Goal: Task Accomplishment & Management: Use online tool/utility

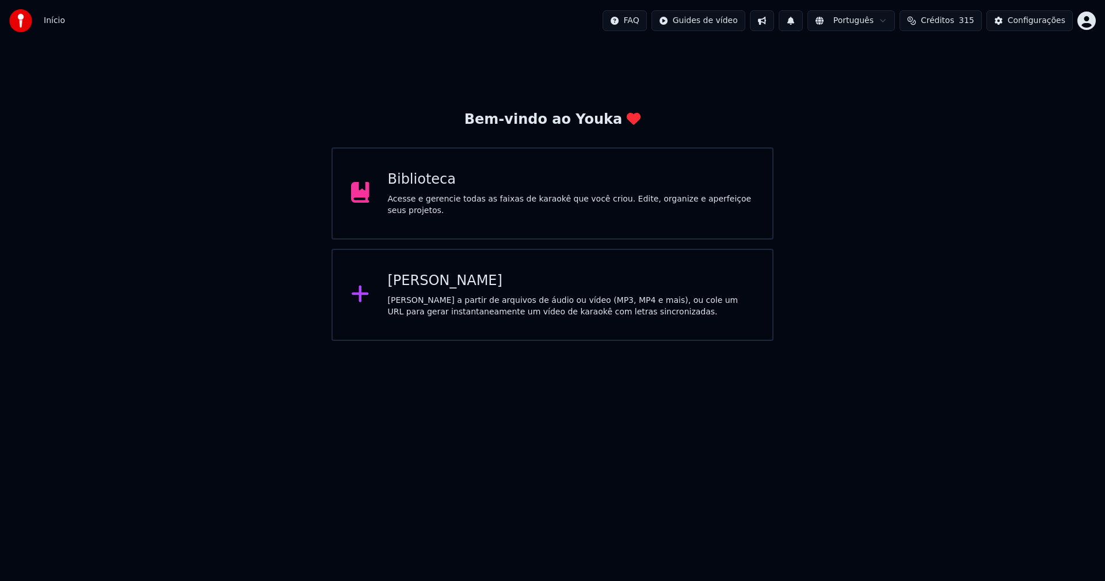
click at [444, 287] on div "[PERSON_NAME]" at bounding box center [571, 281] width 366 height 18
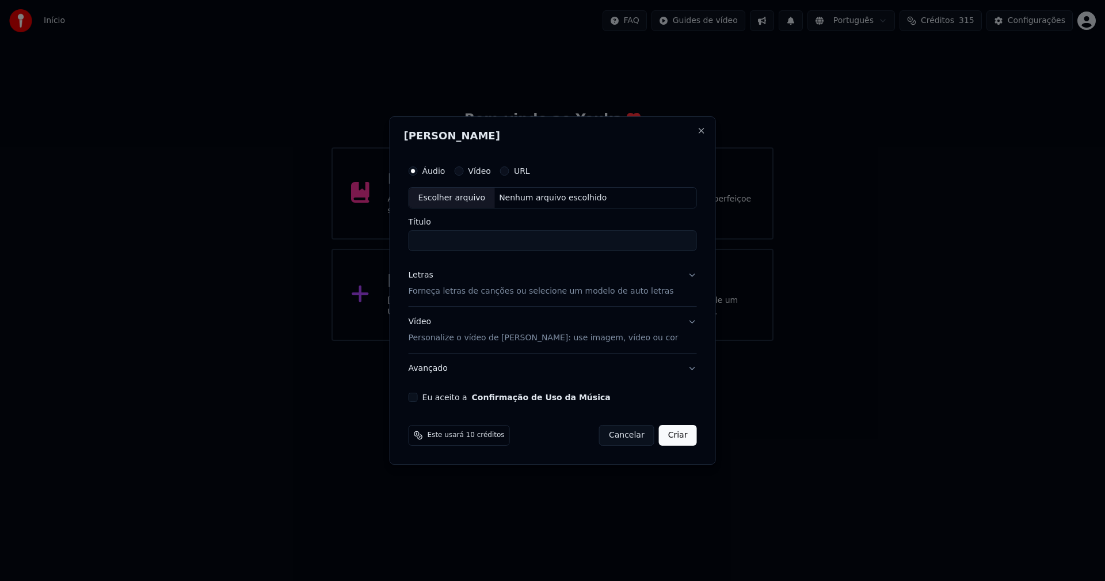
click at [461, 200] on div "Escolher arquivo" at bounding box center [452, 198] width 86 height 21
type input "**********"
click at [428, 274] on div "Letras" at bounding box center [420, 276] width 25 height 12
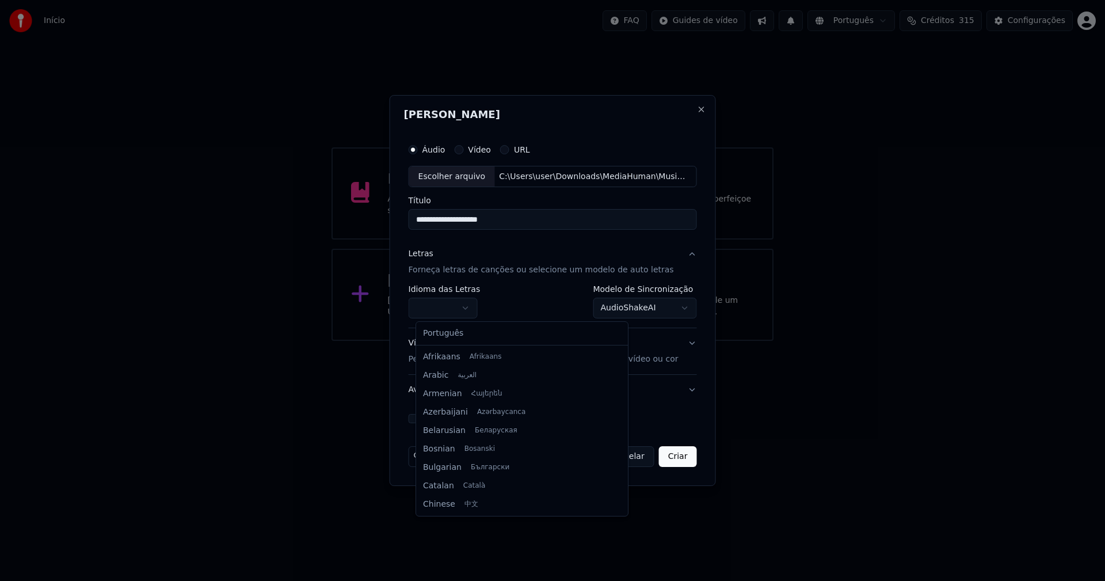
click at [449, 304] on body "**********" at bounding box center [552, 170] width 1105 height 341
select select "**"
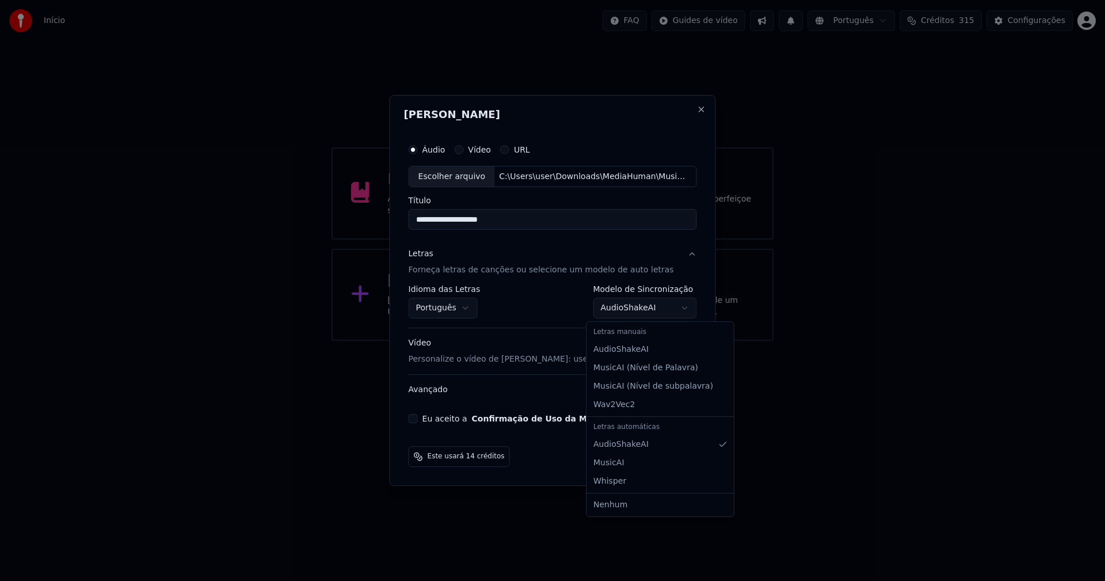
click at [656, 307] on body "**********" at bounding box center [552, 170] width 1105 height 341
select select "**********"
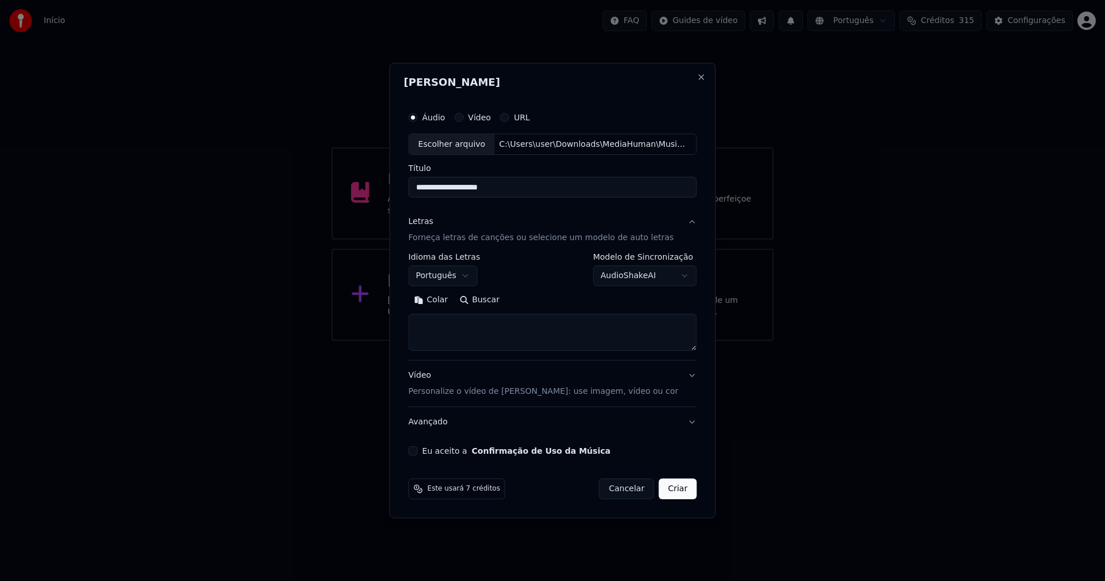
click at [448, 299] on button "Colar" at bounding box center [430, 300] width 45 height 18
click at [547, 299] on button "Expandir" at bounding box center [542, 300] width 60 height 18
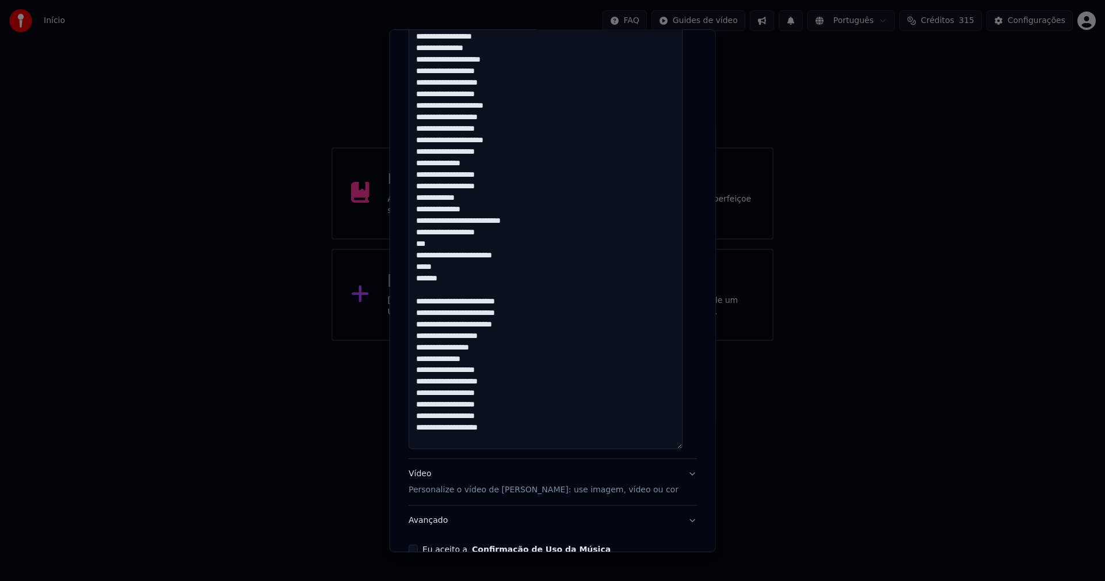
scroll to position [698, 0]
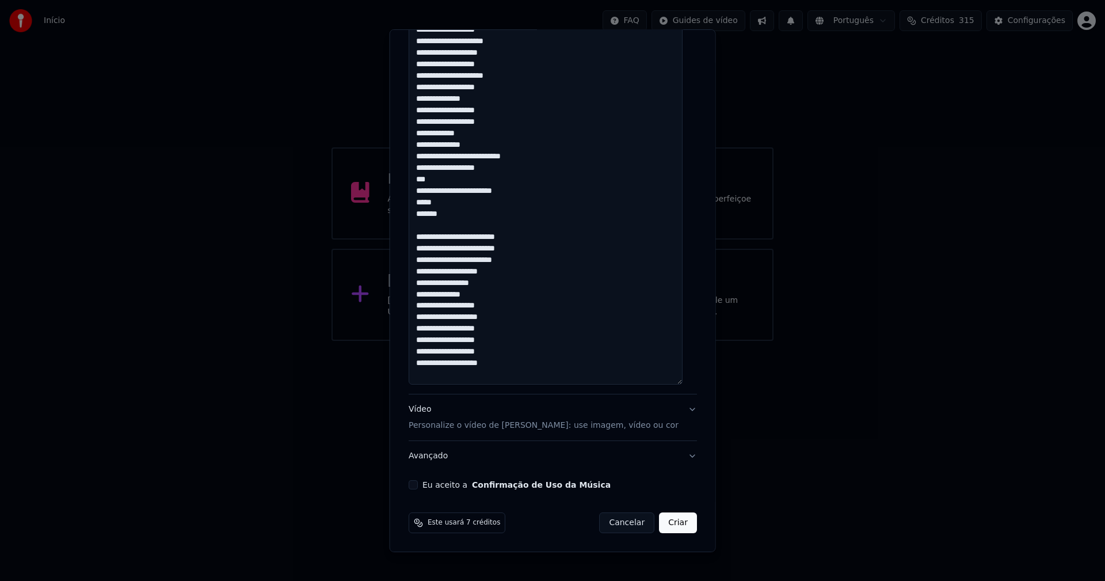
click at [418, 486] on button "Eu aceito a Confirmação de Uso da Música" at bounding box center [412, 484] width 9 height 9
click at [669, 525] on button "Criar" at bounding box center [678, 522] width 38 height 21
type textarea "**********"
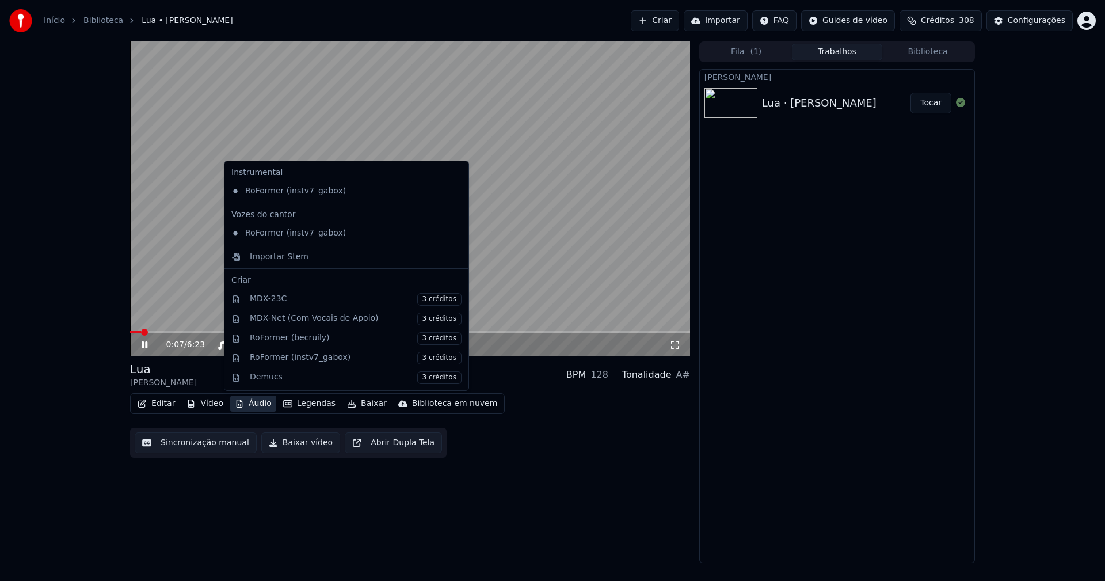
click at [255, 406] on button "Áudio" at bounding box center [253, 403] width 46 height 16
click at [272, 258] on div "Importar Stem" at bounding box center [279, 257] width 59 height 12
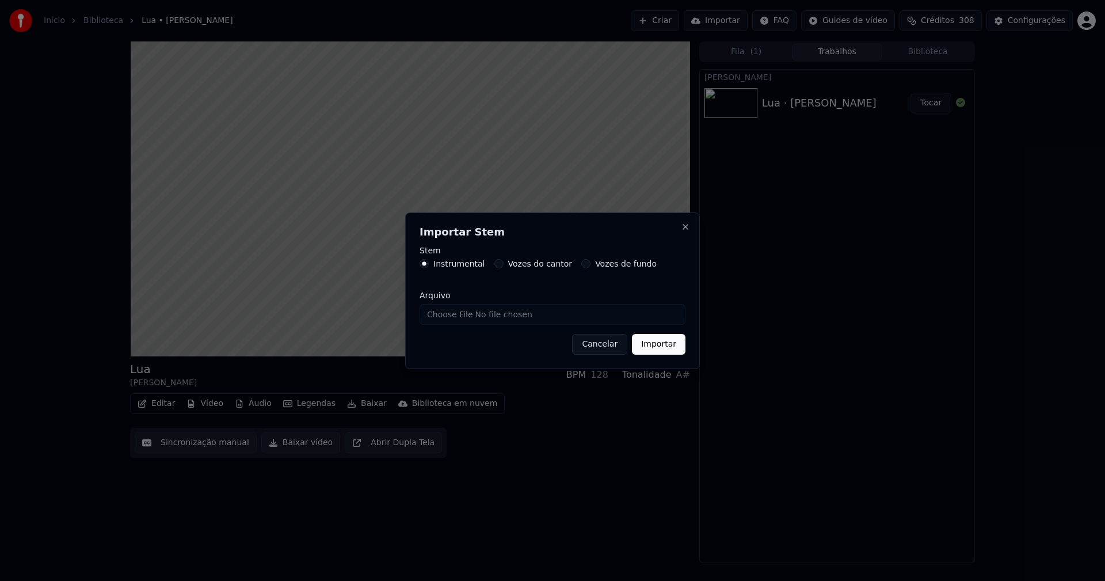
click at [448, 317] on input "Arquivo" at bounding box center [552, 314] width 266 height 21
type input "**********"
click at [654, 334] on button "Importar" at bounding box center [659, 344] width 54 height 21
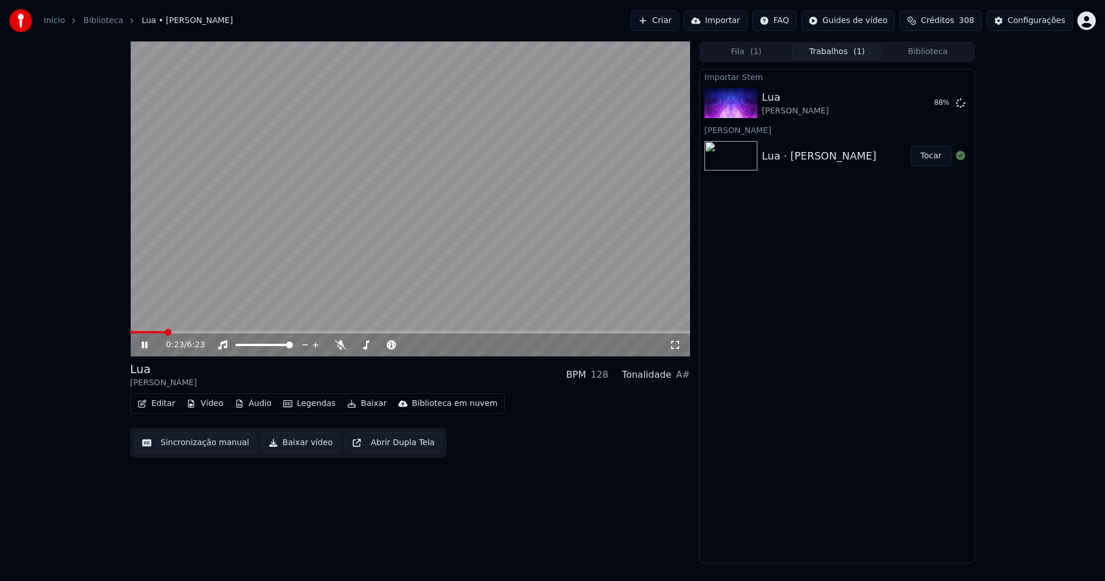
click at [251, 408] on button "Áudio" at bounding box center [253, 403] width 46 height 16
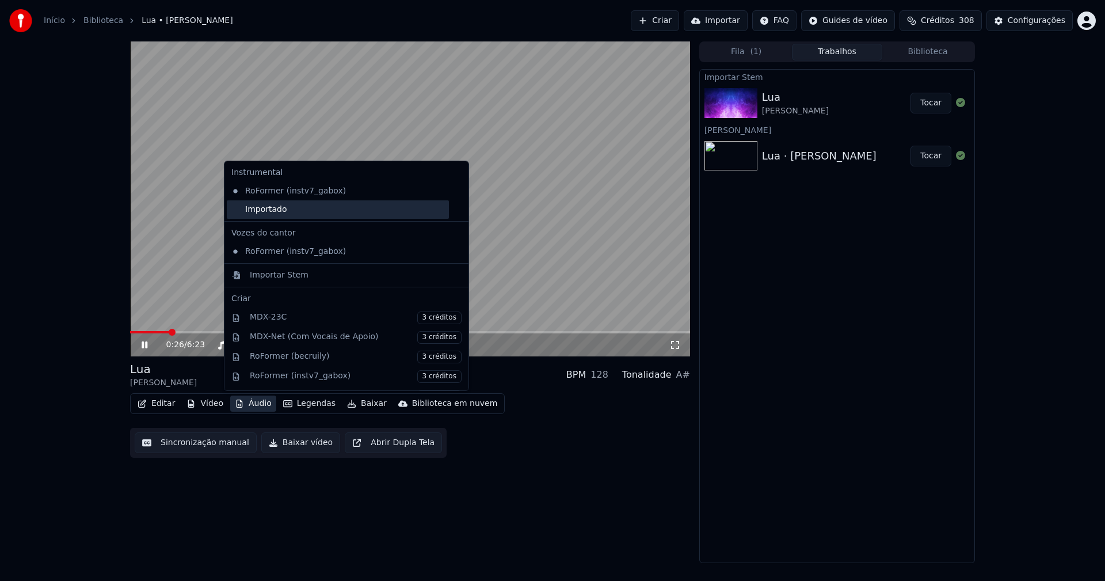
click at [232, 208] on div "Importado" at bounding box center [338, 209] width 222 height 18
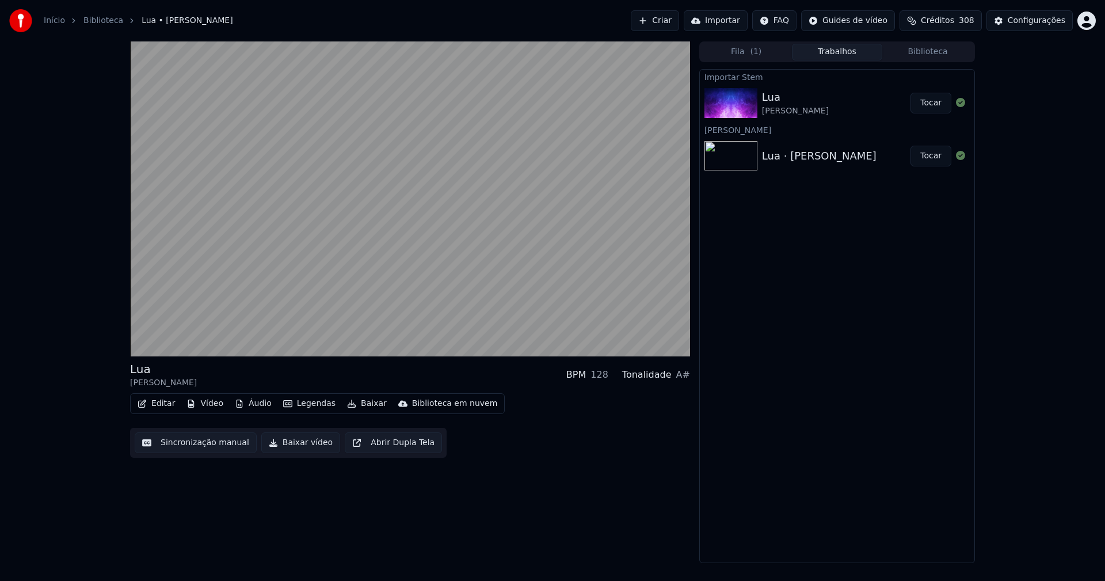
click at [214, 405] on button "Vídeo" at bounding box center [205, 403] width 46 height 16
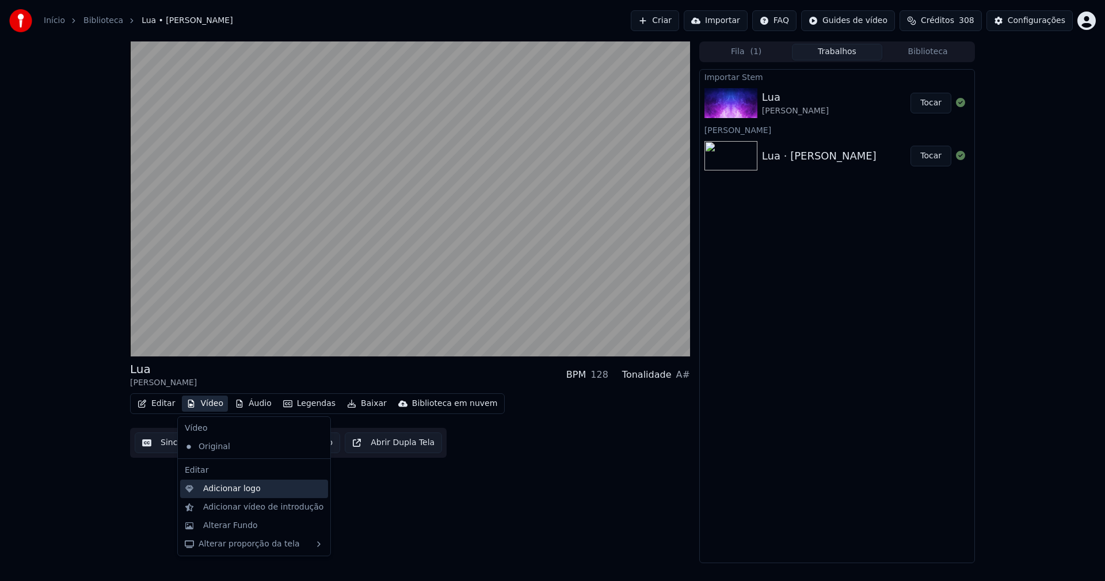
click at [227, 493] on div "Adicionar logo" at bounding box center [232, 489] width 58 height 12
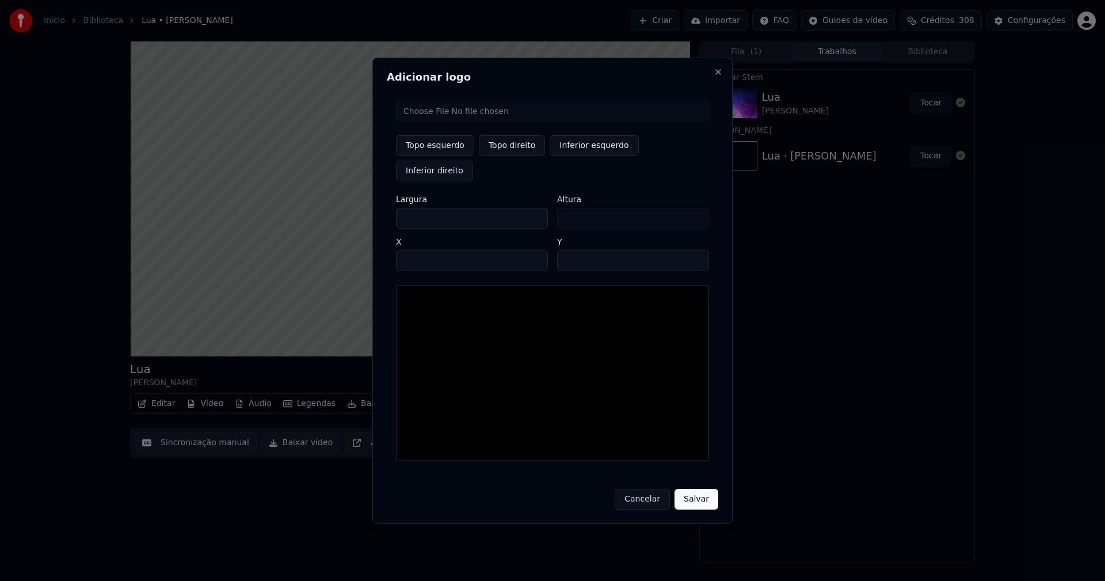
click at [438, 121] on input "file" at bounding box center [552, 111] width 313 height 21
type input "**********"
drag, startPoint x: 506, startPoint y: 159, endPoint x: 441, endPoint y: 224, distance: 91.9
click at [505, 156] on button "Topo direito" at bounding box center [512, 145] width 66 height 21
type input "****"
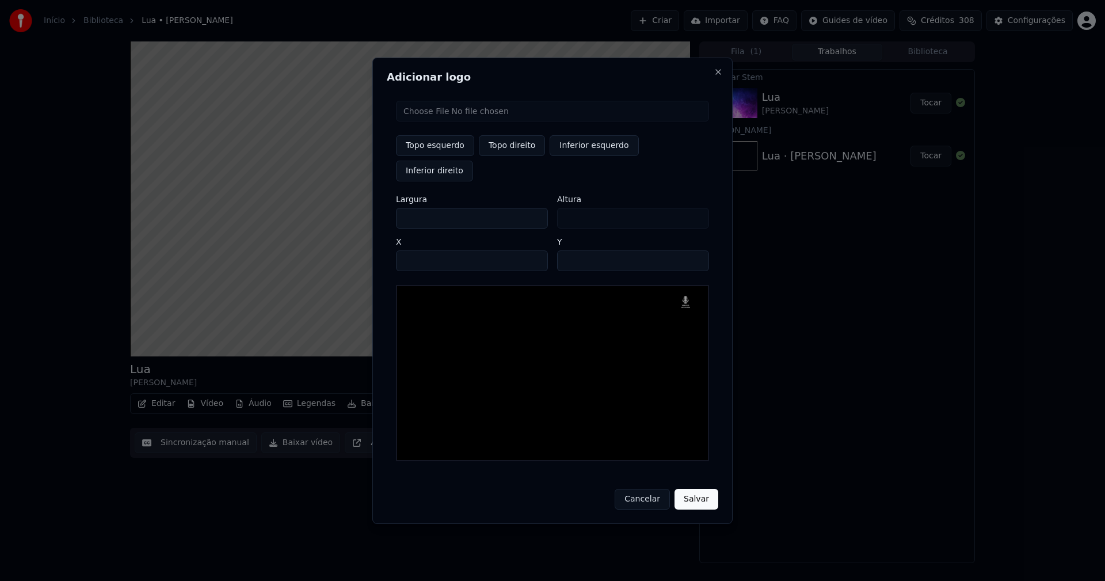
drag, startPoint x: 417, startPoint y: 207, endPoint x: 392, endPoint y: 209, distance: 24.8
click at [392, 209] on div "Topo esquerdo Topo direito Inferior esquerdo Inferior direito Largura *** Altur…" at bounding box center [552, 280] width 331 height 379
type input "**"
type input "***"
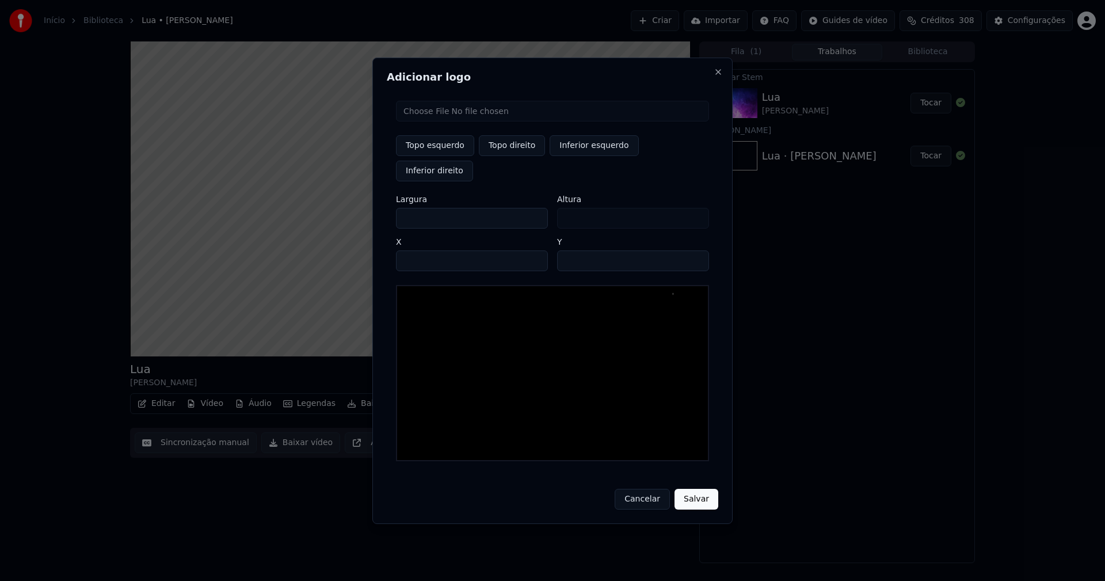
type input "***"
click at [421, 250] on input "****" at bounding box center [472, 260] width 152 height 21
type input "****"
click at [570, 250] on input "**" at bounding box center [633, 260] width 152 height 21
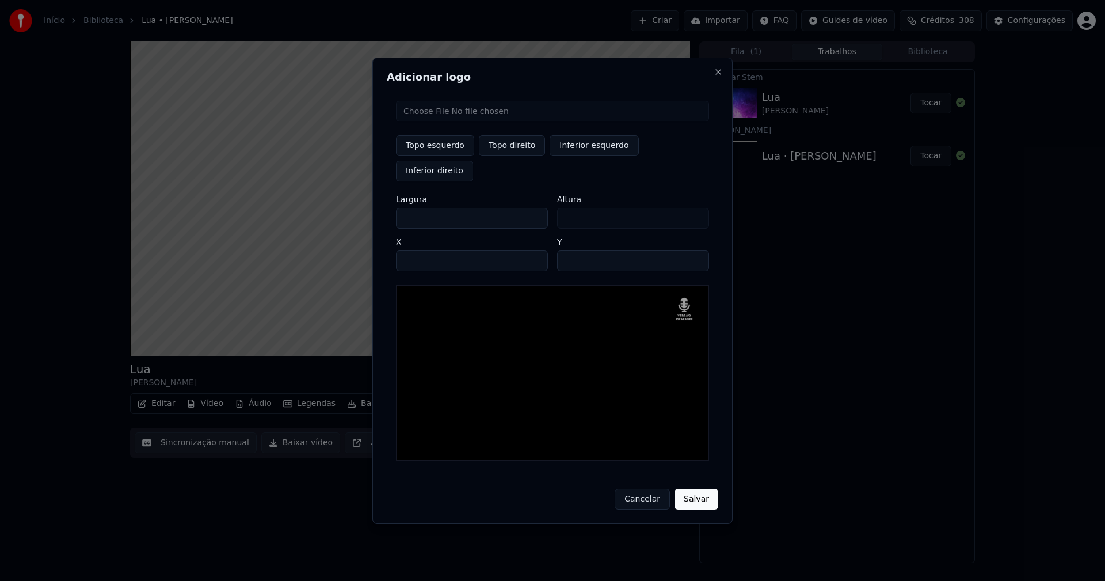
type input "**"
click at [689, 488] on button "Salvar" at bounding box center [696, 498] width 44 height 21
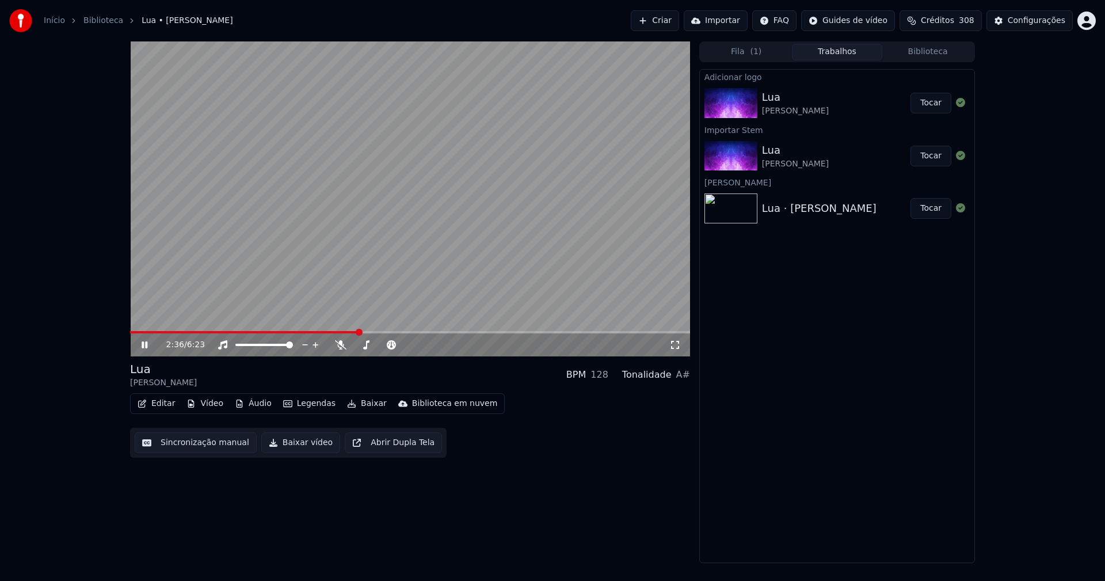
click at [933, 97] on button "Tocar" at bounding box center [930, 103] width 41 height 21
click at [147, 341] on icon at bounding box center [152, 344] width 27 height 9
click at [162, 404] on button "Editar" at bounding box center [156, 403] width 47 height 16
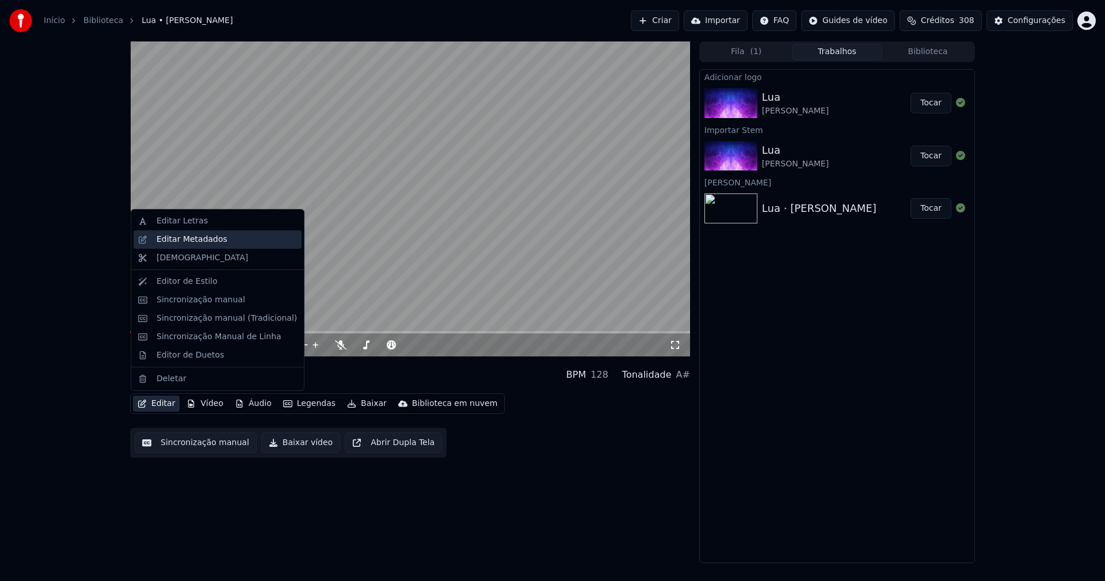
click at [188, 238] on div "Editar Metadados" at bounding box center [191, 240] width 71 height 12
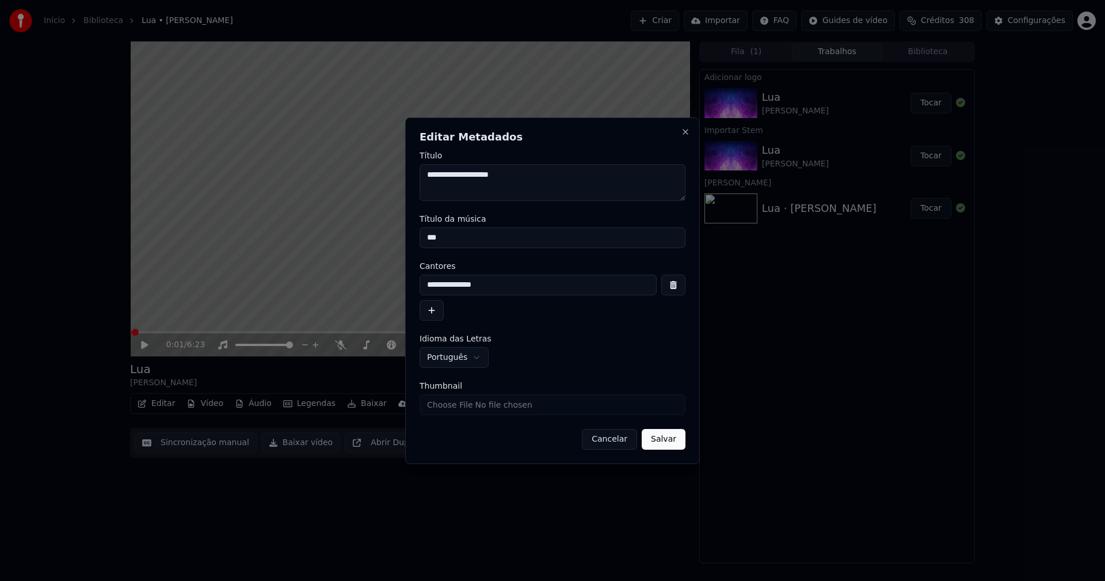
drag, startPoint x: 461, startPoint y: 238, endPoint x: 371, endPoint y: 232, distance: 90.5
click at [371, 232] on body "**********" at bounding box center [552, 290] width 1105 height 581
type input "***"
click at [452, 405] on input "Thumbnail" at bounding box center [552, 404] width 266 height 21
type input "**********"
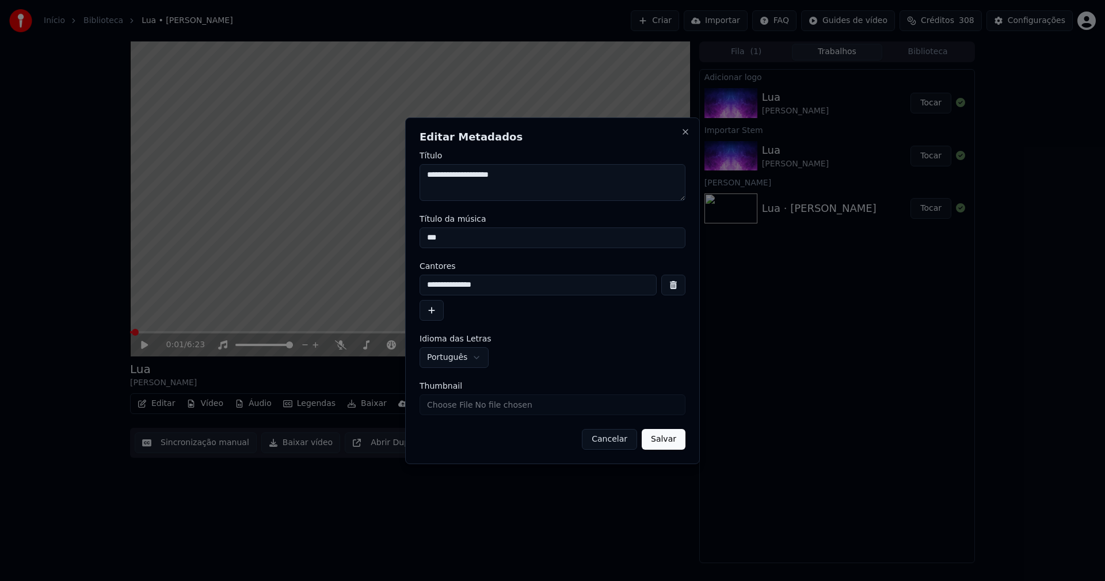
click at [669, 437] on button "Salvar" at bounding box center [664, 439] width 44 height 21
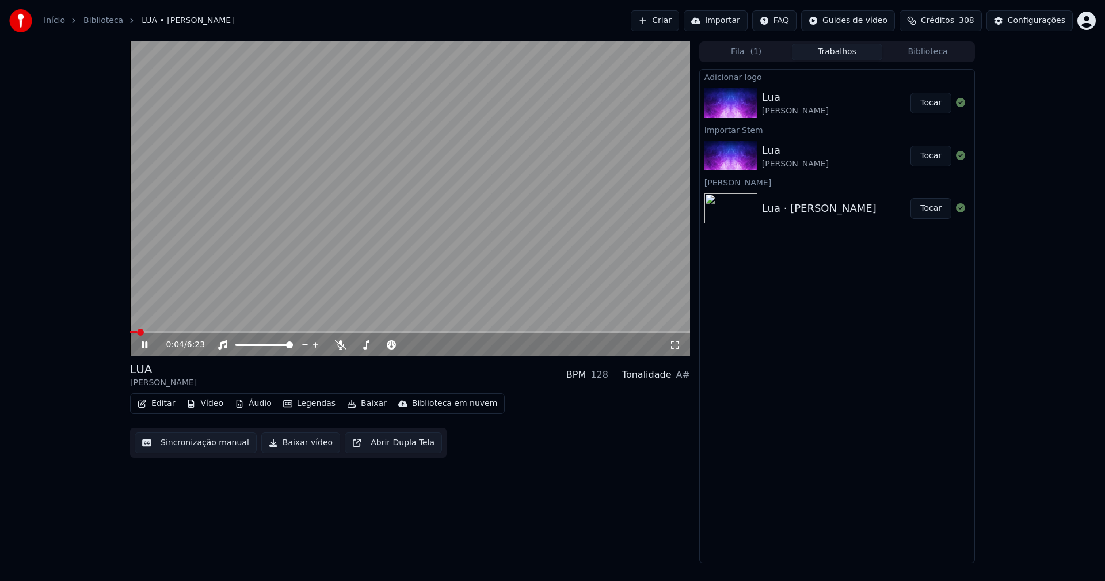
click at [671, 346] on icon at bounding box center [675, 344] width 12 height 9
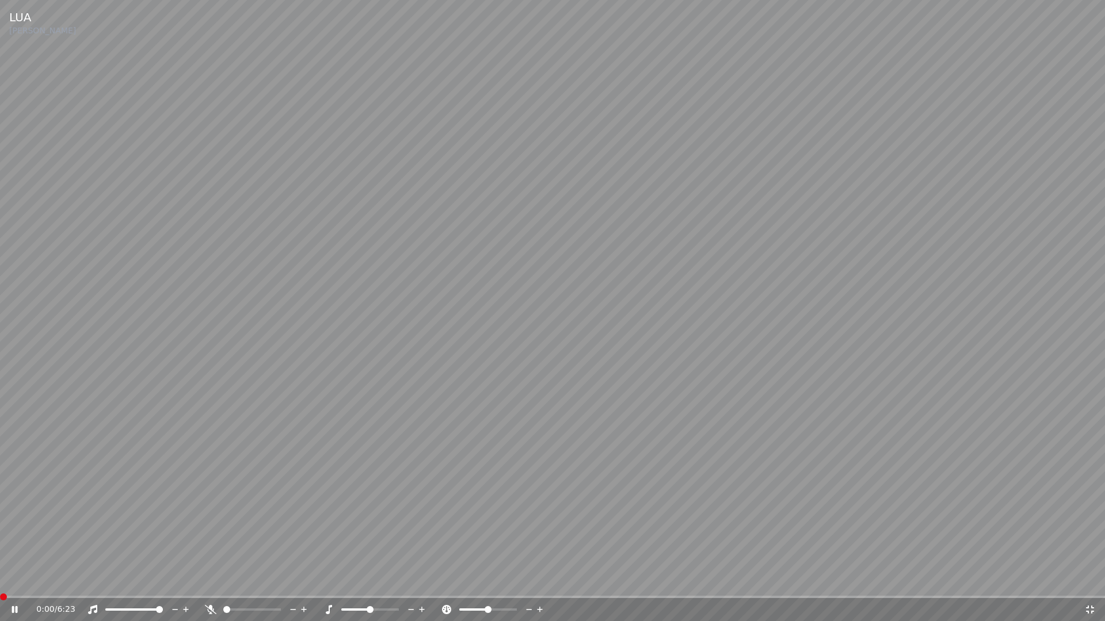
click at [0, 580] on span at bounding box center [0, 597] width 0 height 2
click at [13, 580] on icon at bounding box center [22, 609] width 27 height 9
click at [1095, 580] on icon at bounding box center [1090, 609] width 12 height 9
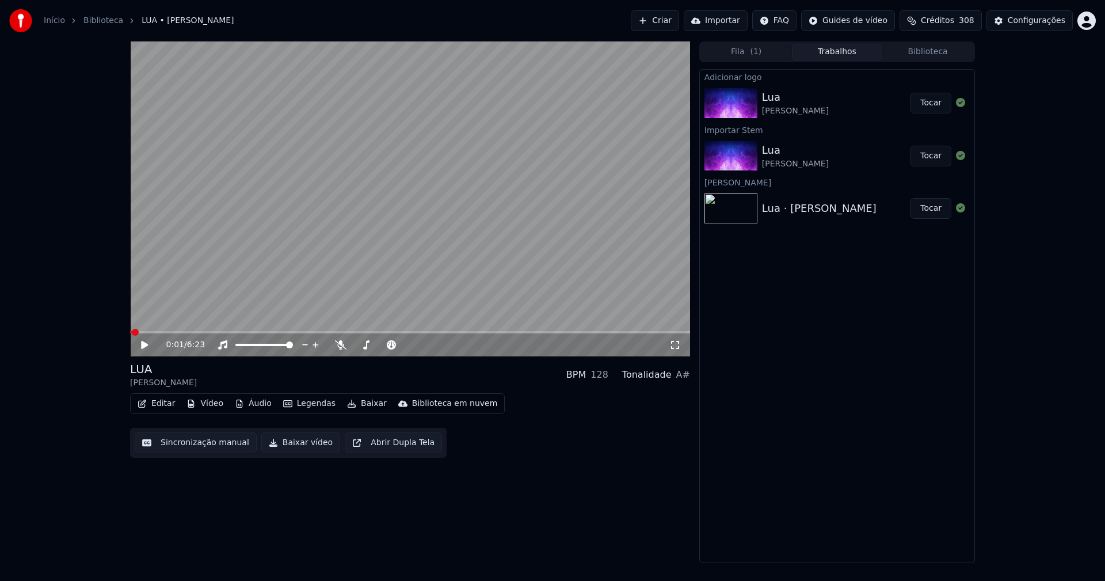
click at [140, 340] on icon at bounding box center [152, 344] width 27 height 9
drag, startPoint x: 675, startPoint y: 345, endPoint x: 728, endPoint y: 403, distance: 78.2
click at [676, 345] on icon at bounding box center [675, 344] width 12 height 9
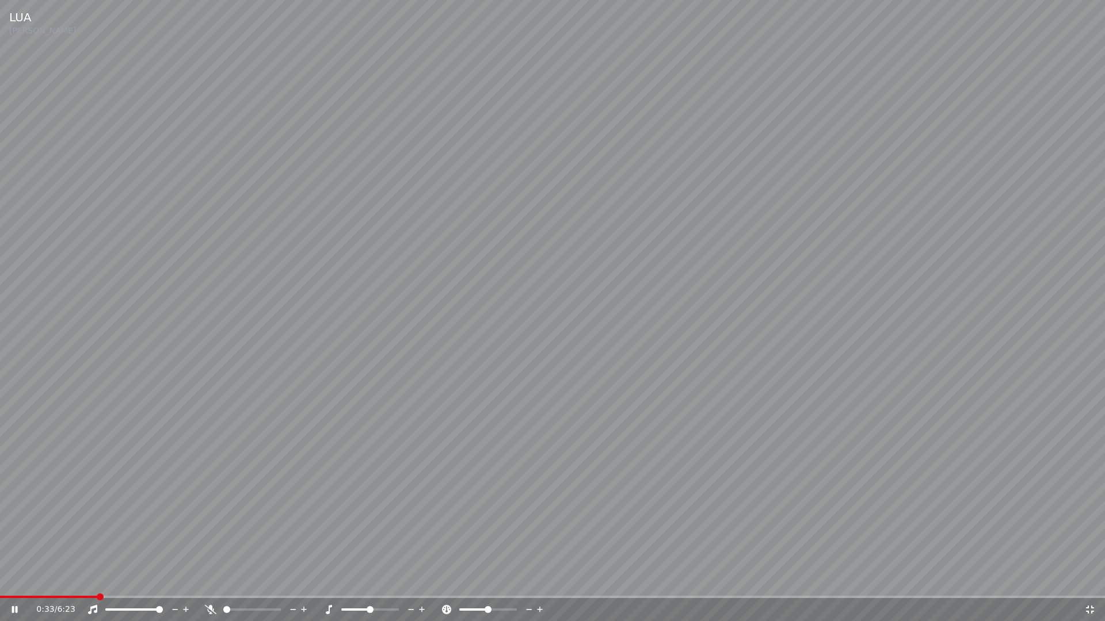
click at [1091, 580] on div "0:33 / 6:23" at bounding box center [552, 609] width 1105 height 23
click at [1087, 580] on icon at bounding box center [1090, 609] width 12 height 9
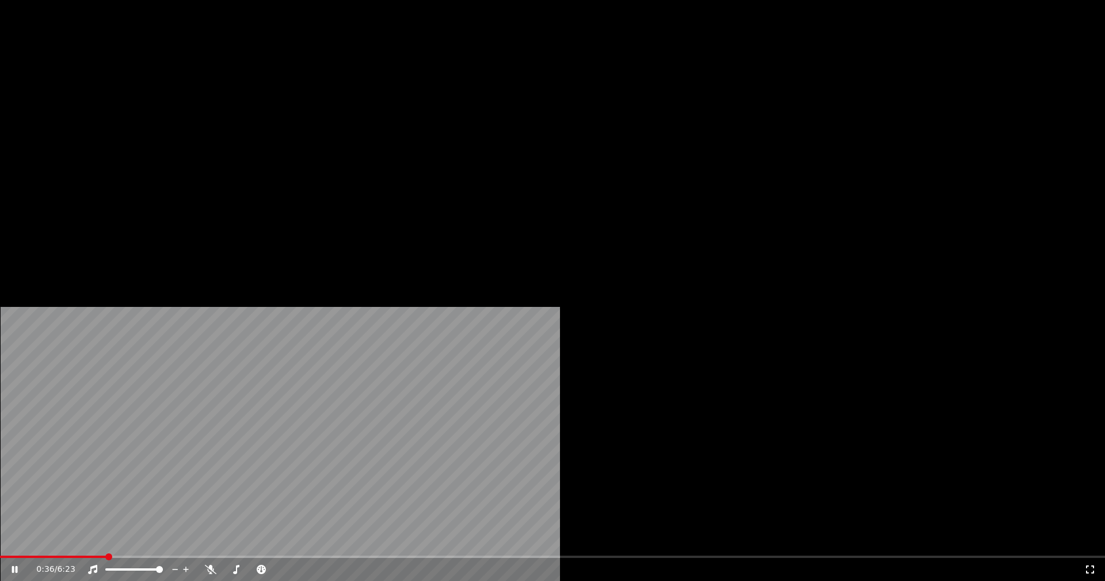
click at [165, 97] on button "Editar" at bounding box center [156, 89] width 47 height 16
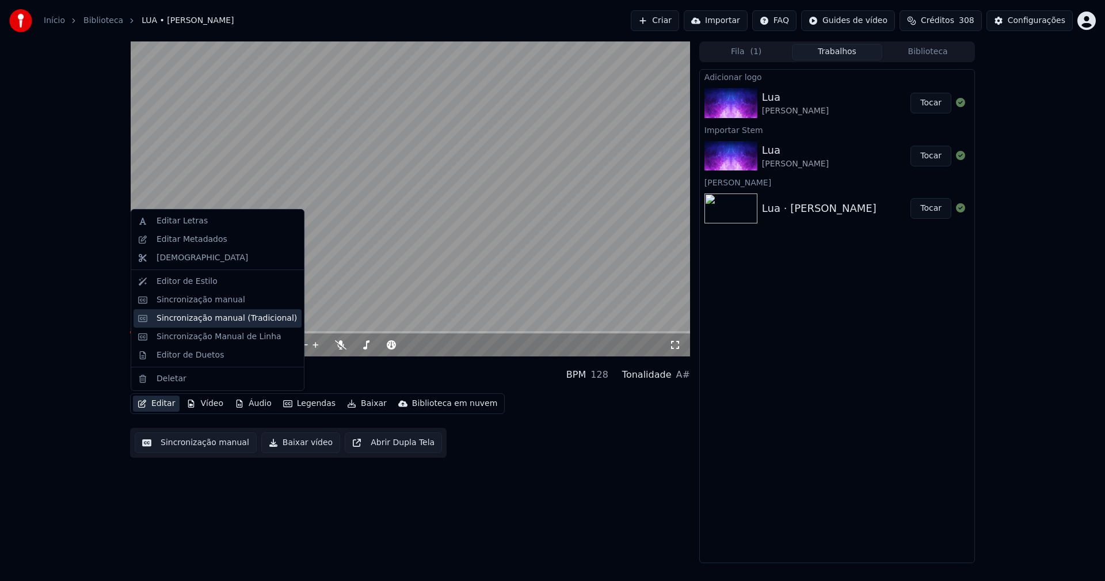
click at [194, 322] on div "Sincronização manual (Tradicional)" at bounding box center [226, 318] width 140 height 12
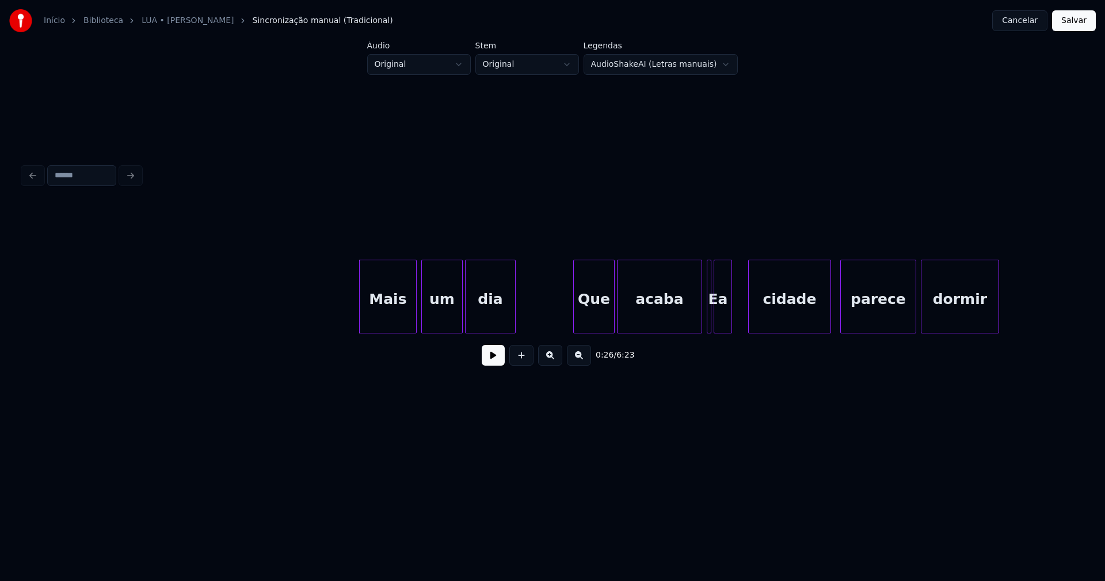
scroll to position [0, 2956]
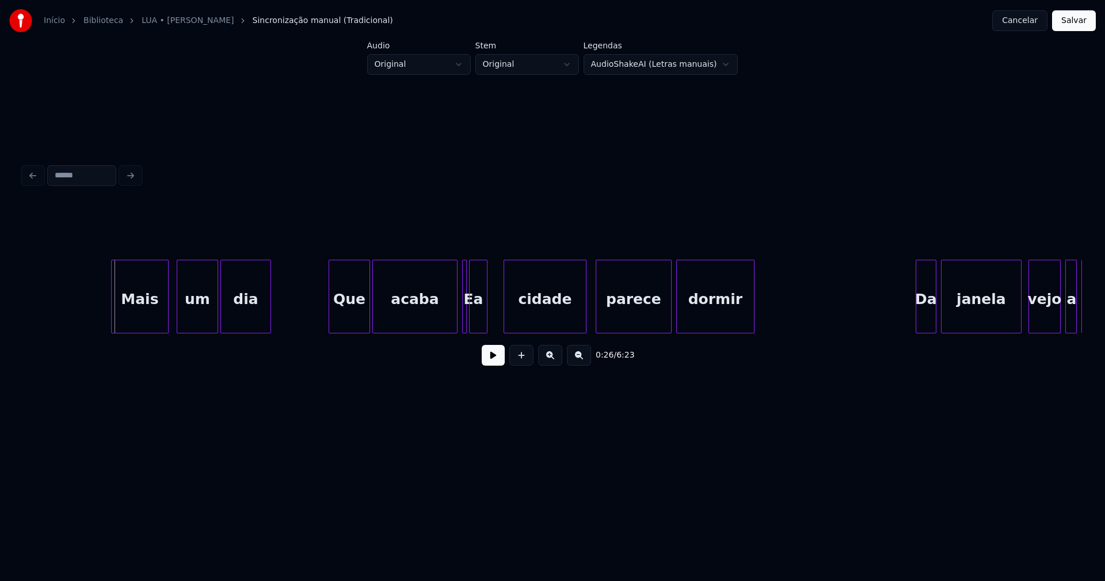
click at [127, 314] on div "Mais" at bounding box center [140, 299] width 56 height 78
click at [491, 359] on button at bounding box center [493, 355] width 23 height 21
click at [345, 323] on div "Que" at bounding box center [343, 299] width 40 height 78
click at [198, 320] on div "um" at bounding box center [194, 299] width 40 height 78
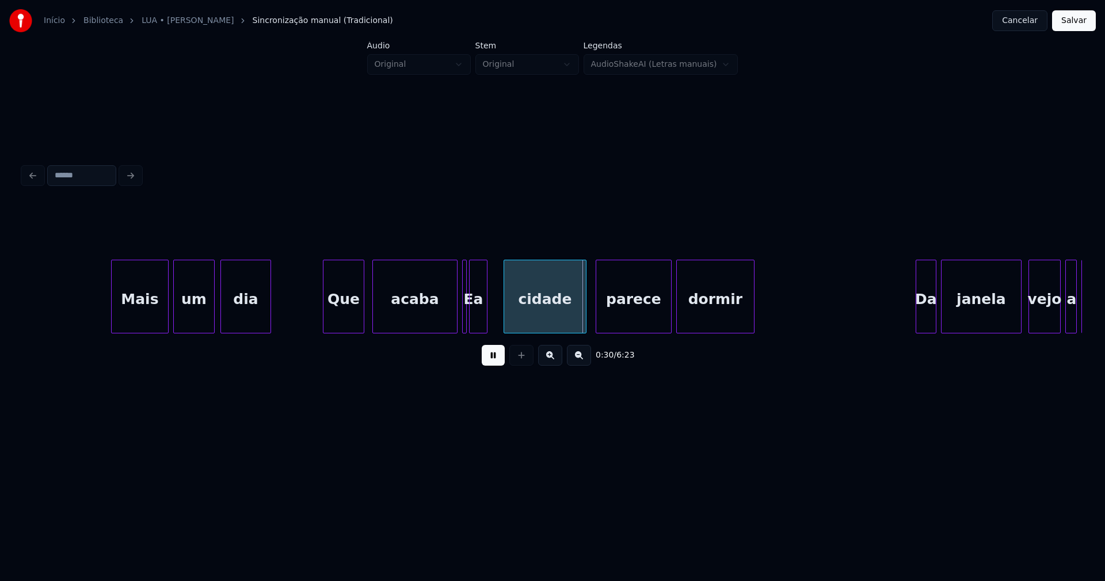
click at [497, 358] on button at bounding box center [493, 355] width 23 height 21
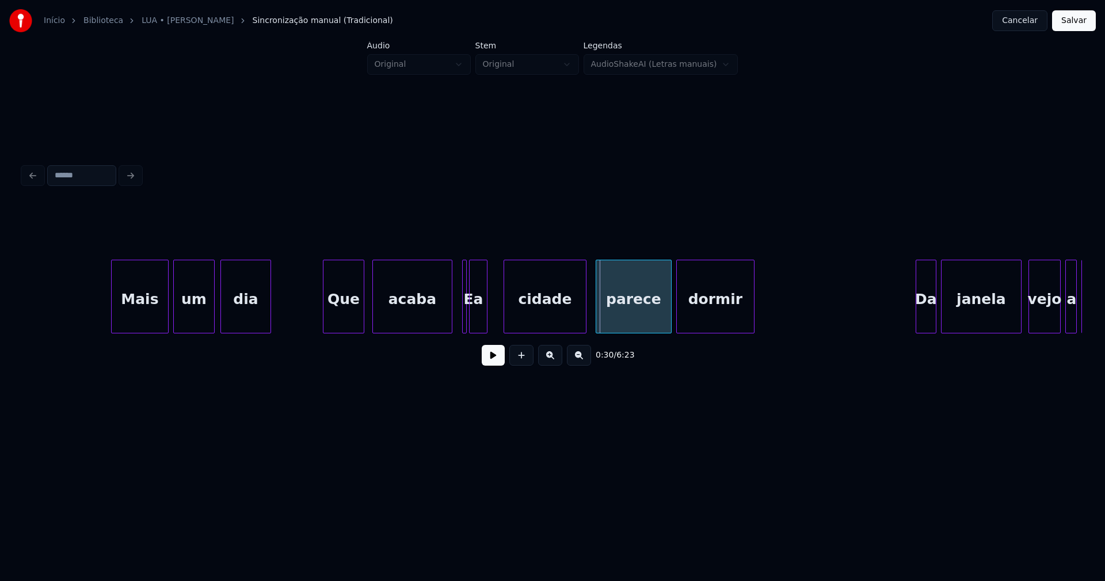
click at [451, 321] on div at bounding box center [449, 296] width 3 height 72
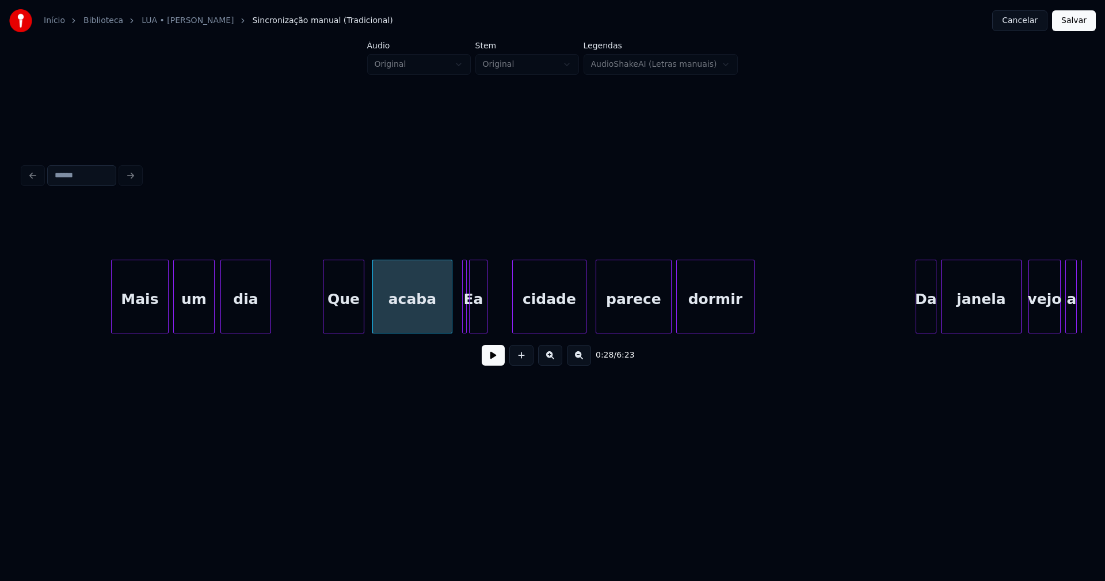
click at [513, 323] on div at bounding box center [514, 296] width 3 height 72
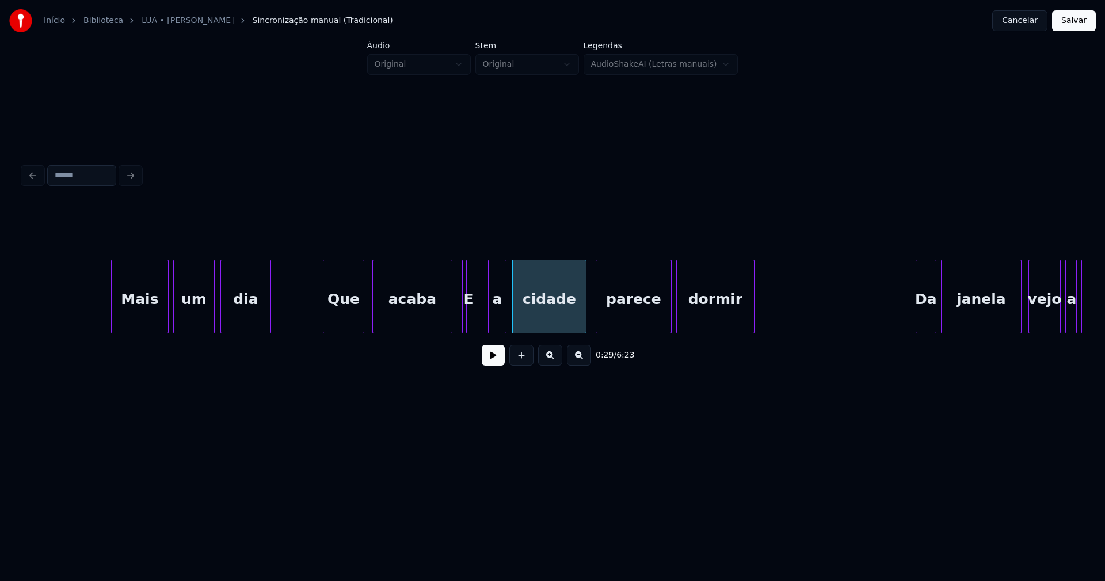
click at [498, 330] on div "Mais um dia Que acaba E a cidade parece dormir Da janela vejo a luz" at bounding box center [552, 296] width 1059 height 74
click at [472, 324] on div at bounding box center [470, 296] width 3 height 72
click at [461, 326] on div at bounding box center [461, 296] width 3 height 72
click at [476, 320] on div at bounding box center [474, 296] width 3 height 72
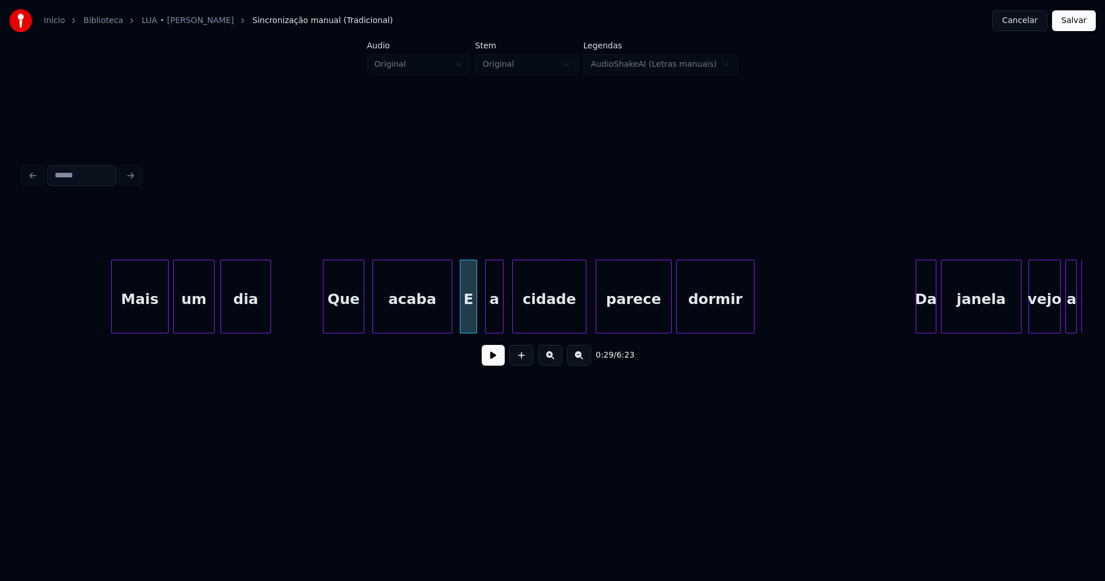
click at [485, 317] on div "a" at bounding box center [494, 296] width 18 height 74
click at [491, 361] on button at bounding box center [493, 355] width 23 height 21
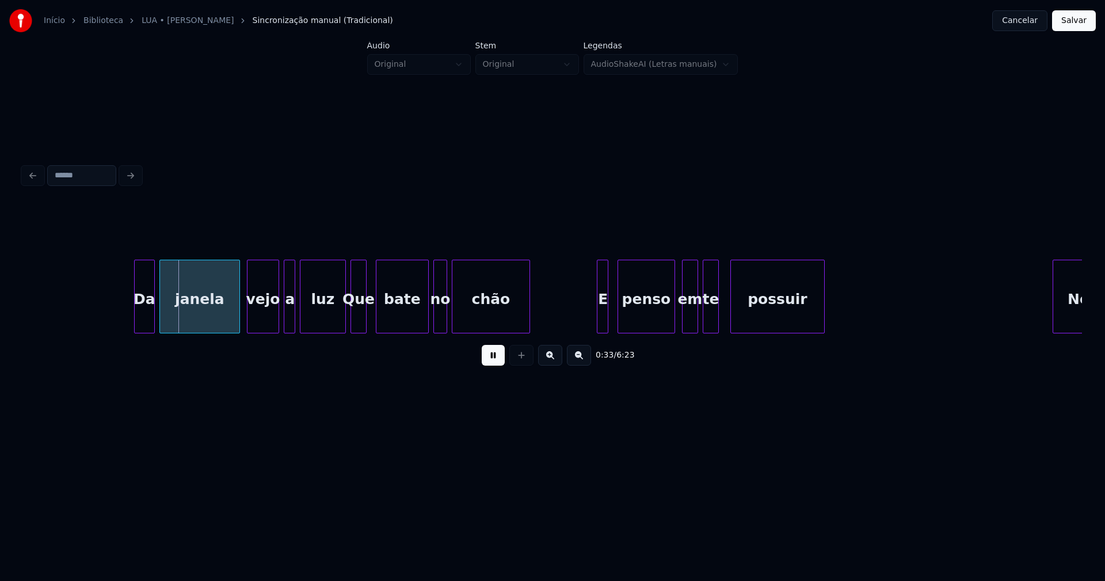
scroll to position [0, 3761]
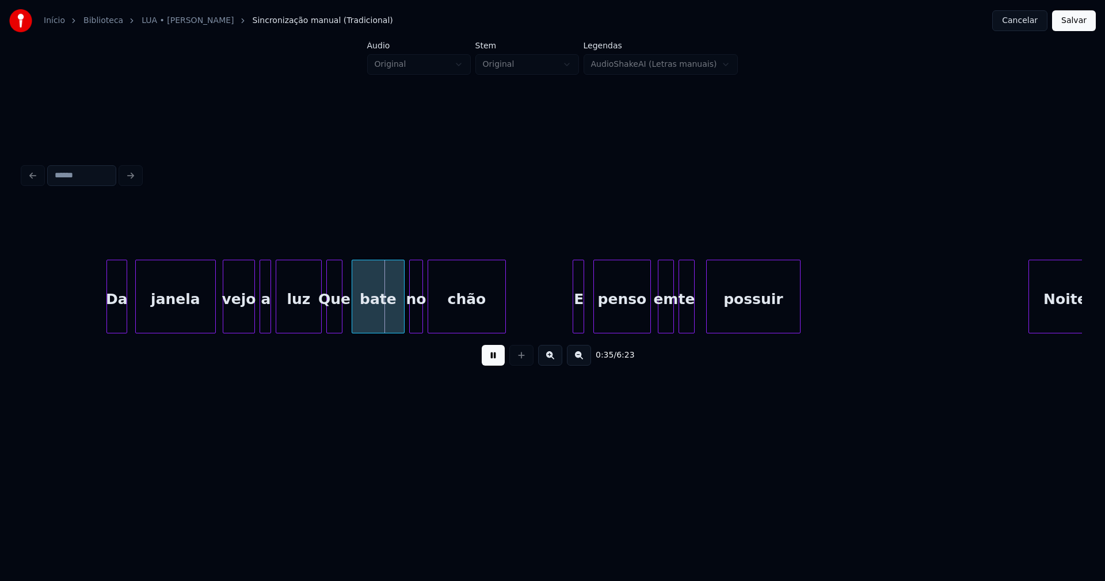
click at [114, 328] on div "Da" at bounding box center [117, 299] width 20 height 78
click at [312, 322] on div at bounding box center [312, 296] width 3 height 72
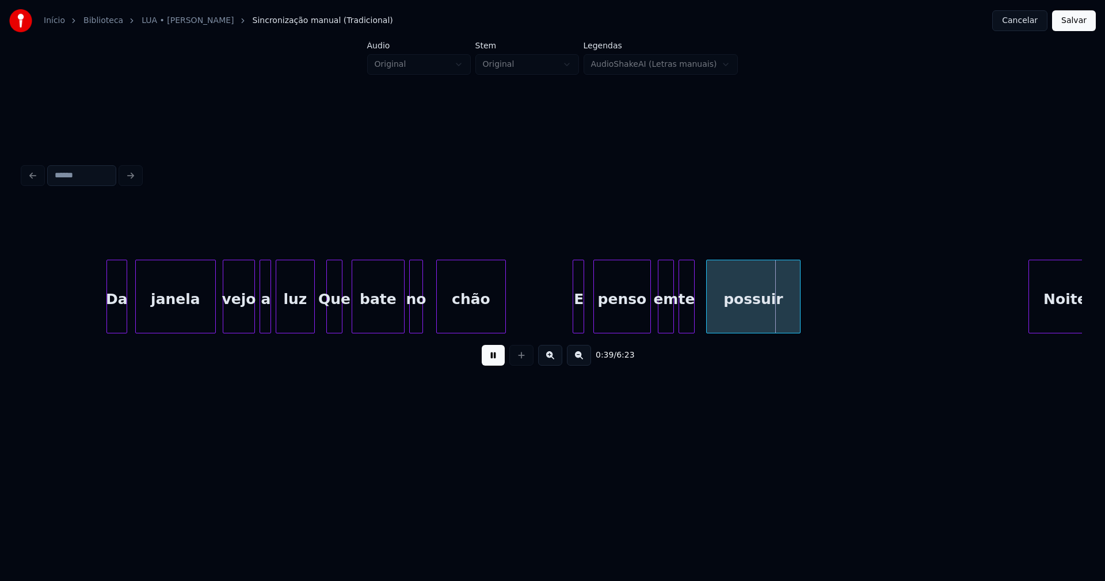
click at [437, 328] on div "chão" at bounding box center [471, 296] width 70 height 74
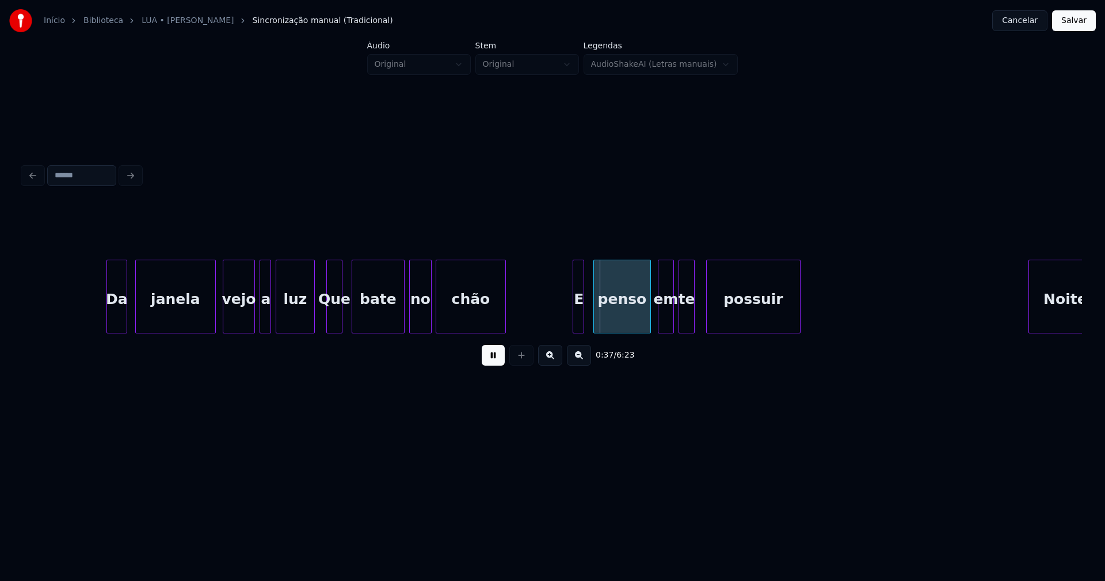
click at [429, 326] on div at bounding box center [428, 296] width 3 height 72
click at [569, 319] on div at bounding box center [569, 296] width 3 height 72
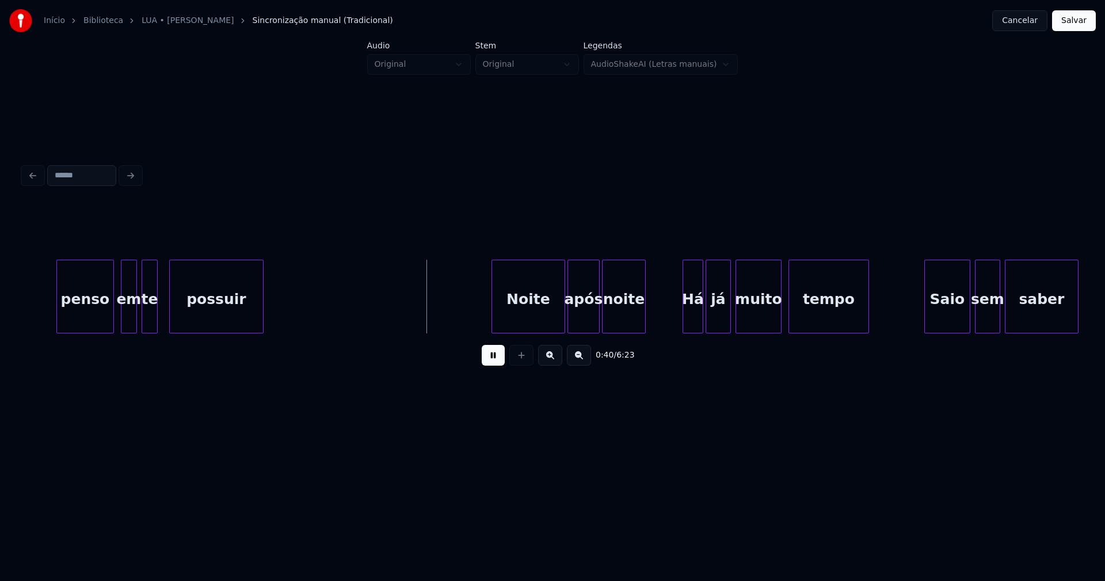
scroll to position [0, 4371]
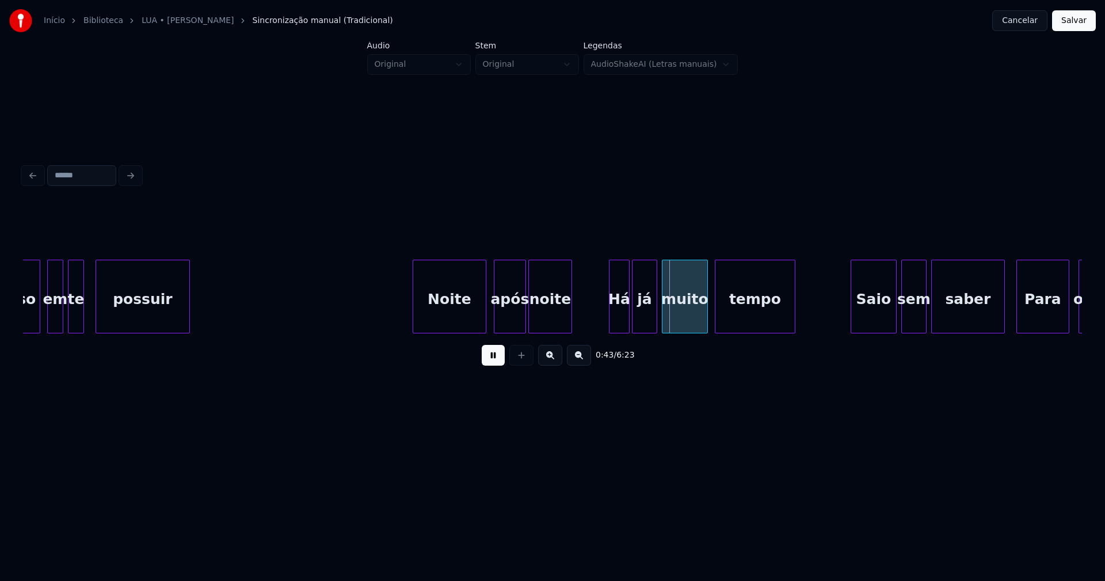
click at [456, 327] on div "Noite" at bounding box center [449, 299] width 72 height 78
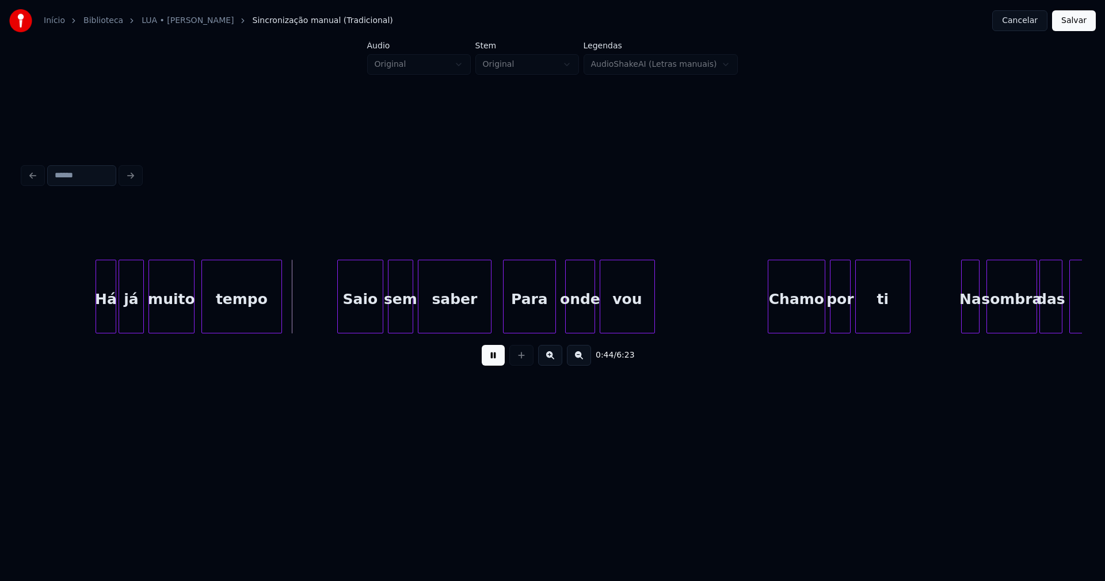
scroll to position [0, 4934]
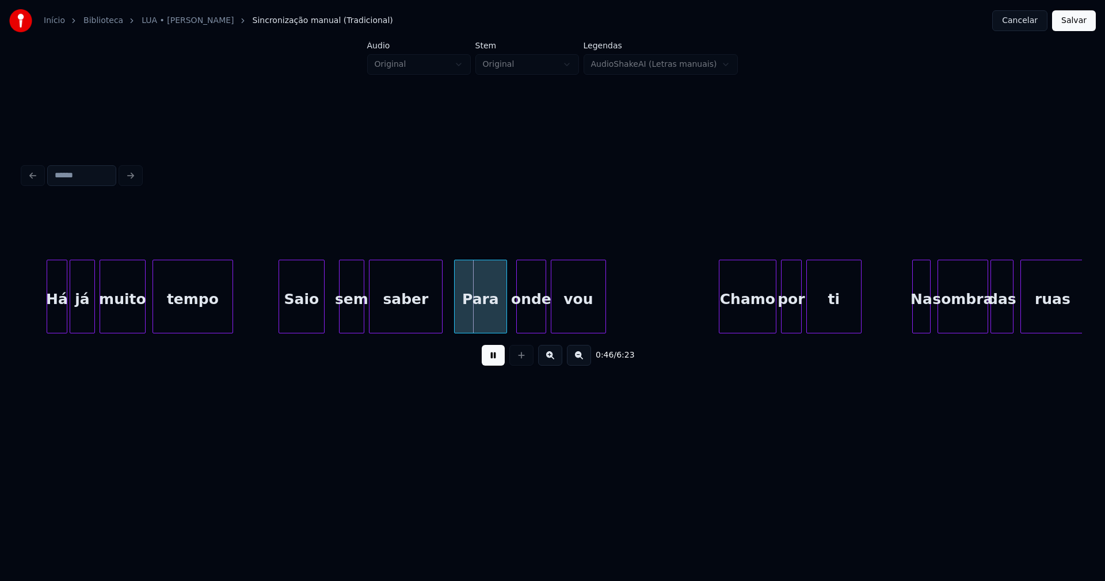
click at [298, 324] on div "Saio" at bounding box center [301, 299] width 45 height 78
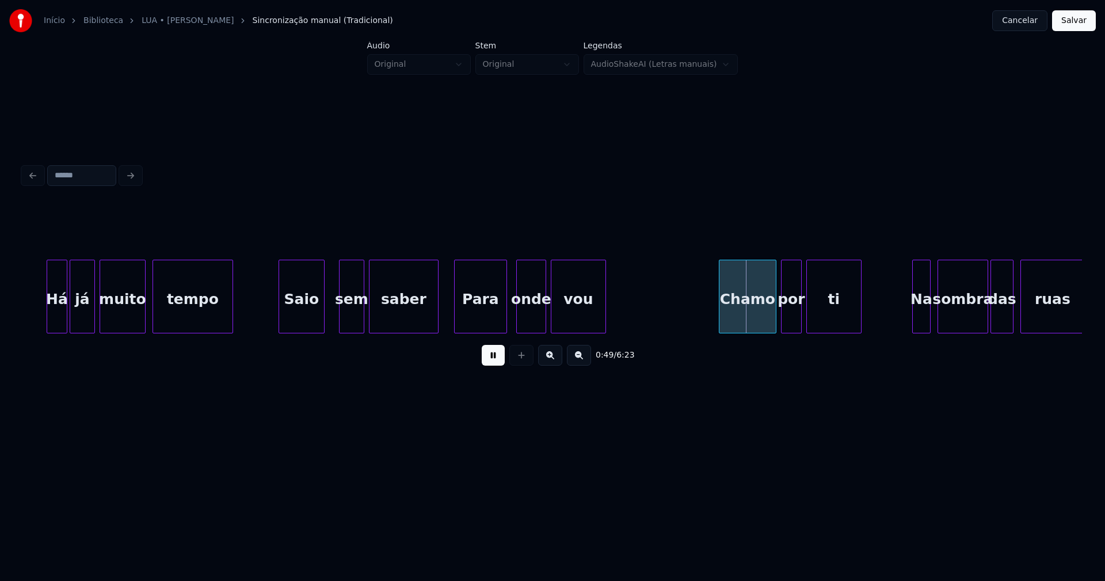
click at [437, 316] on div at bounding box center [435, 296] width 3 height 72
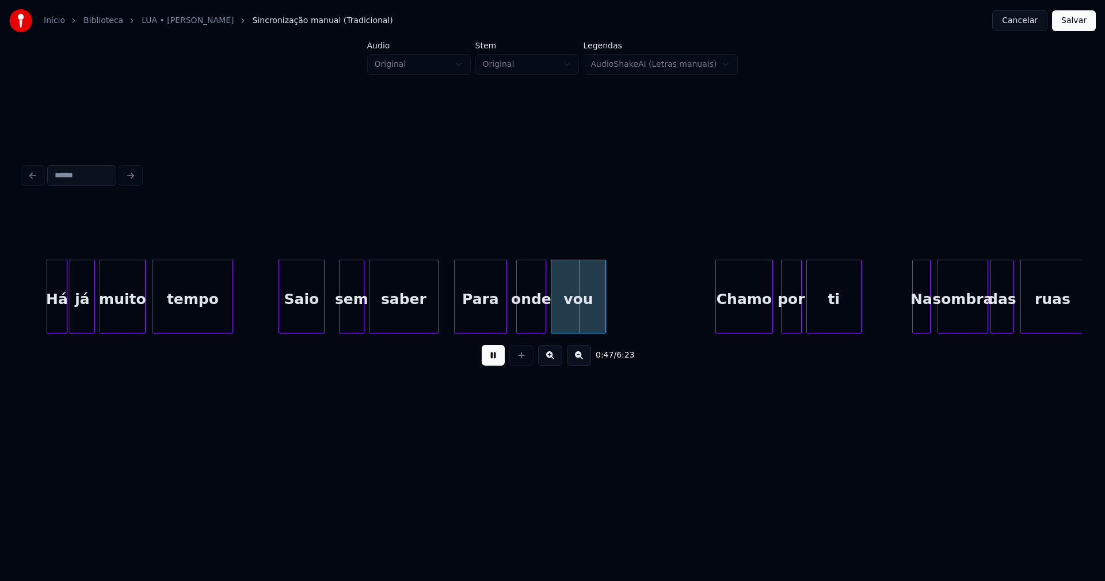
click at [752, 318] on div "Chamo" at bounding box center [744, 299] width 56 height 78
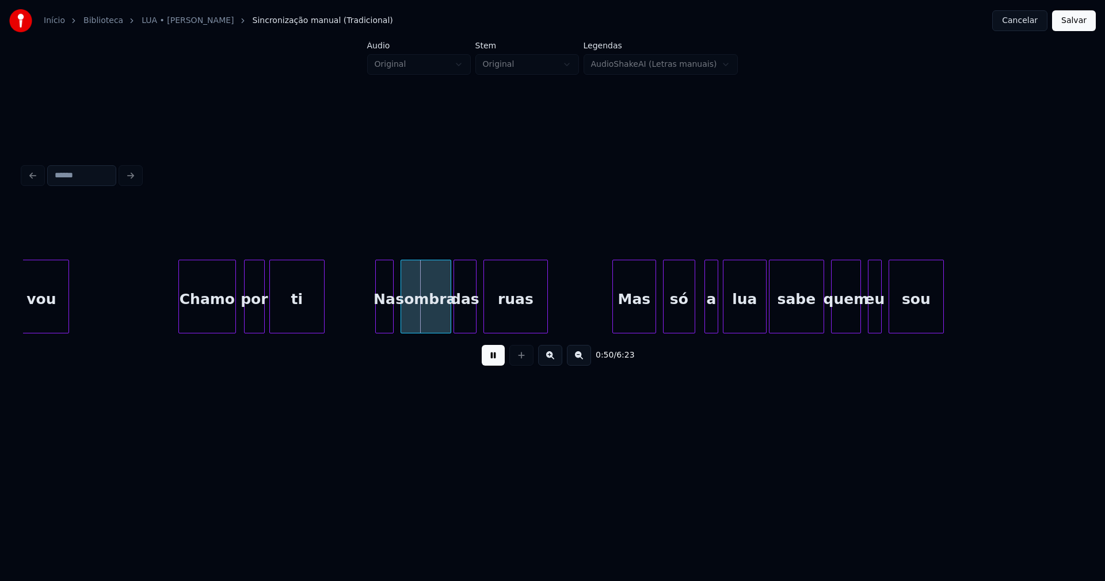
scroll to position [0, 5642]
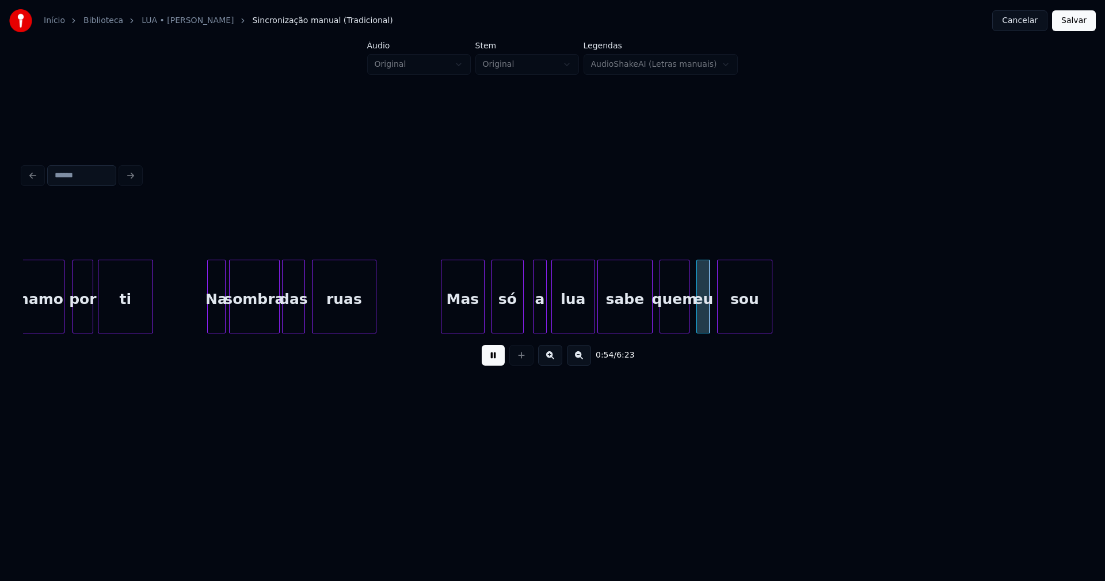
click at [215, 331] on div "Chamo por ti Na sombra das ruas Mas só a lua sabe quem eu sou" at bounding box center [552, 296] width 1059 height 74
click at [204, 317] on div at bounding box center [204, 296] width 3 height 72
click at [453, 315] on div "Mas" at bounding box center [462, 299] width 43 height 78
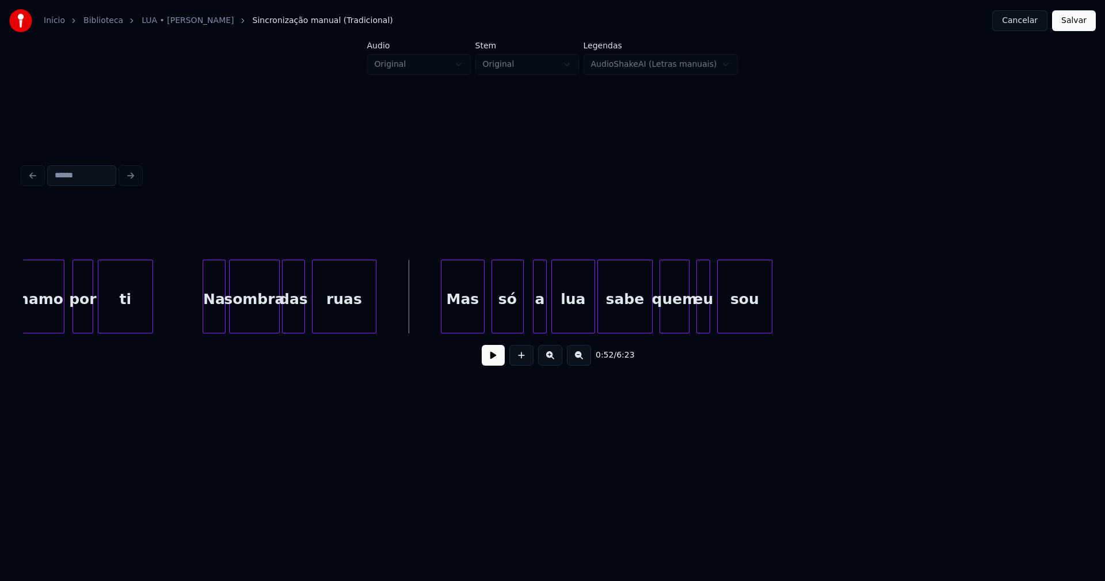
drag, startPoint x: 497, startPoint y: 360, endPoint x: 488, endPoint y: 362, distance: 9.5
click at [497, 361] on button at bounding box center [493, 355] width 23 height 21
click at [438, 319] on div at bounding box center [438, 296] width 3 height 72
click at [533, 323] on div "a" at bounding box center [533, 299] width 13 height 78
click at [568, 327] on div "lua" at bounding box center [571, 299] width 43 height 78
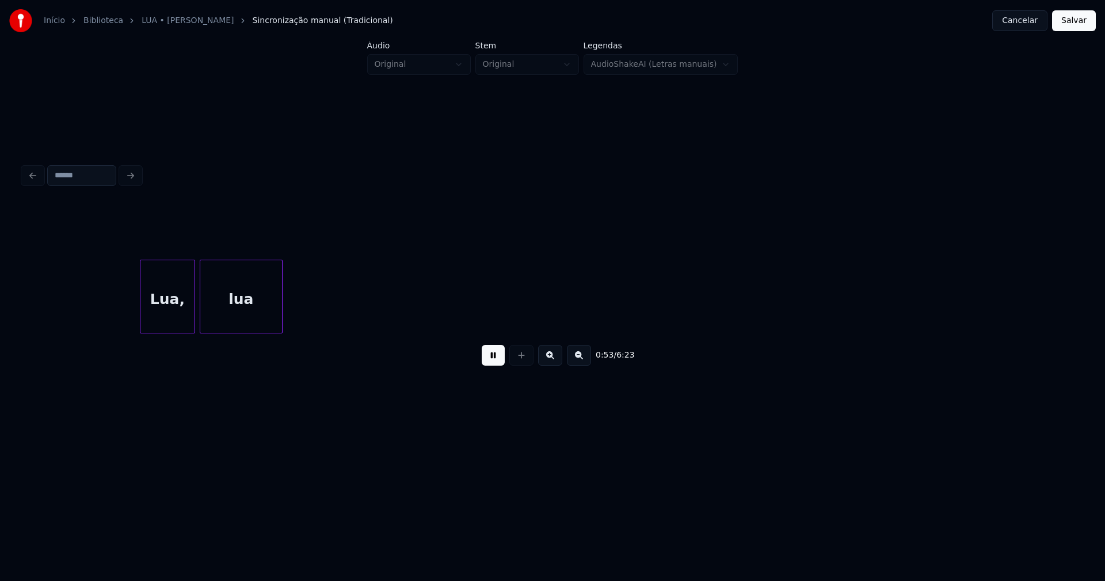
scroll to position [0, 6168]
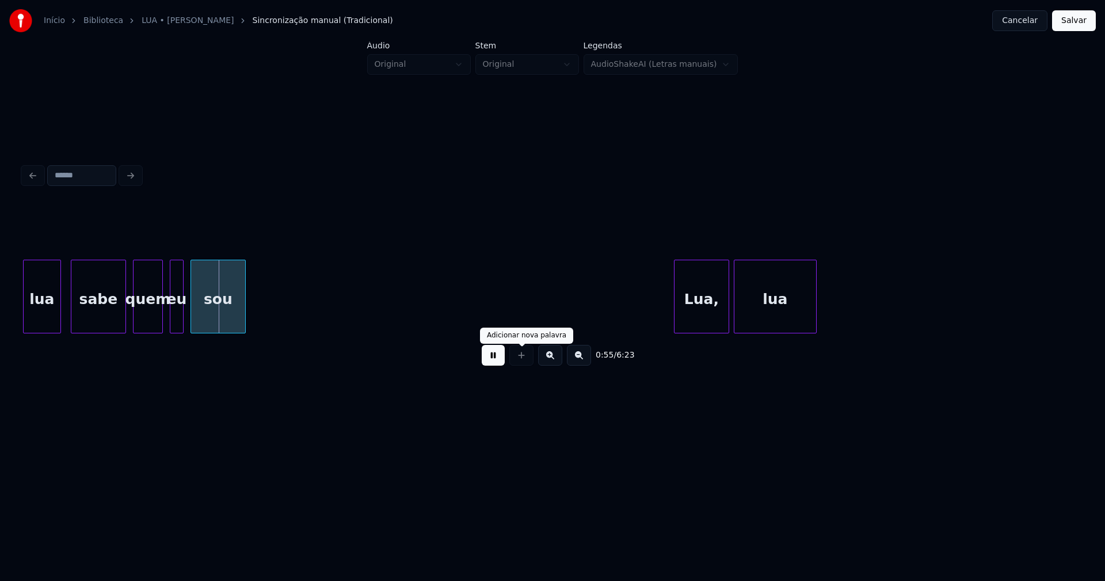
drag, startPoint x: 492, startPoint y: 361, endPoint x: 503, endPoint y: 358, distance: 11.5
click at [493, 361] on button at bounding box center [493, 355] width 23 height 21
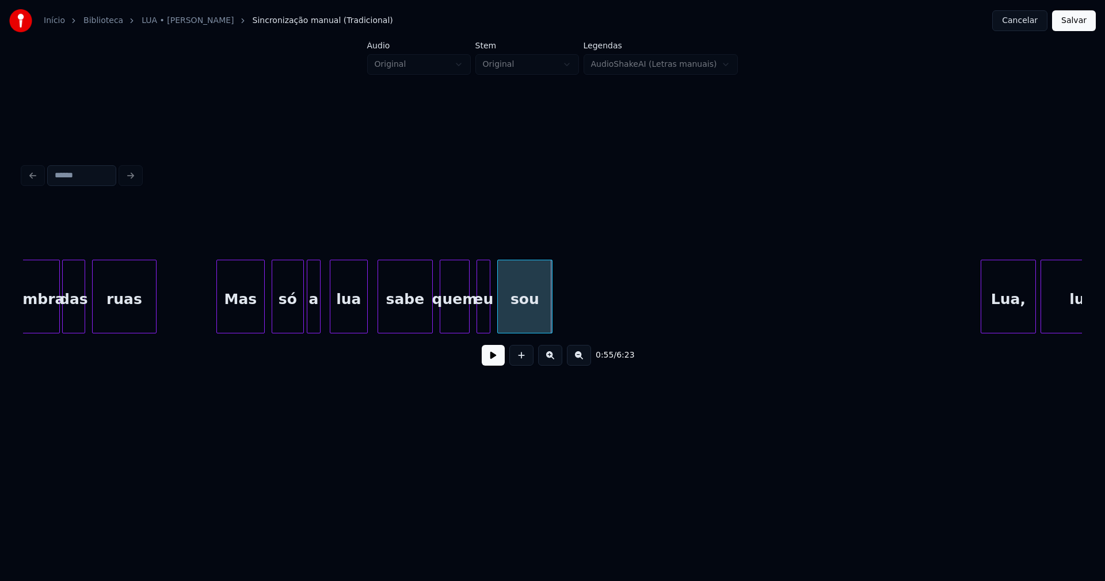
scroll to position [0, 5837]
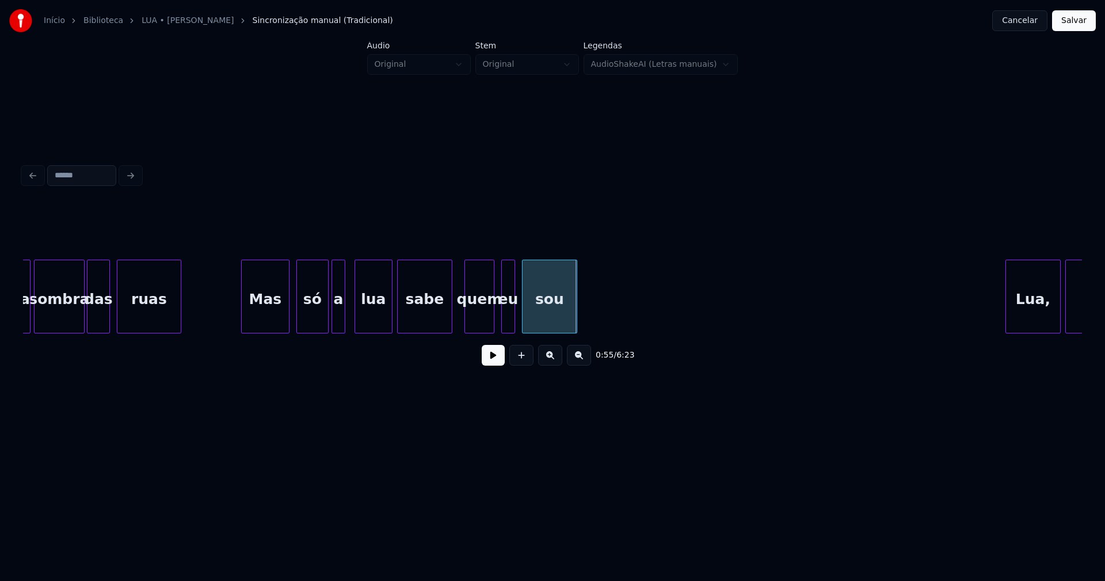
click at [421, 320] on div "sabe" at bounding box center [425, 299] width 54 height 78
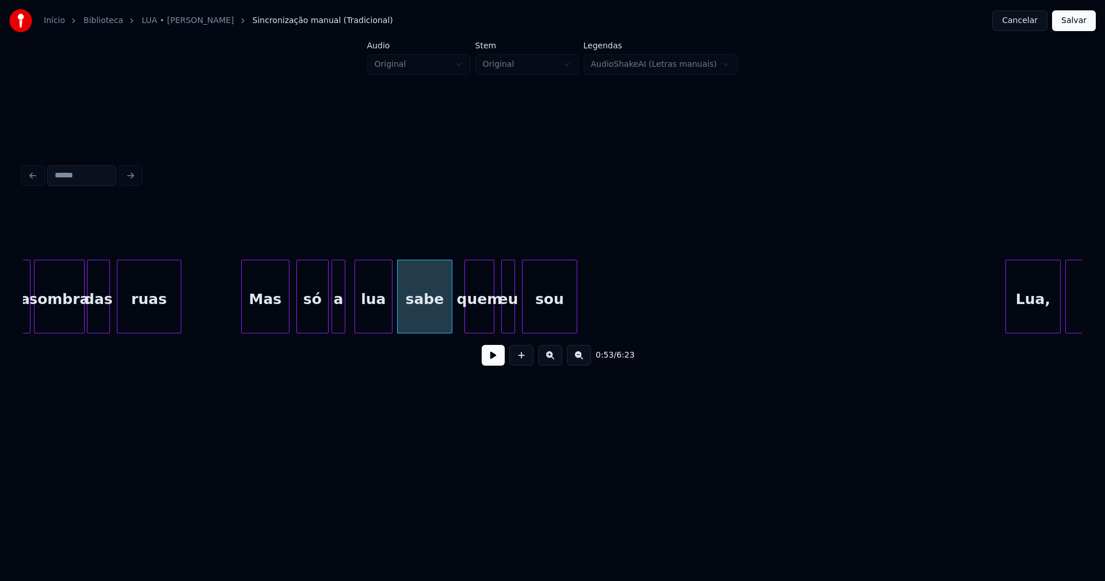
click at [1065, 21] on button "Salvar" at bounding box center [1074, 20] width 44 height 21
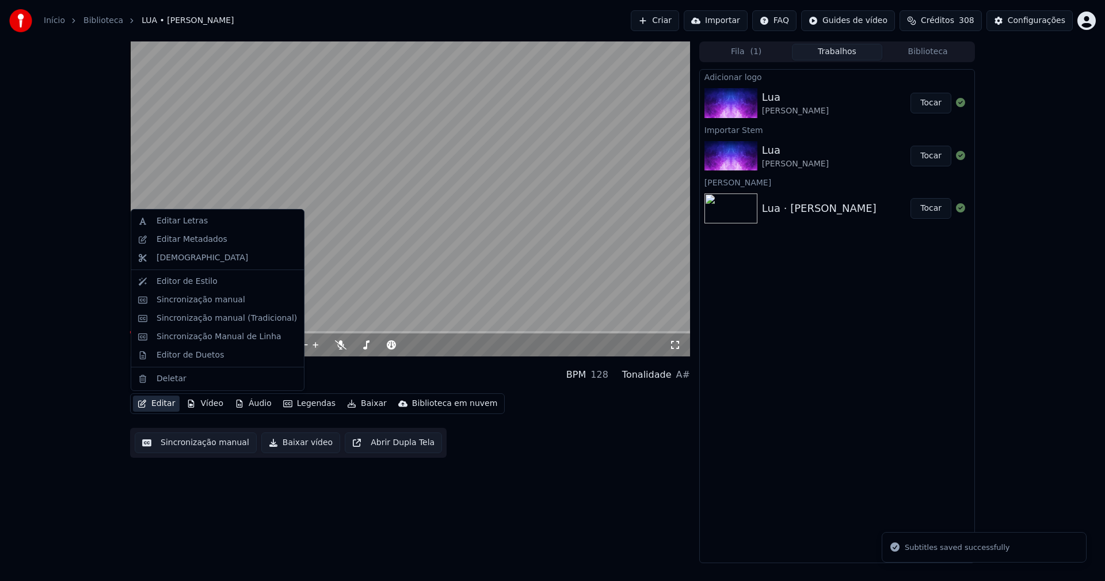
click at [161, 410] on button "Editar" at bounding box center [156, 403] width 47 height 16
click at [180, 223] on div "Editar Letras" at bounding box center [181, 221] width 51 height 12
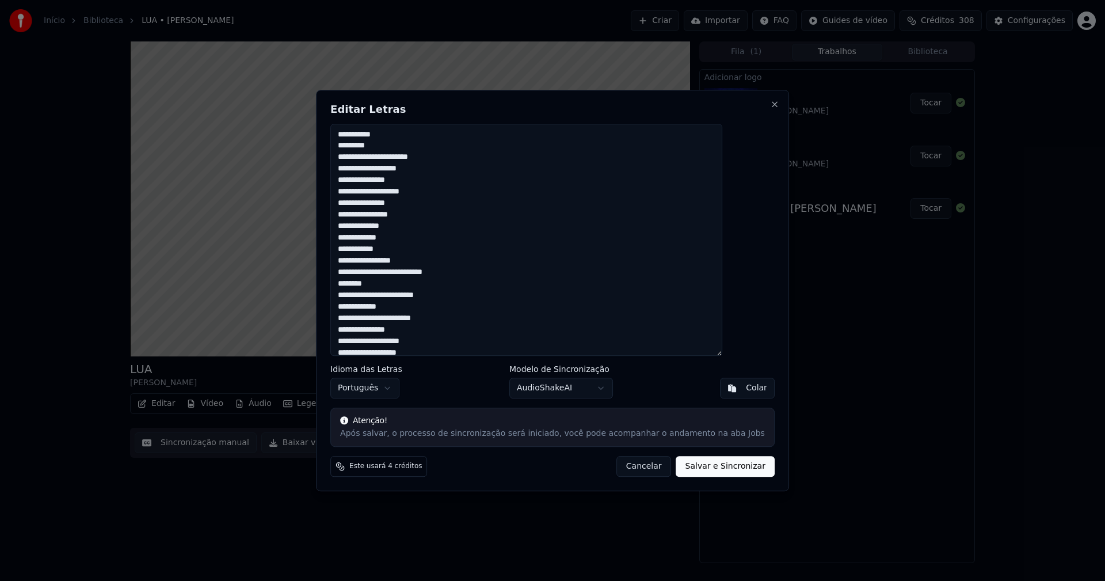
click at [629, 467] on button "Cancelar" at bounding box center [643, 466] width 55 height 21
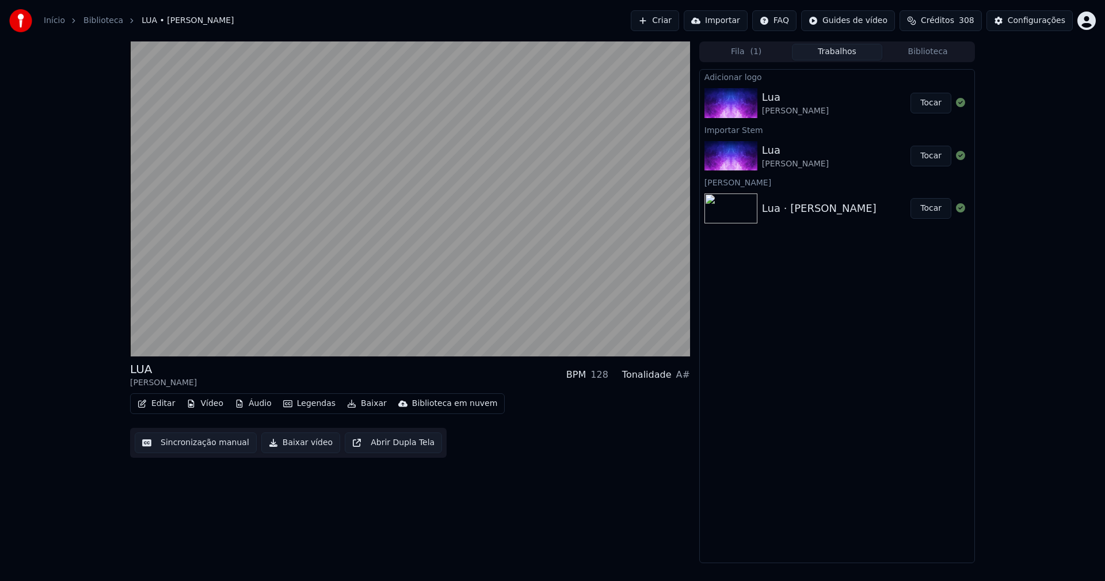
click at [165, 406] on button "Editar" at bounding box center [156, 403] width 47 height 16
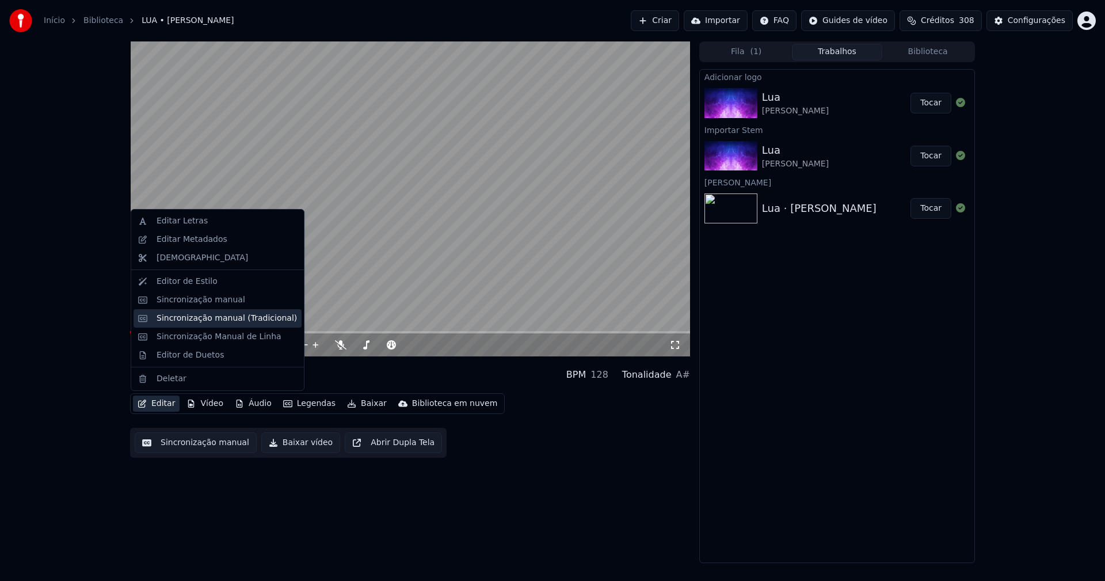
click at [203, 320] on div "Sincronização manual (Tradicional)" at bounding box center [226, 318] width 140 height 12
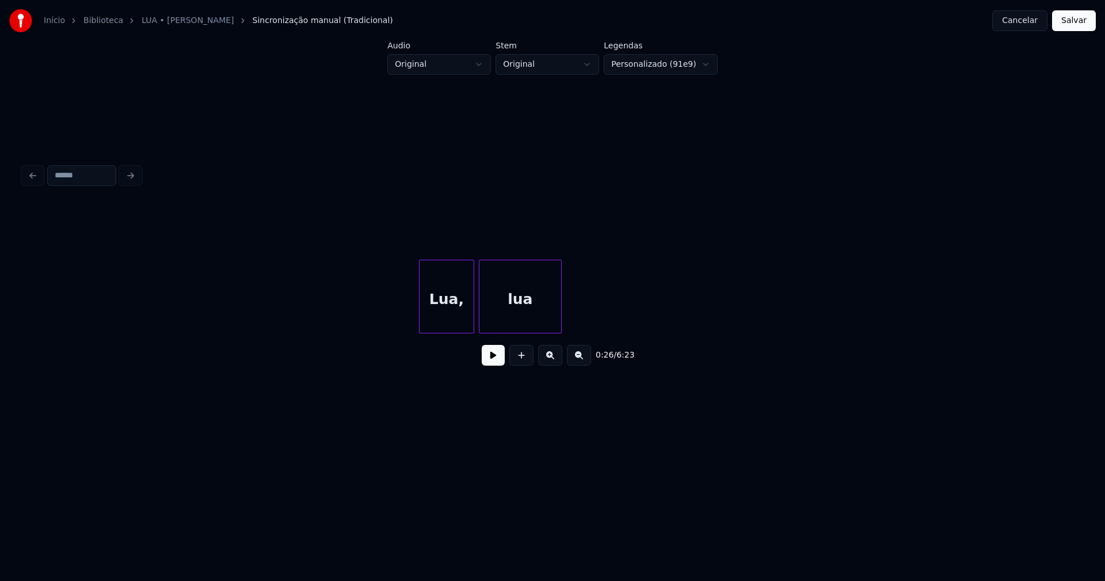
scroll to position [0, 6447]
click at [392, 326] on div "Lua," at bounding box center [398, 299] width 54 height 78
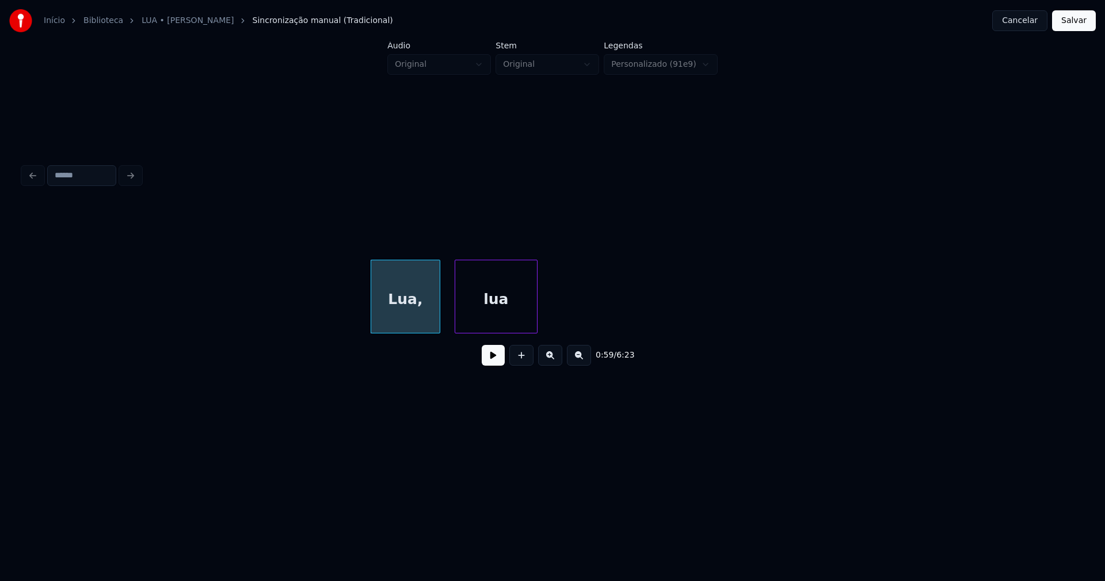
click at [436, 324] on div at bounding box center [437, 296] width 3 height 72
drag, startPoint x: 496, startPoint y: 366, endPoint x: 513, endPoint y: 385, distance: 25.7
click at [496, 365] on button at bounding box center [493, 355] width 23 height 21
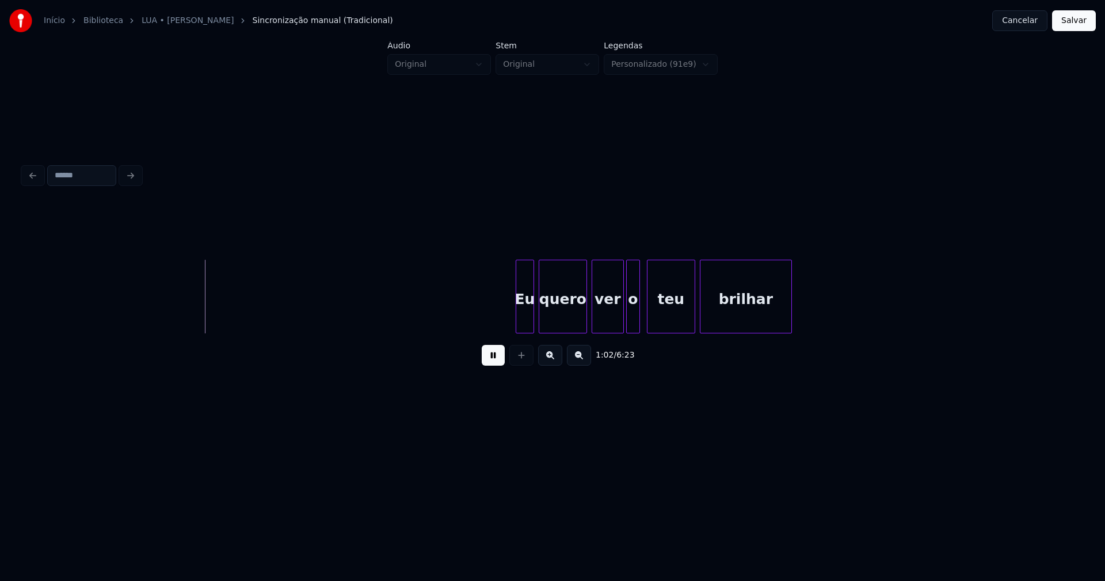
scroll to position [0, 7156]
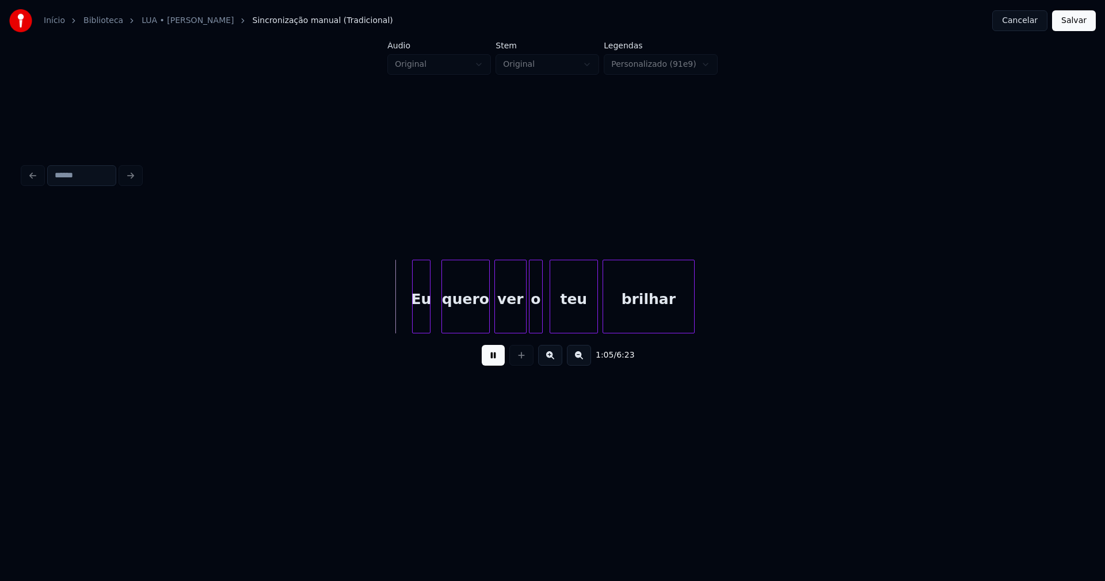
click at [424, 318] on div "Eu" at bounding box center [421, 299] width 17 height 78
click at [519, 325] on div at bounding box center [519, 296] width 3 height 72
click at [531, 326] on div "o" at bounding box center [531, 299] width 13 height 78
click at [566, 327] on div "teu" at bounding box center [570, 299] width 47 height 78
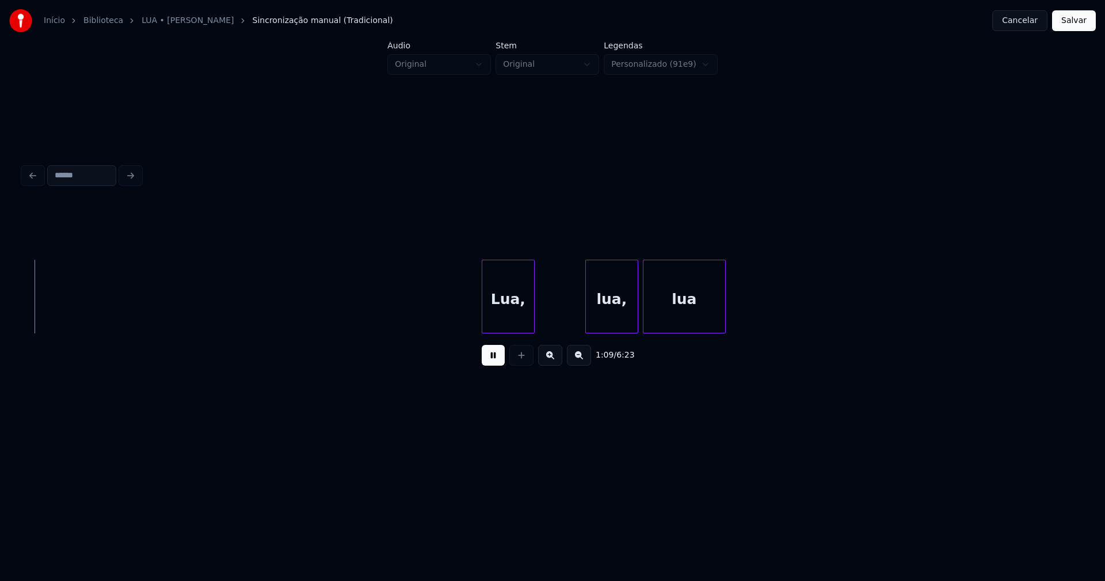
scroll to position [0, 7996]
click at [494, 322] on div "Lua," at bounding box center [491, 299] width 52 height 78
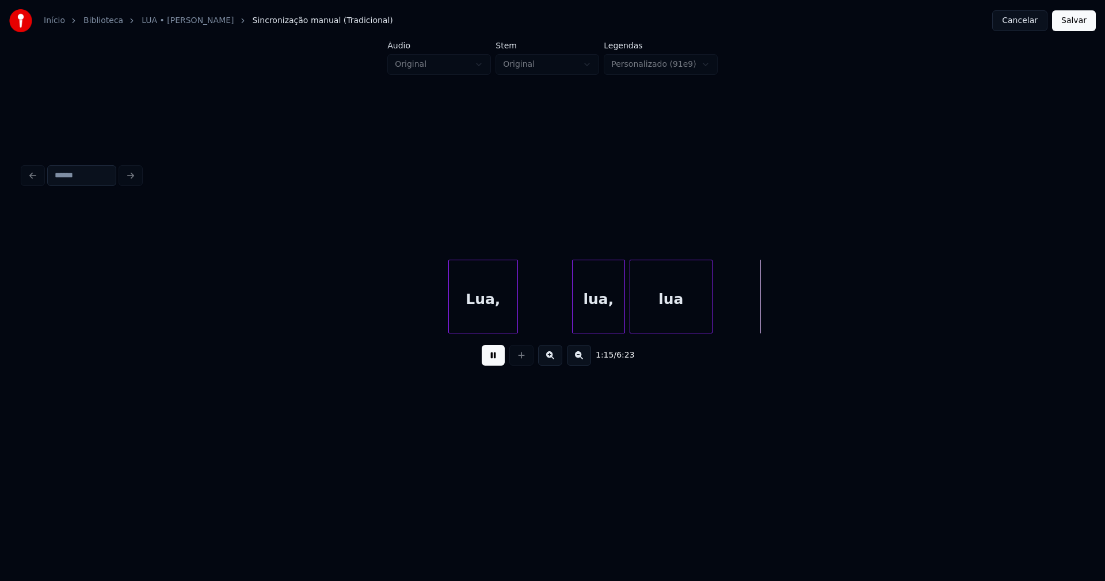
click at [450, 322] on div at bounding box center [450, 296] width 3 height 72
click at [546, 319] on div at bounding box center [546, 296] width 3 height 72
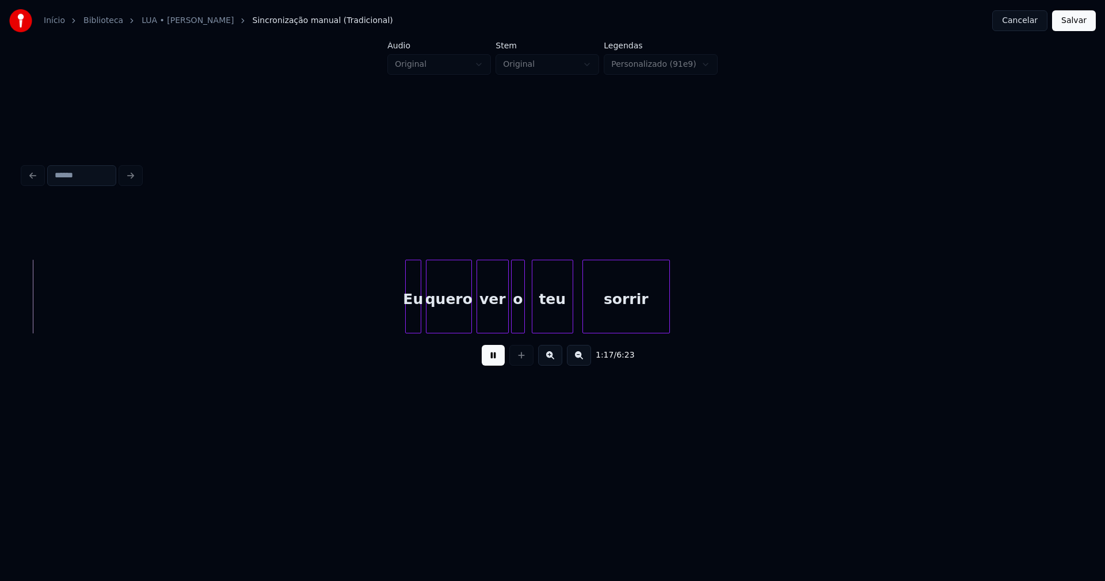
scroll to position [0, 8909]
click at [396, 324] on div "Eu" at bounding box center [397, 299] width 15 height 78
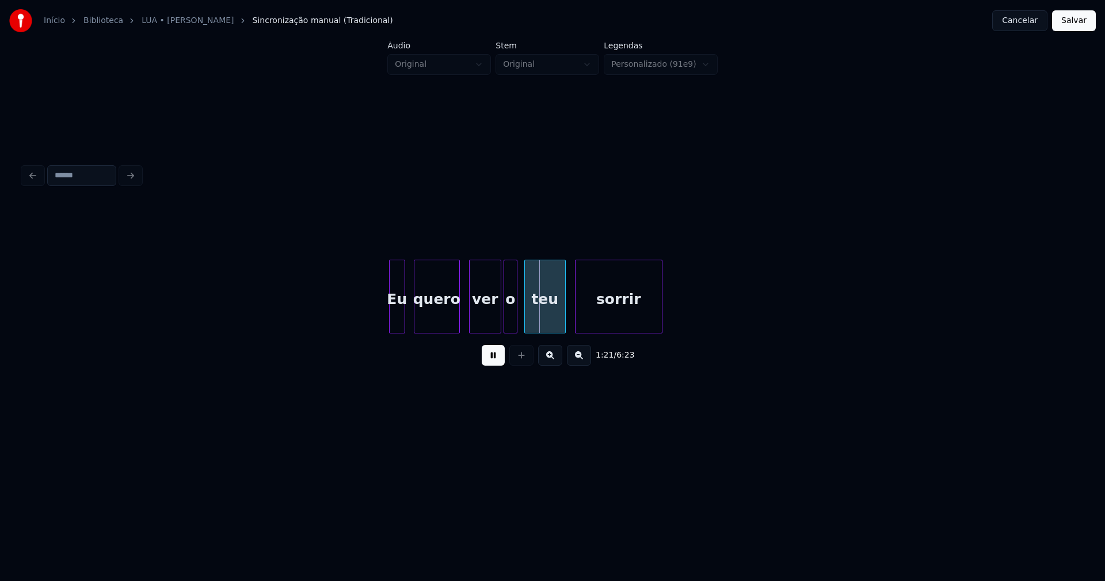
click at [436, 329] on div "Eu quero ver o teu sorrir" at bounding box center [552, 296] width 1059 height 74
click at [489, 324] on div "ver" at bounding box center [484, 299] width 31 height 78
click at [493, 321] on div at bounding box center [492, 296] width 3 height 72
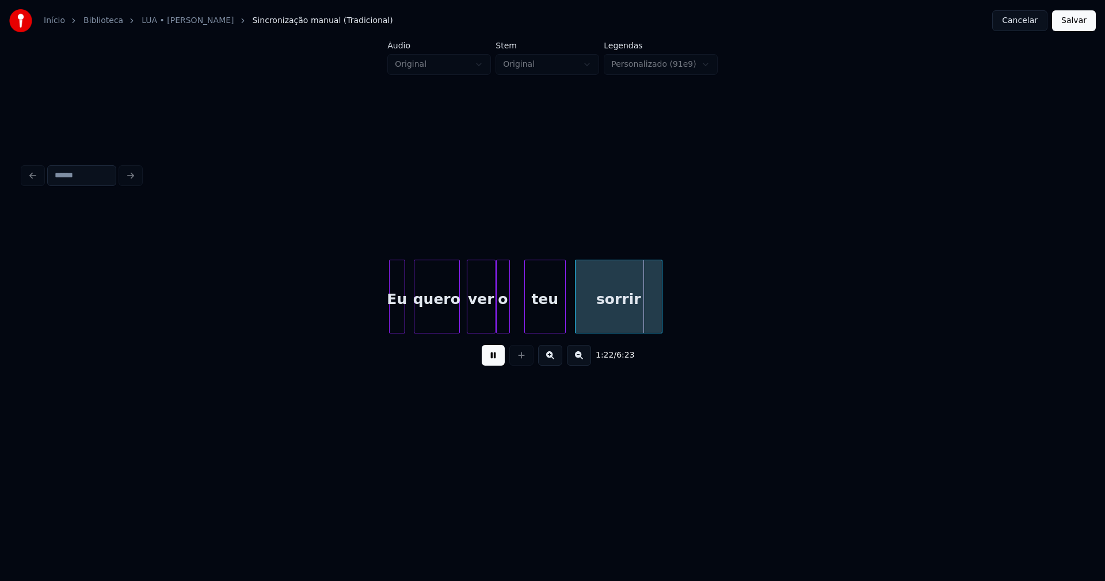
click at [502, 320] on div "o" at bounding box center [503, 299] width 13 height 78
click at [536, 324] on div "teu" at bounding box center [541, 299] width 40 height 78
click at [584, 323] on div at bounding box center [584, 296] width 3 height 72
click at [574, 323] on div at bounding box center [573, 296] width 3 height 72
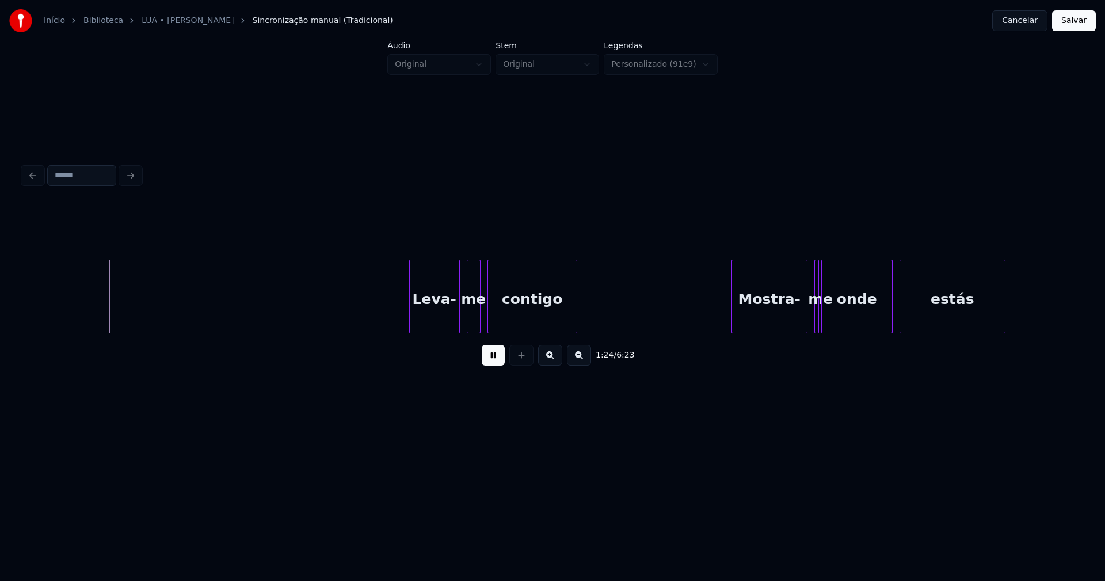
scroll to position [0, 9745]
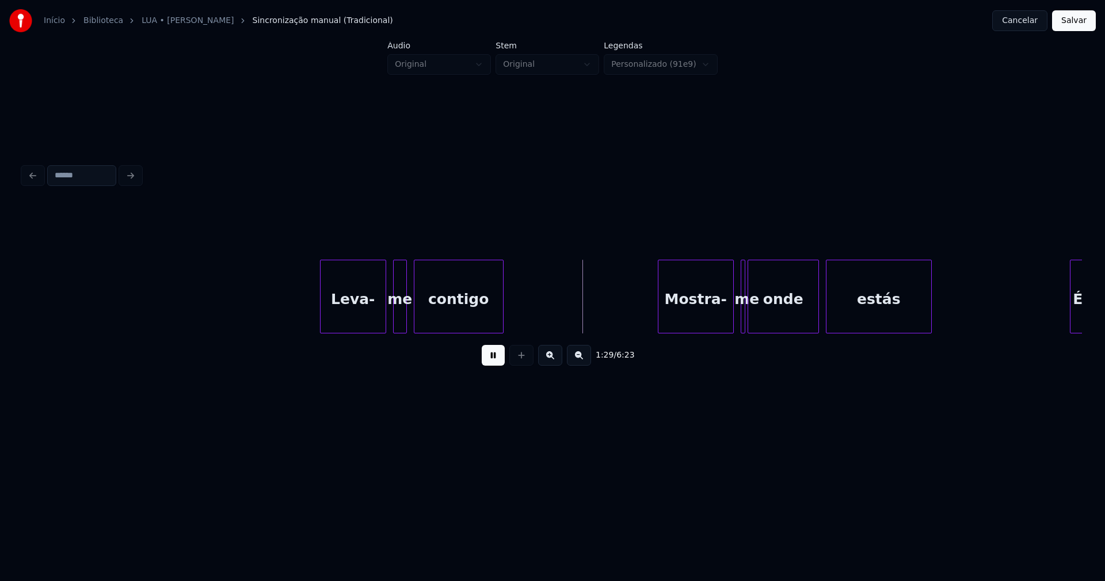
click at [322, 319] on div at bounding box center [321, 296] width 3 height 72
click at [392, 322] on div "me" at bounding box center [393, 299] width 13 height 78
click at [689, 321] on div "Mostra-" at bounding box center [691, 299] width 75 height 78
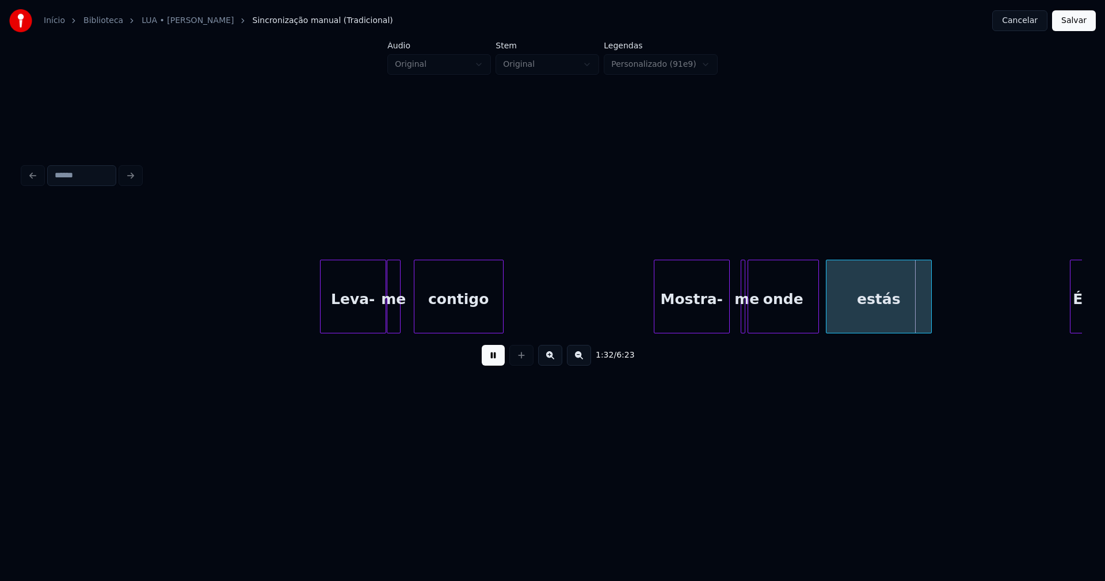
click at [492, 365] on button at bounding box center [493, 355] width 23 height 21
click at [736, 324] on div "me" at bounding box center [738, 299] width 12 height 78
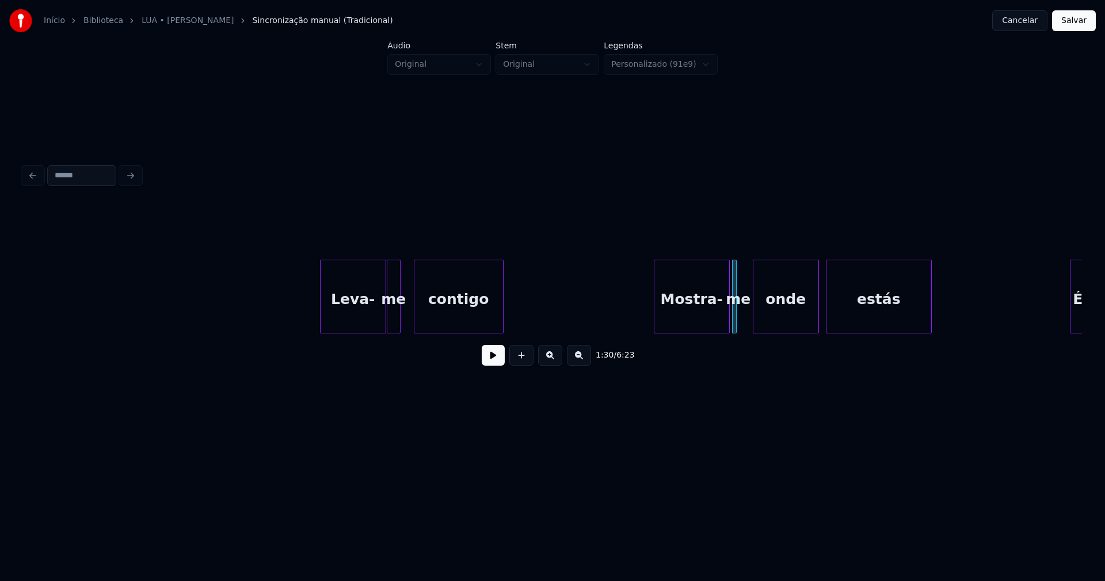
click at [755, 323] on div at bounding box center [754, 296] width 3 height 72
click at [747, 326] on div at bounding box center [745, 296] width 3 height 72
click at [497, 364] on button at bounding box center [493, 355] width 23 height 21
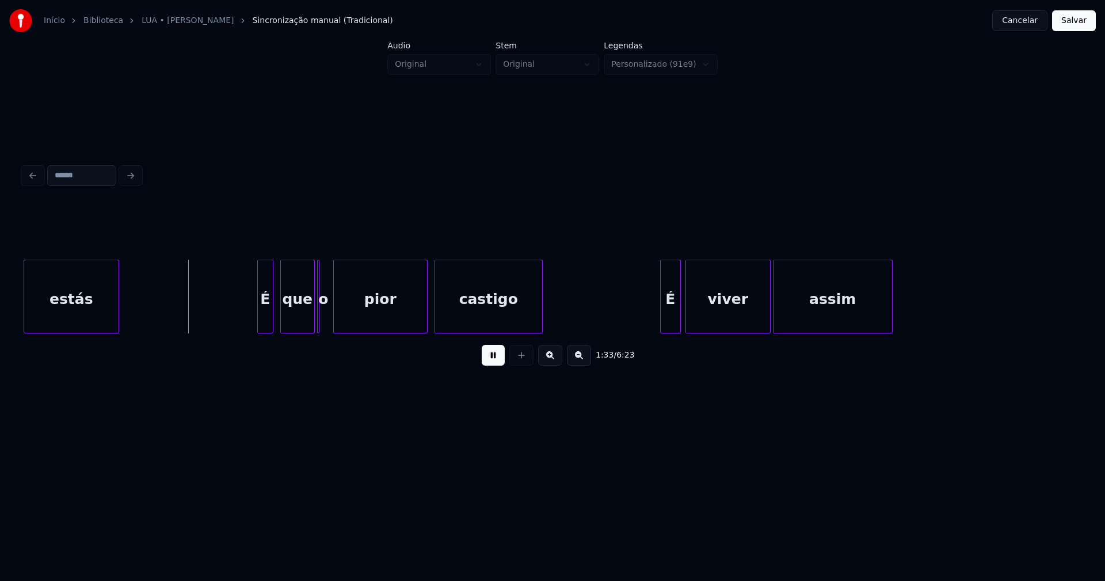
scroll to position [0, 10062]
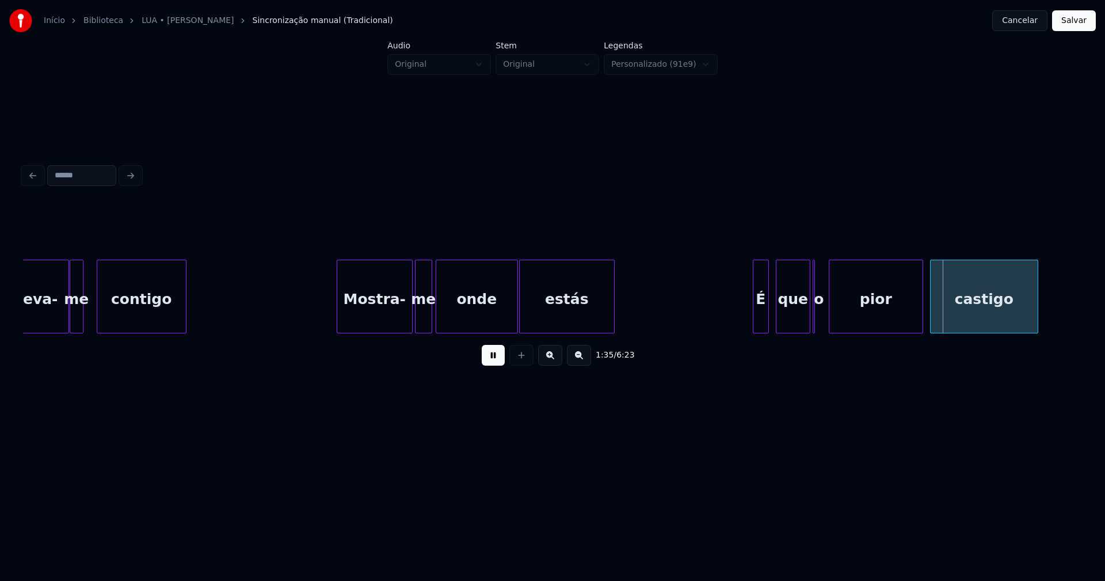
click at [514, 323] on div at bounding box center [515, 296] width 3 height 72
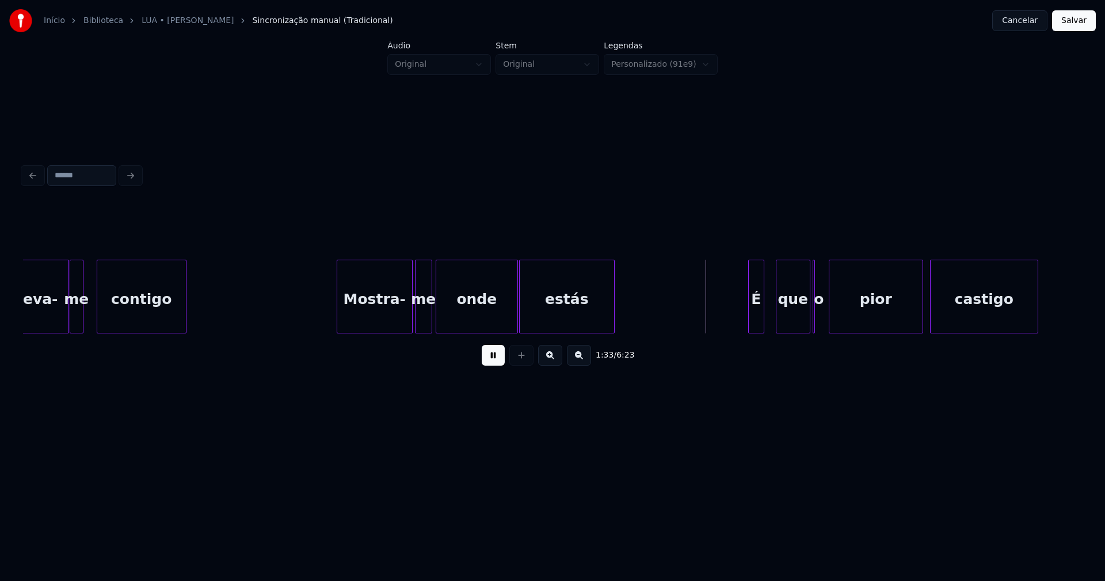
click at [755, 322] on div "É" at bounding box center [756, 299] width 15 height 78
drag, startPoint x: 492, startPoint y: 364, endPoint x: 679, endPoint y: 337, distance: 188.4
click at [494, 364] on button at bounding box center [493, 355] width 23 height 21
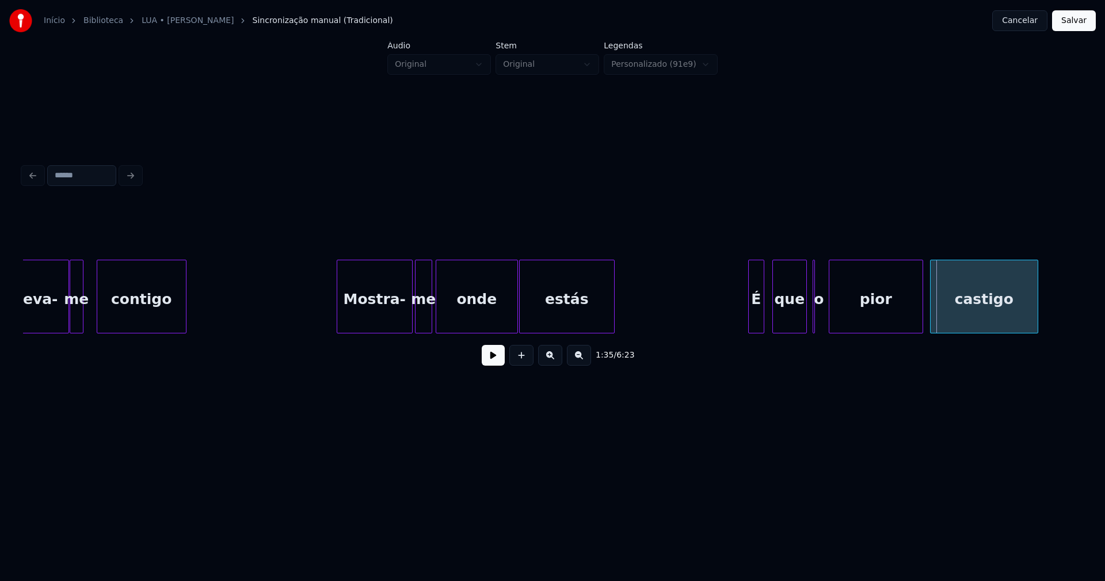
click at [788, 324] on div "que" at bounding box center [789, 299] width 33 height 78
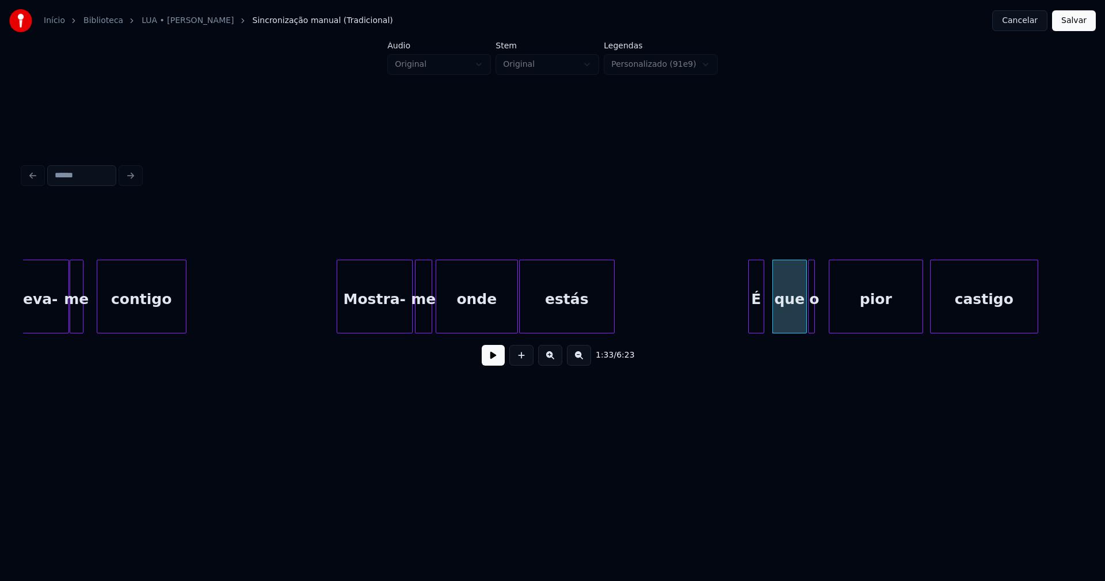
click at [815, 324] on div "o" at bounding box center [811, 296] width 7 height 74
click at [797, 324] on div at bounding box center [796, 296] width 3 height 72
click at [823, 319] on div at bounding box center [821, 296] width 3 height 72
click at [807, 323] on div "o" at bounding box center [811, 299] width 15 height 78
drag, startPoint x: 692, startPoint y: 306, endPoint x: 634, endPoint y: 312, distance: 58.5
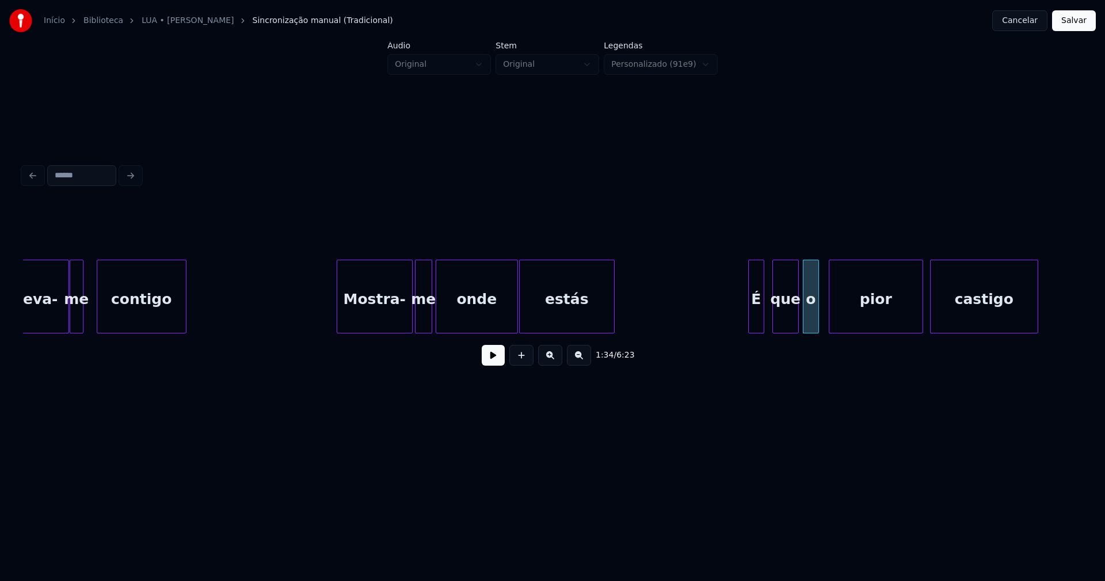
click at [490, 365] on button at bounding box center [493, 355] width 23 height 21
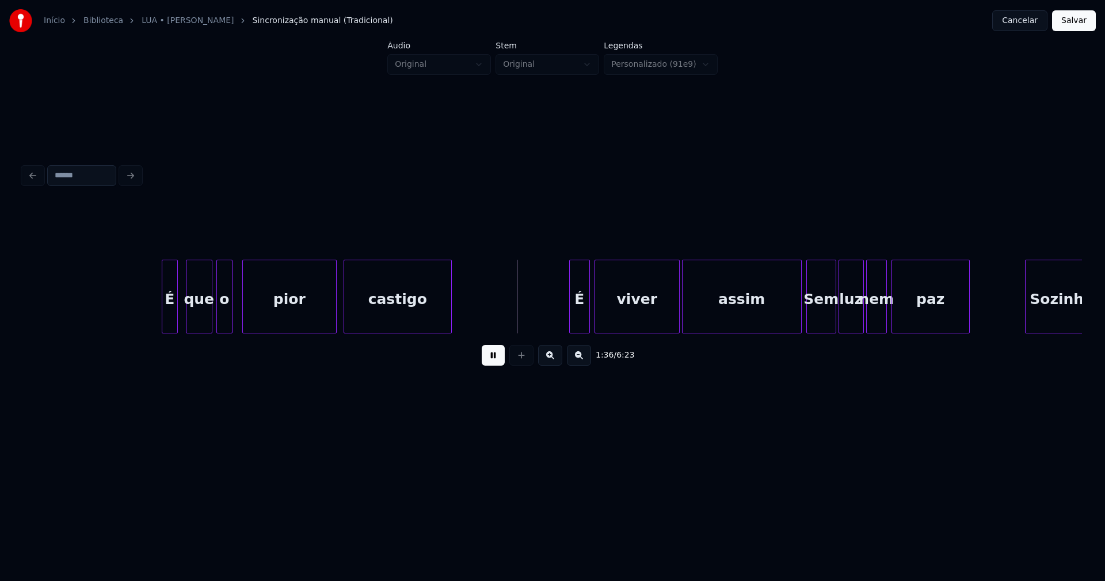
scroll to position [0, 10770]
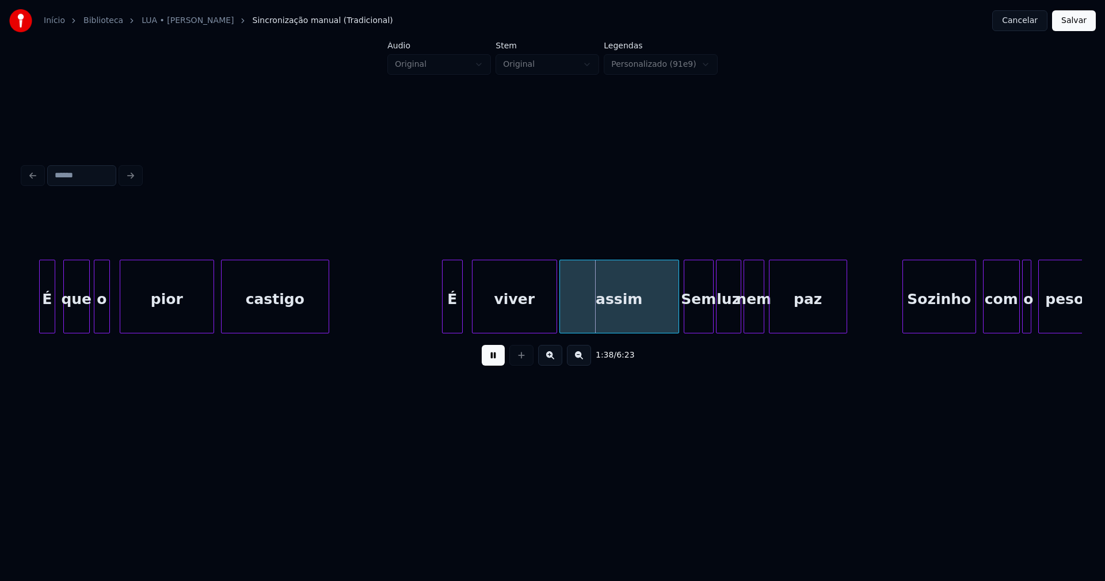
click at [452, 327] on div "É" at bounding box center [452, 299] width 20 height 78
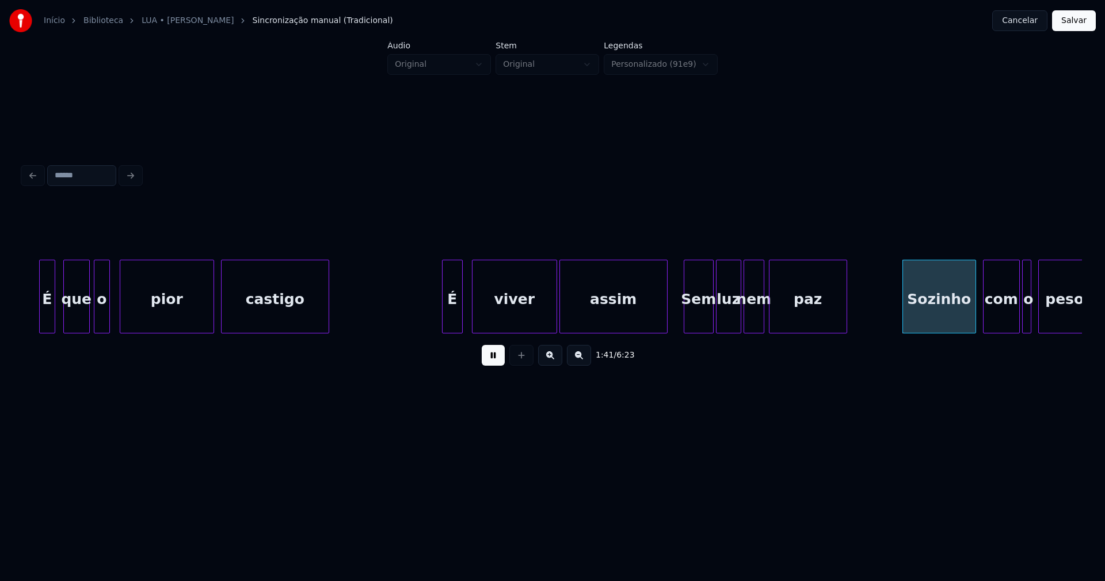
click at [665, 323] on div at bounding box center [664, 296] width 3 height 72
click at [698, 322] on div "Sem" at bounding box center [695, 299] width 29 height 78
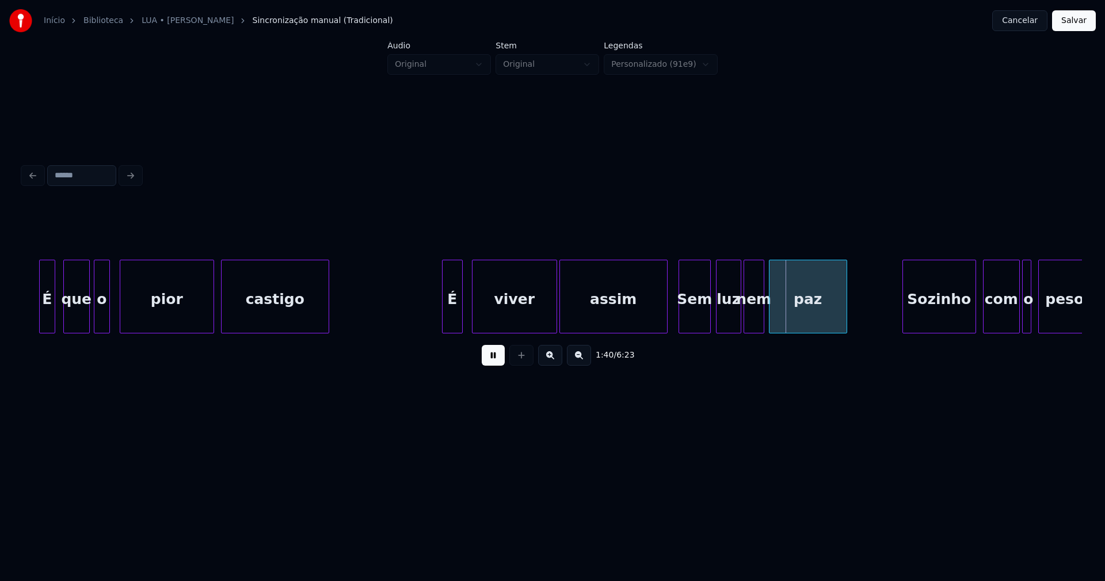
click at [679, 318] on div at bounding box center [680, 296] width 3 height 72
click at [659, 318] on div at bounding box center [657, 296] width 3 height 72
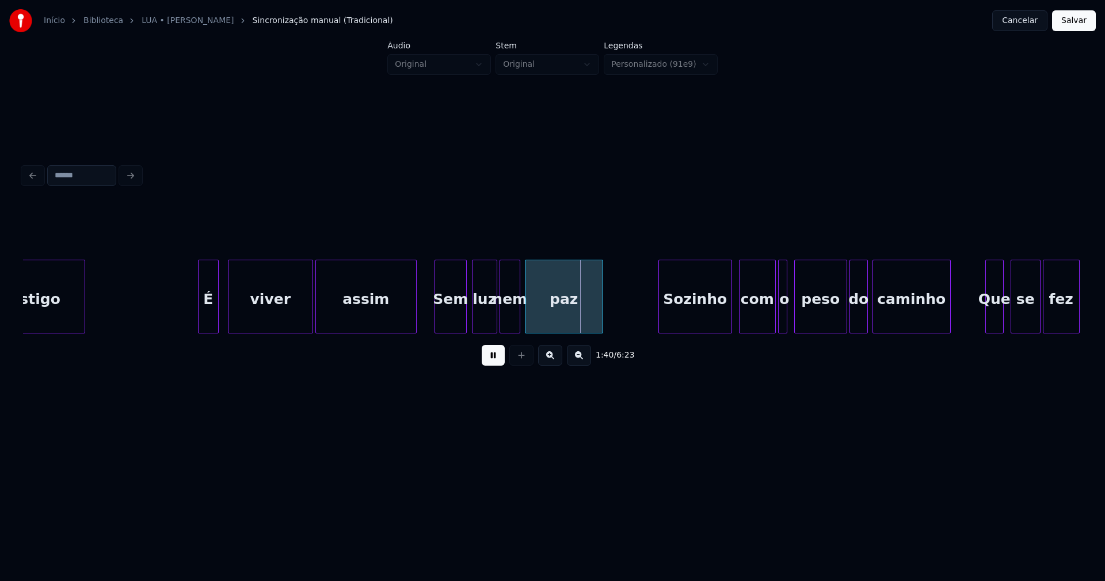
scroll to position [0, 11258]
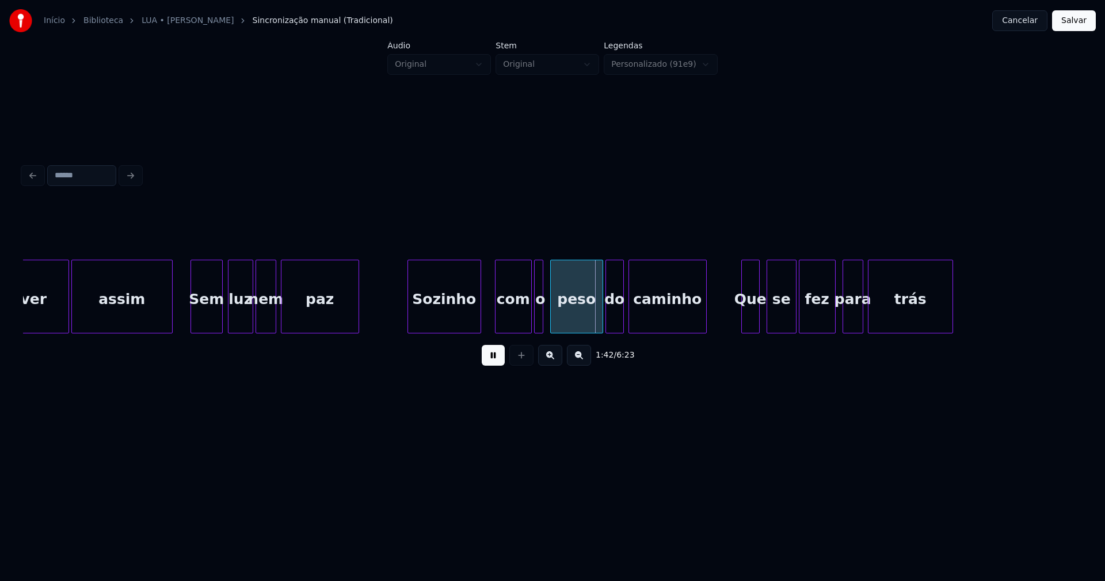
click at [453, 324] on div "Sozinho" at bounding box center [444, 299] width 72 height 78
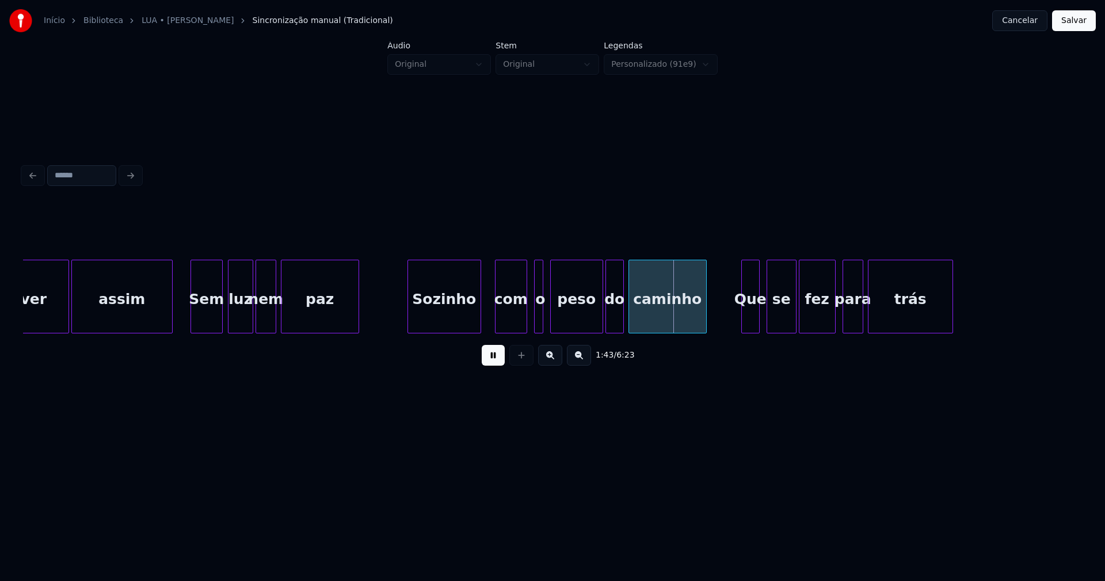
click at [525, 320] on div at bounding box center [524, 296] width 3 height 72
click at [536, 312] on div at bounding box center [535, 296] width 3 height 72
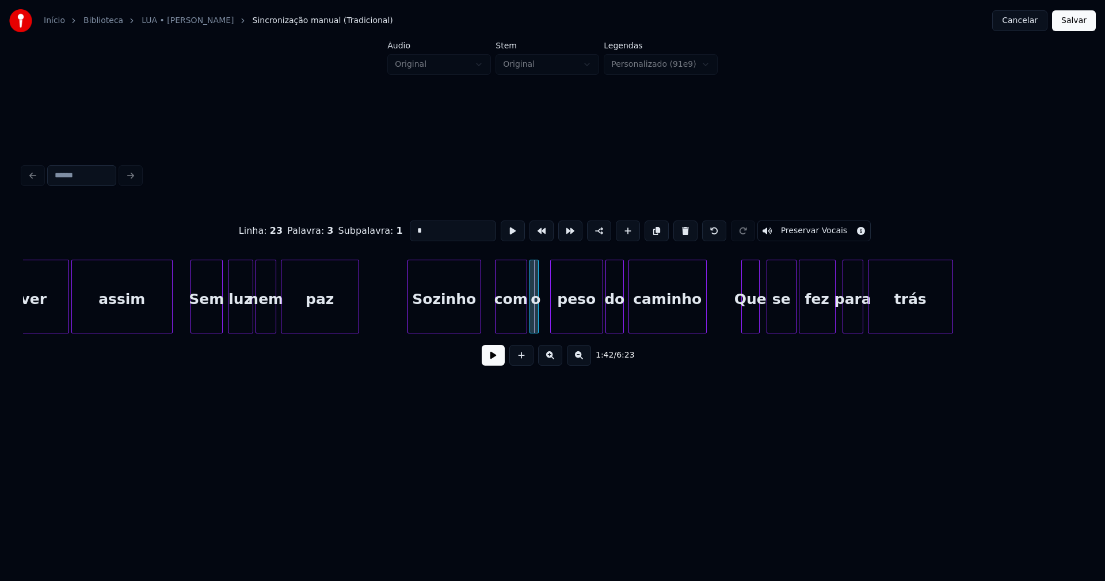
click at [538, 317] on div "o" at bounding box center [536, 299] width 12 height 78
click at [487, 362] on button at bounding box center [493, 355] width 23 height 21
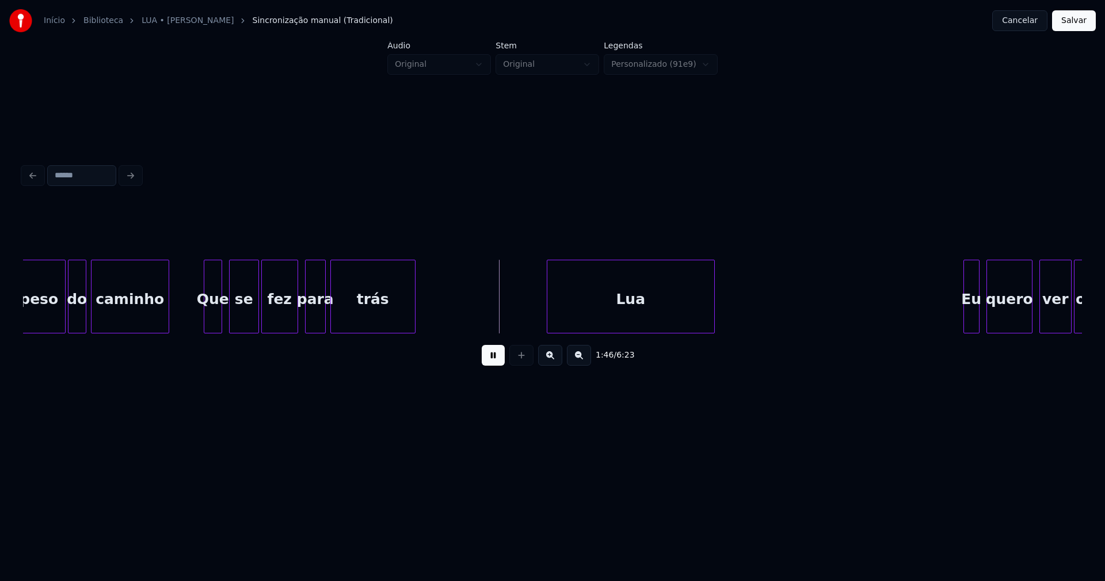
scroll to position [0, 11820]
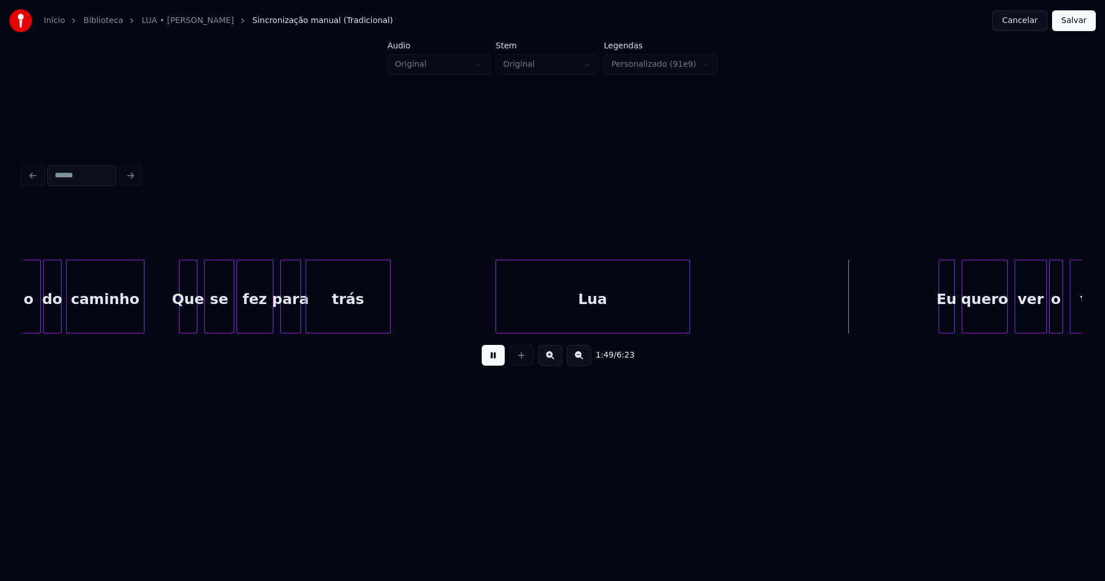
click at [497, 315] on div at bounding box center [497, 296] width 3 height 72
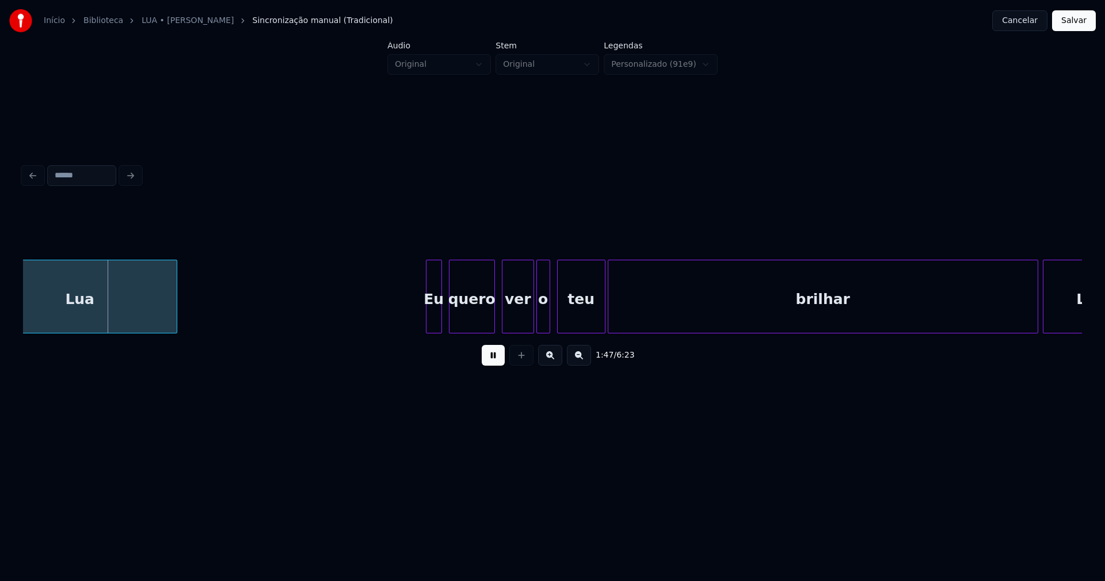
scroll to position [0, 12431]
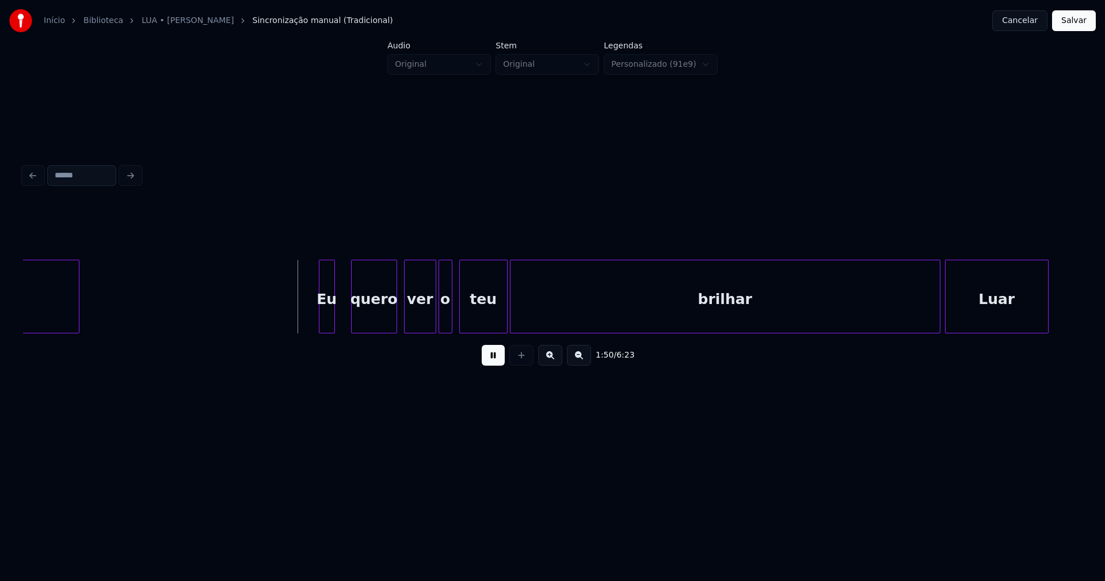
click at [326, 329] on div "Lua Eu quero ver o teu brilhar Luar" at bounding box center [552, 296] width 1059 height 74
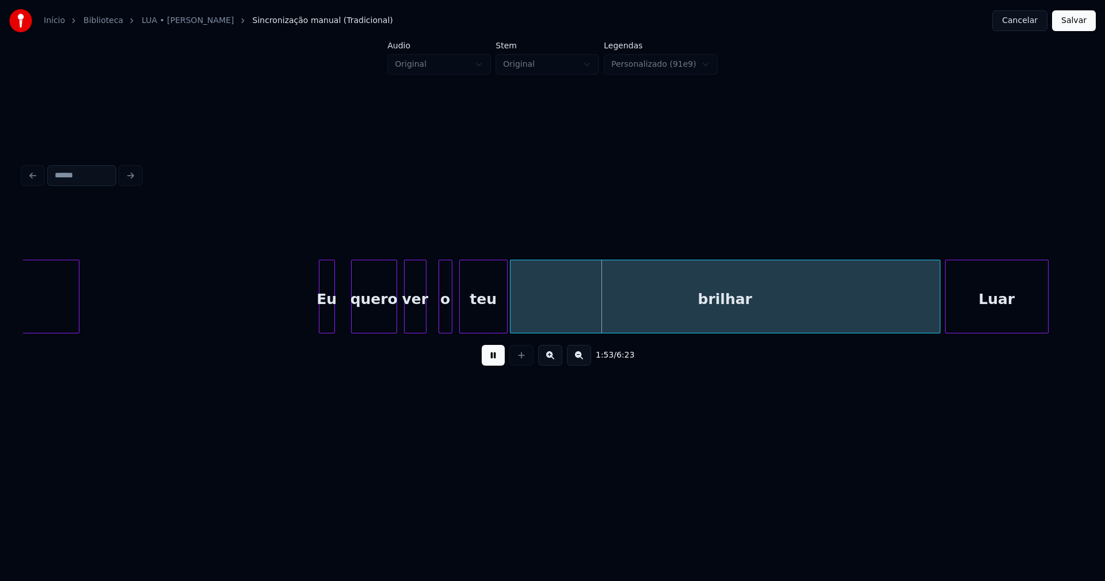
click at [422, 326] on div at bounding box center [423, 296] width 3 height 72
click at [436, 323] on div "o" at bounding box center [436, 299] width 13 height 78
click at [553, 322] on div "brilhar" at bounding box center [730, 299] width 429 height 78
click at [475, 321] on div "teu" at bounding box center [477, 299] width 47 height 78
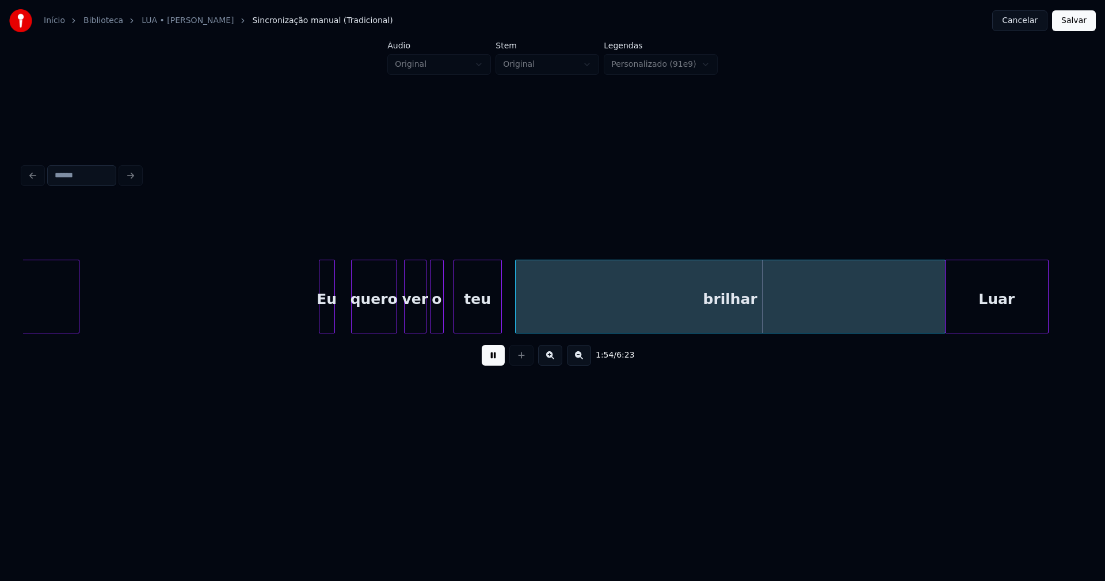
click at [936, 314] on div "brilhar" at bounding box center [726, 299] width 429 height 78
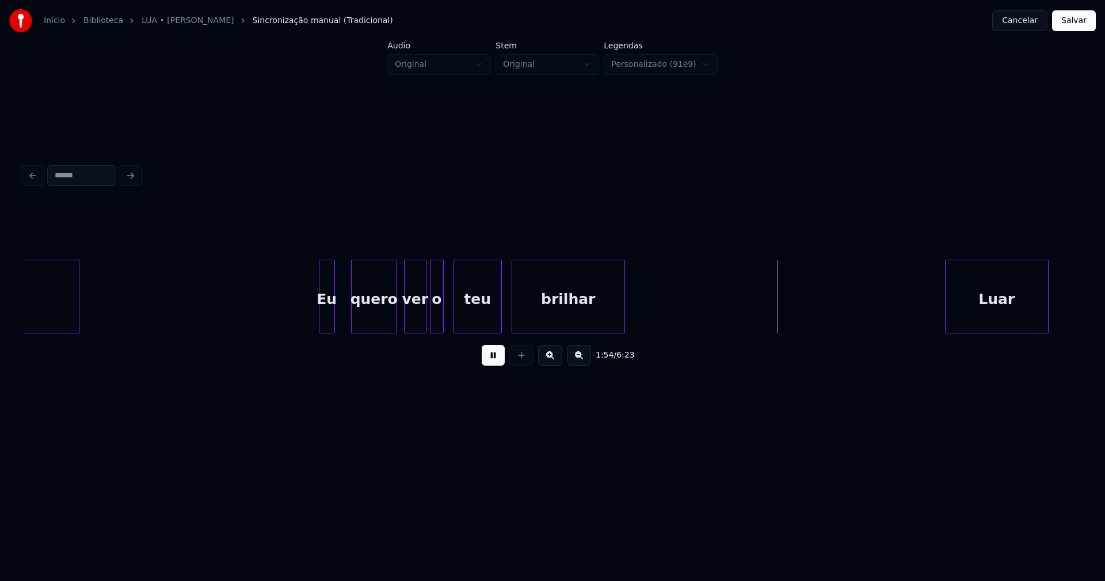
click at [623, 346] on div "1:54 / 6:23" at bounding box center [552, 289] width 1059 height 175
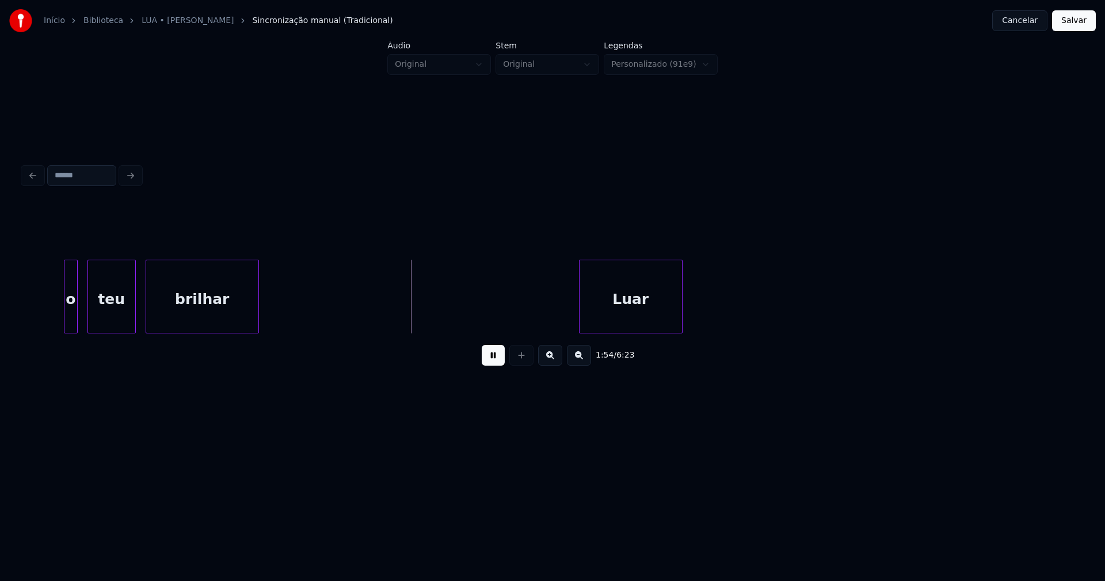
scroll to position [0, 13090]
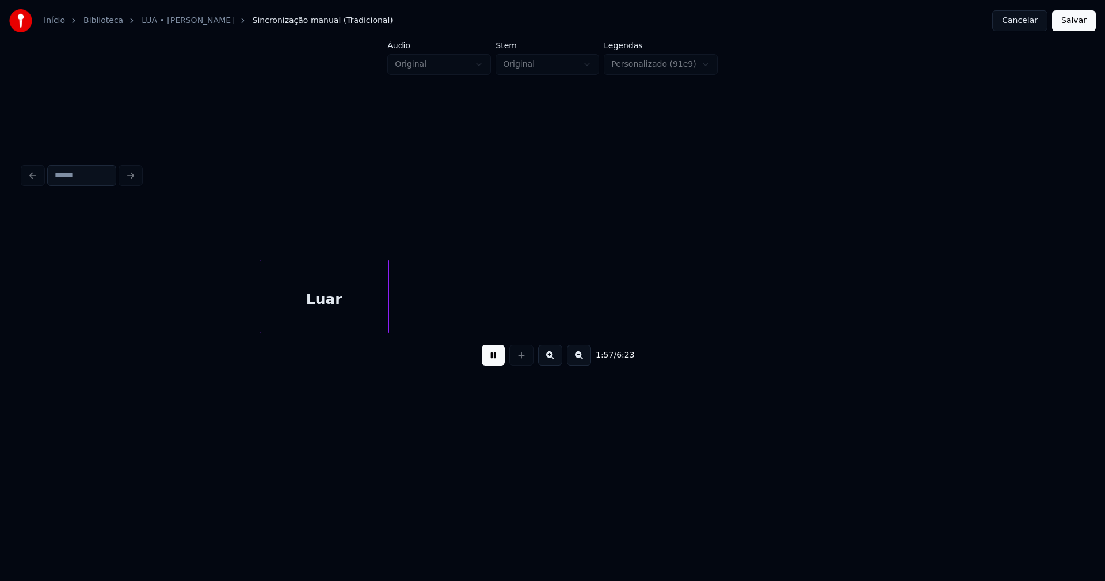
click at [263, 318] on div at bounding box center [261, 296] width 3 height 72
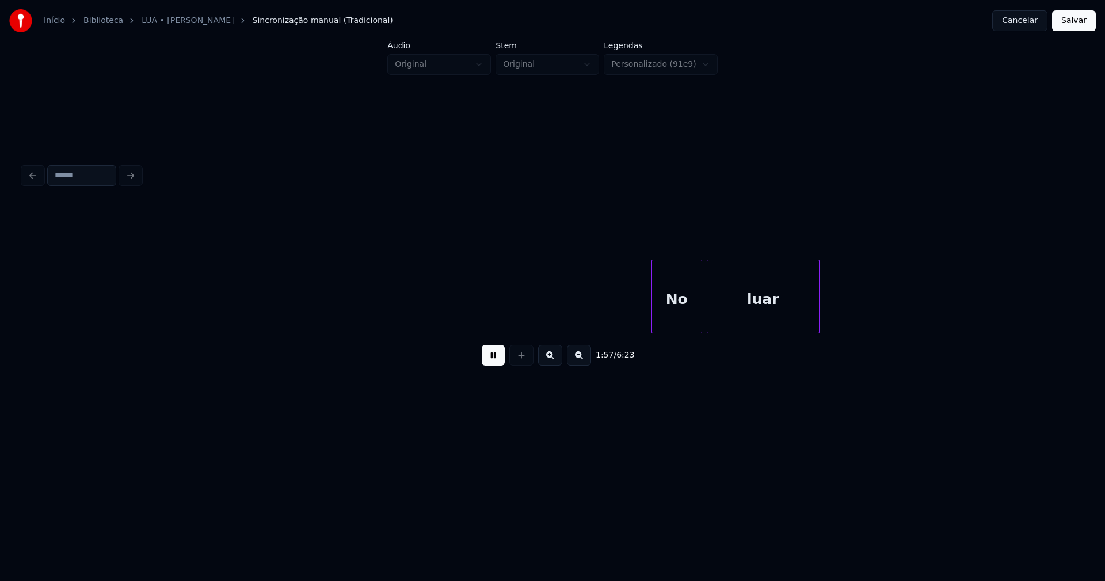
scroll to position [0, 13551]
click at [610, 323] on div at bounding box center [611, 296] width 3 height 72
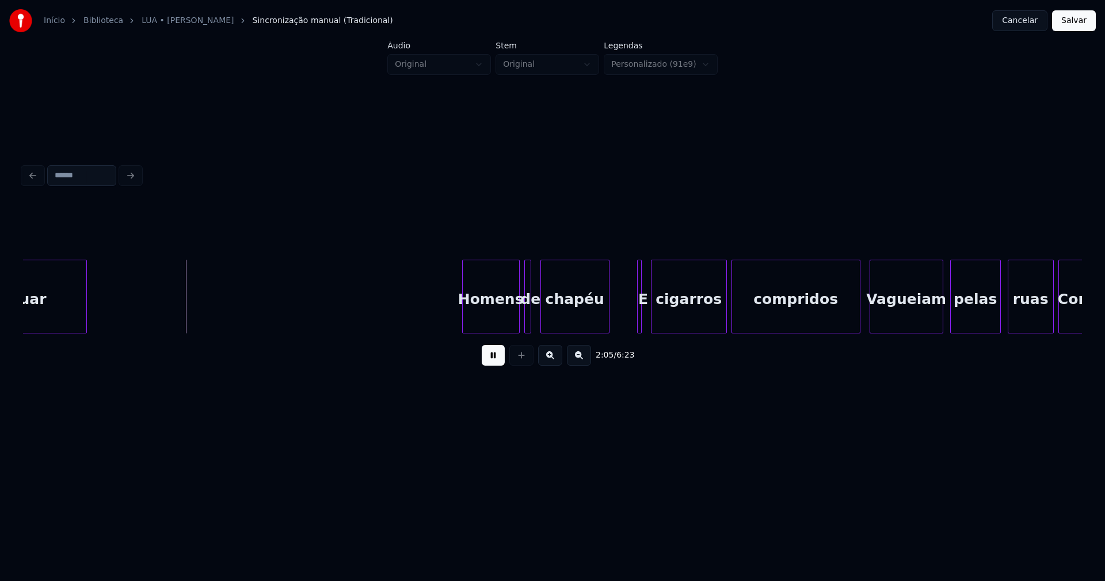
scroll to position [0, 14336]
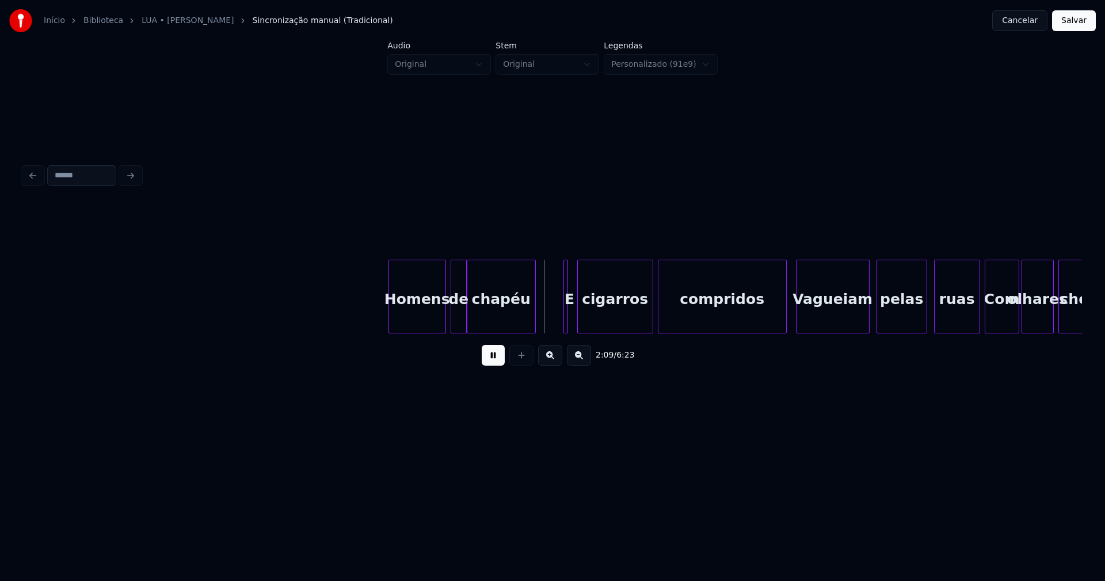
click at [464, 326] on div at bounding box center [464, 296] width 3 height 72
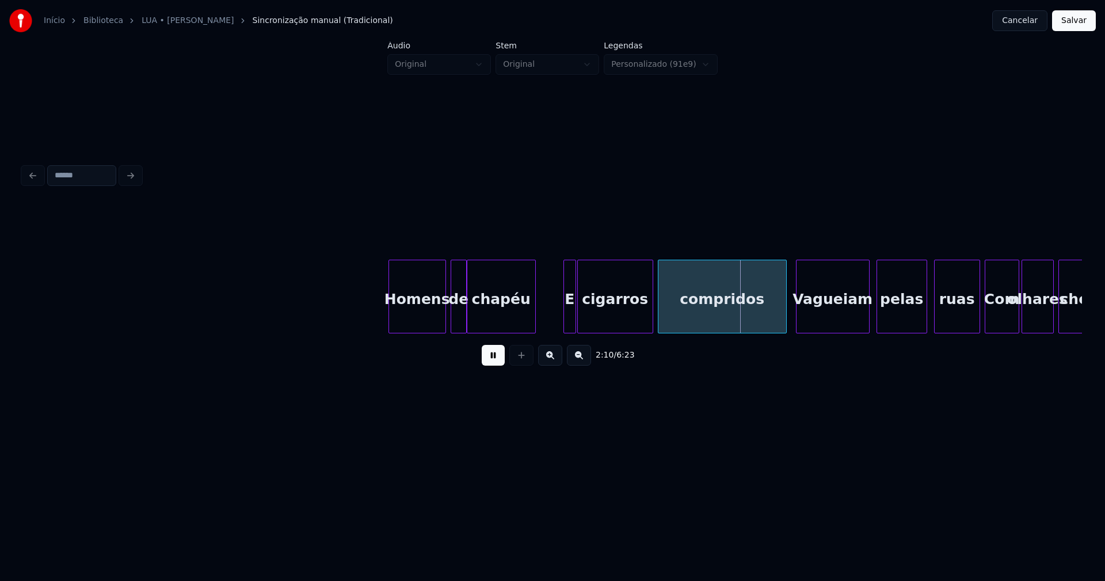
click at [574, 324] on div at bounding box center [573, 296] width 3 height 72
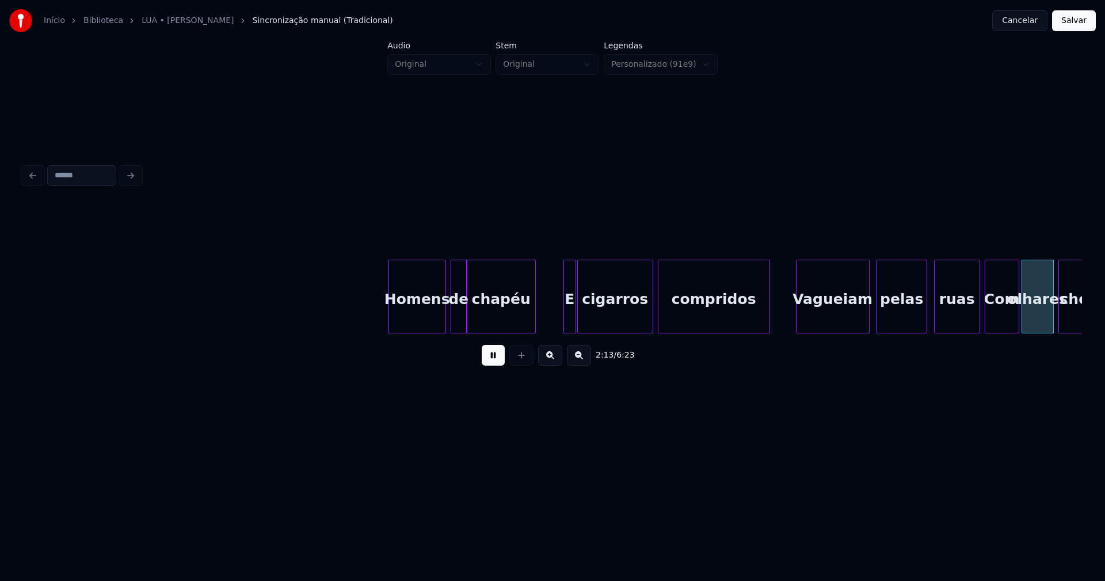
click at [769, 330] on div "Homens de chapéu E cigarros compridos Vagueiam pelas ruas Com olhares cheios" at bounding box center [552, 296] width 1059 height 74
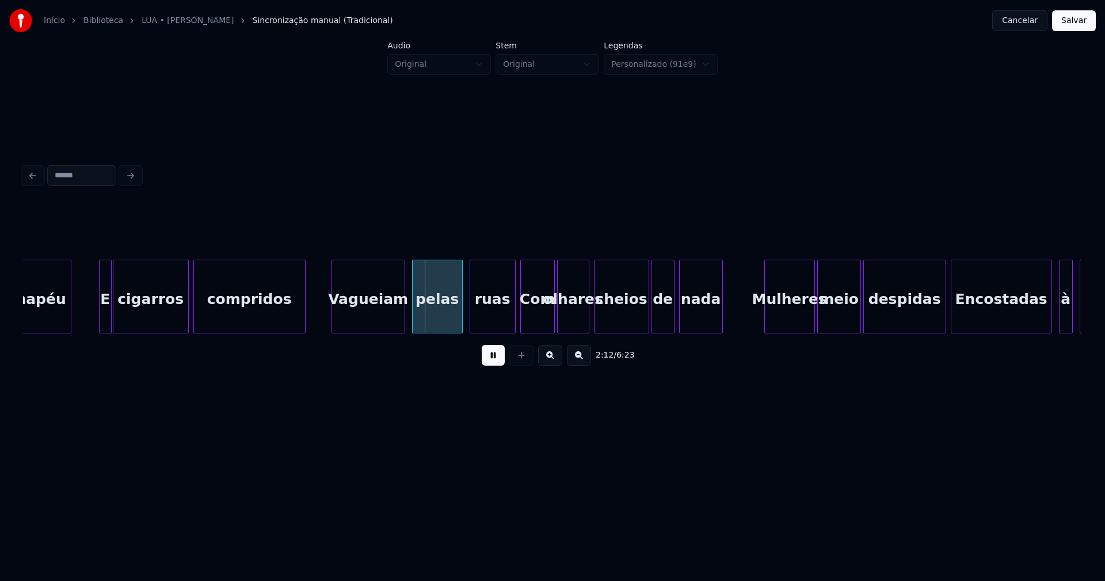
scroll to position [0, 14824]
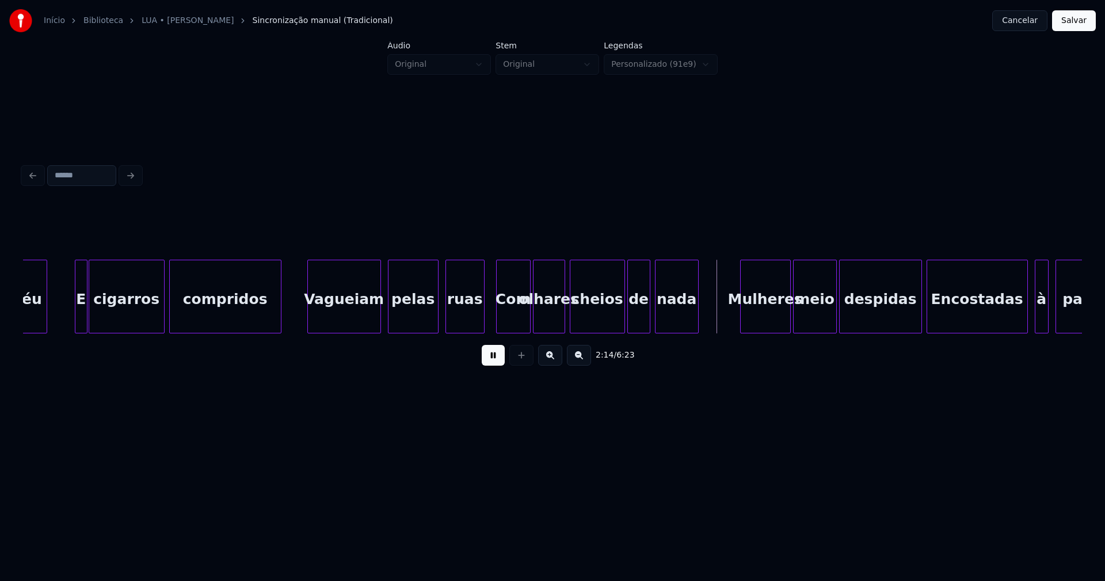
click at [483, 320] on div at bounding box center [481, 296] width 3 height 72
click at [508, 317] on div "Com" at bounding box center [511, 299] width 33 height 78
click at [766, 326] on div "Mulheres" at bounding box center [761, 299] width 49 height 78
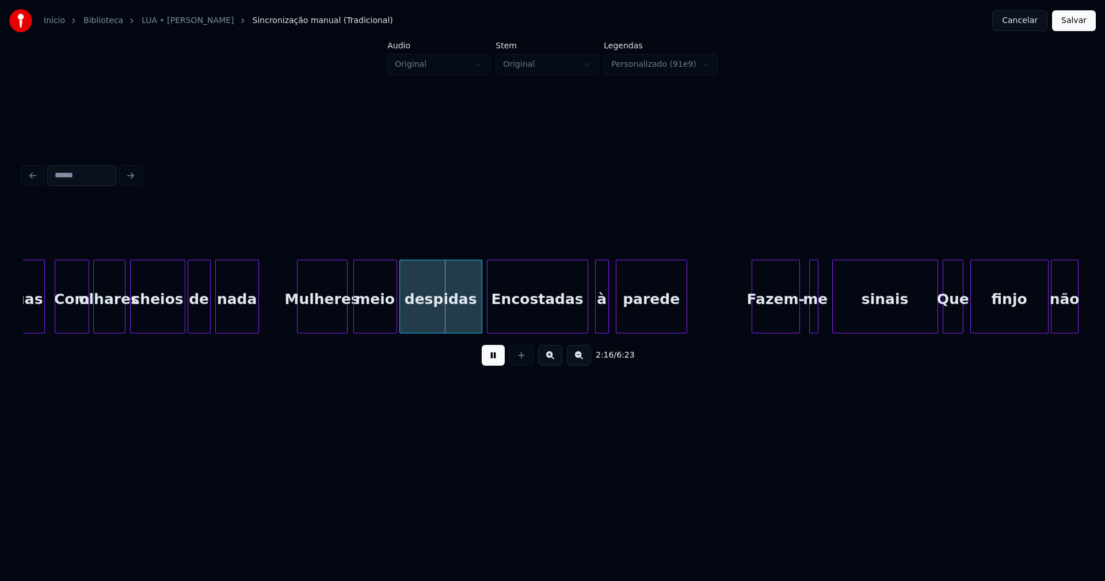
scroll to position [0, 15337]
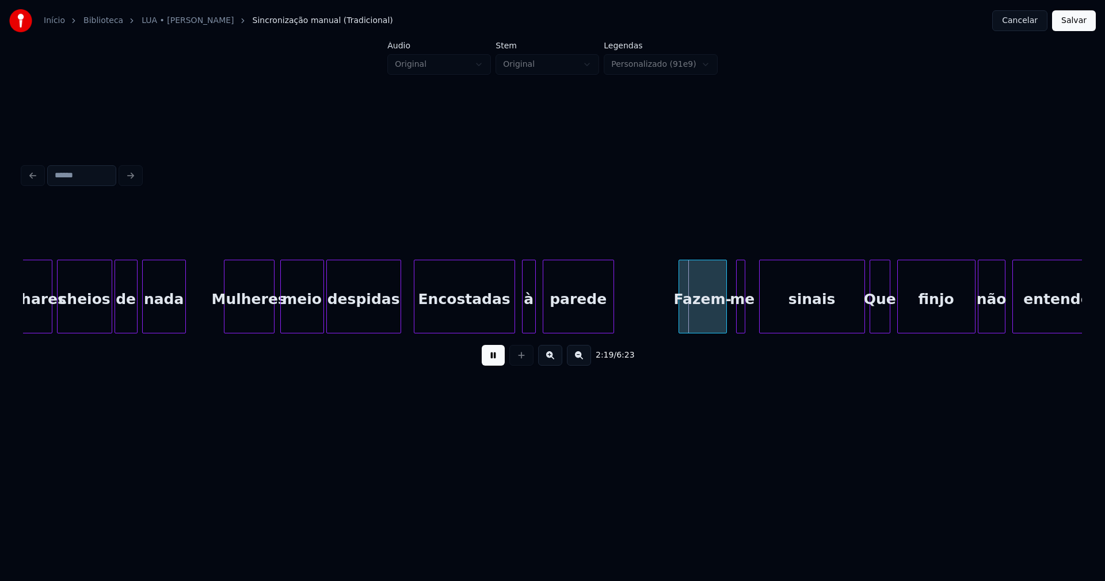
click at [398, 320] on div at bounding box center [398, 296] width 3 height 72
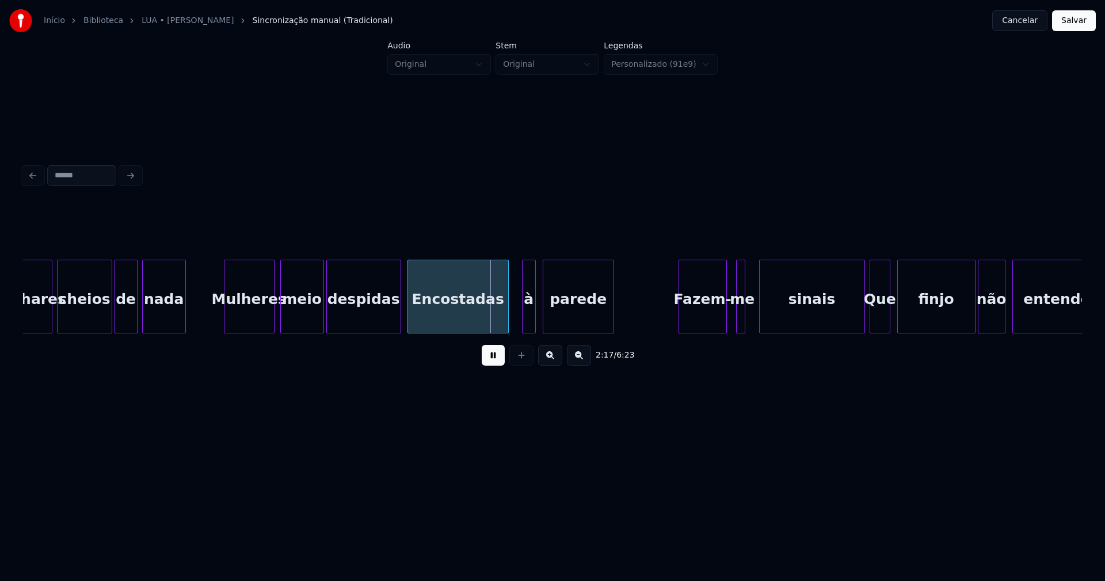
click at [430, 318] on div "Encostadas" at bounding box center [458, 299] width 100 height 78
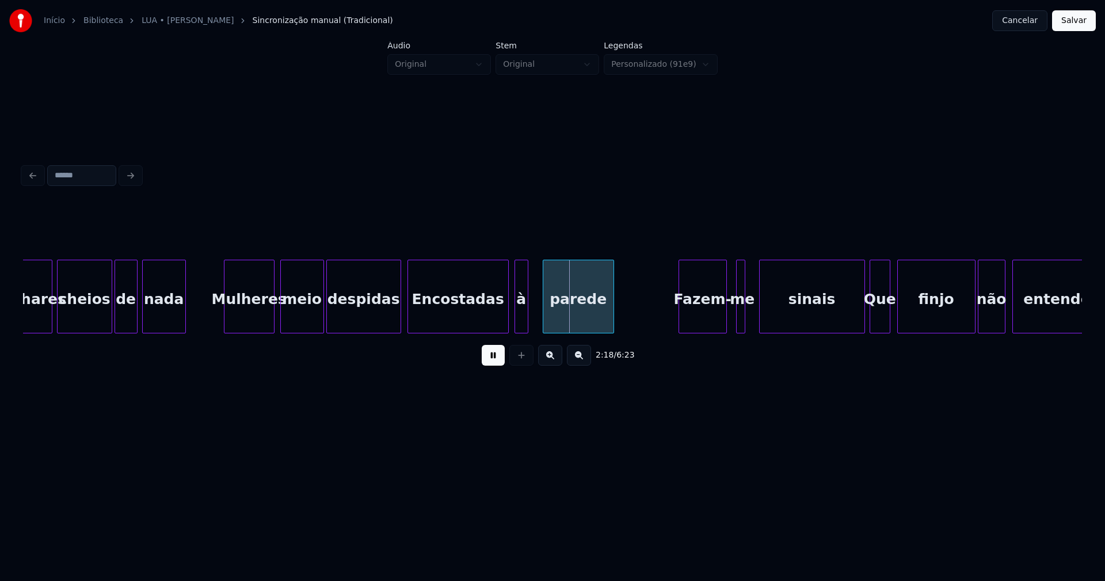
click at [521, 315] on div "à" at bounding box center [521, 299] width 13 height 78
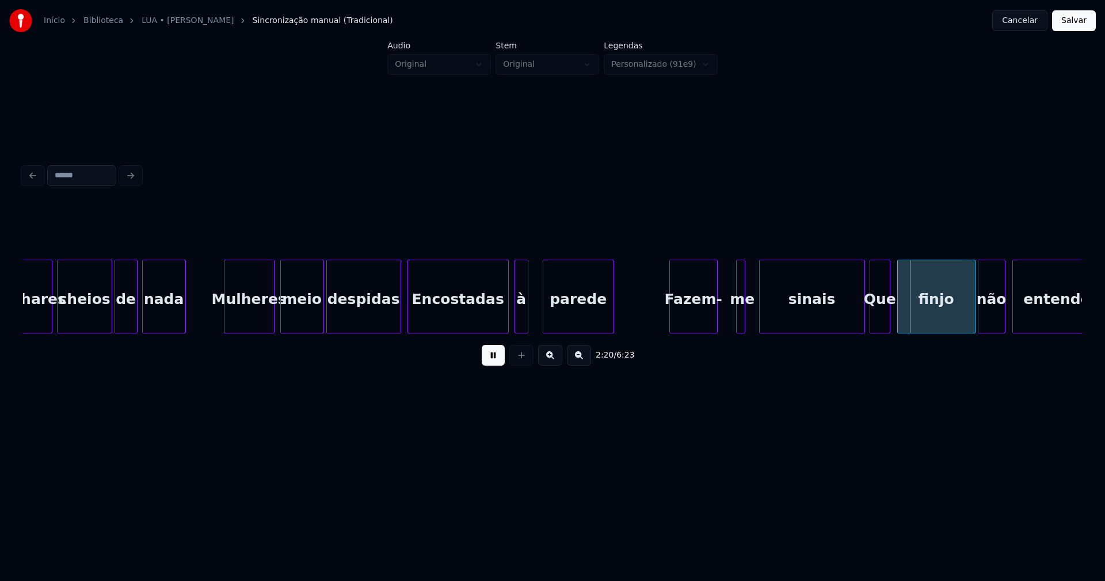
click at [693, 326] on div "Fazem-" at bounding box center [693, 299] width 47 height 78
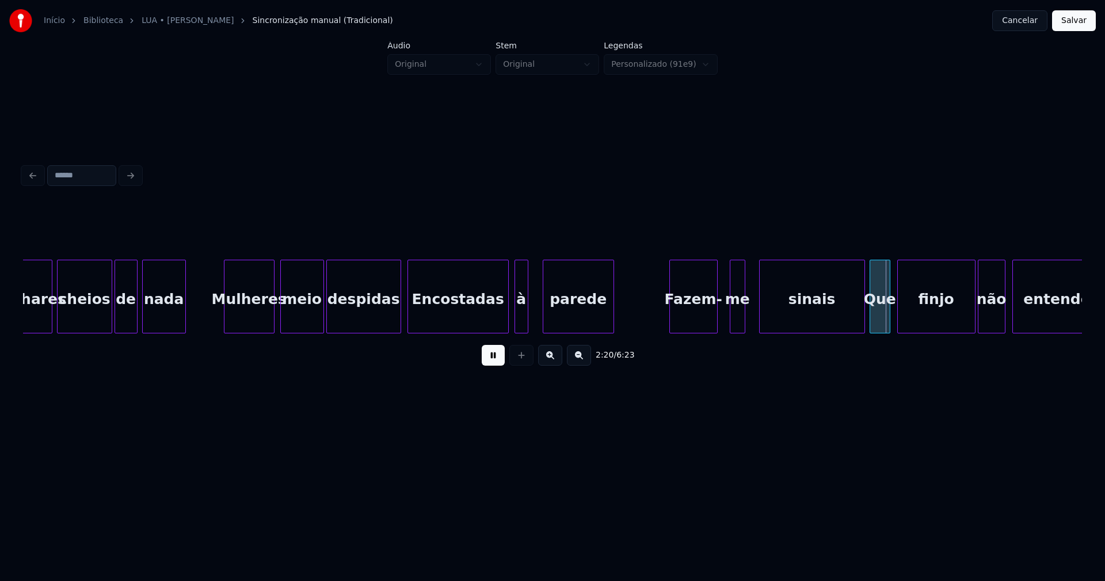
click at [732, 322] on div at bounding box center [731, 296] width 3 height 72
click at [724, 322] on div "me" at bounding box center [724, 299] width 14 height 78
click at [774, 317] on div "sinais" at bounding box center [806, 299] width 105 height 78
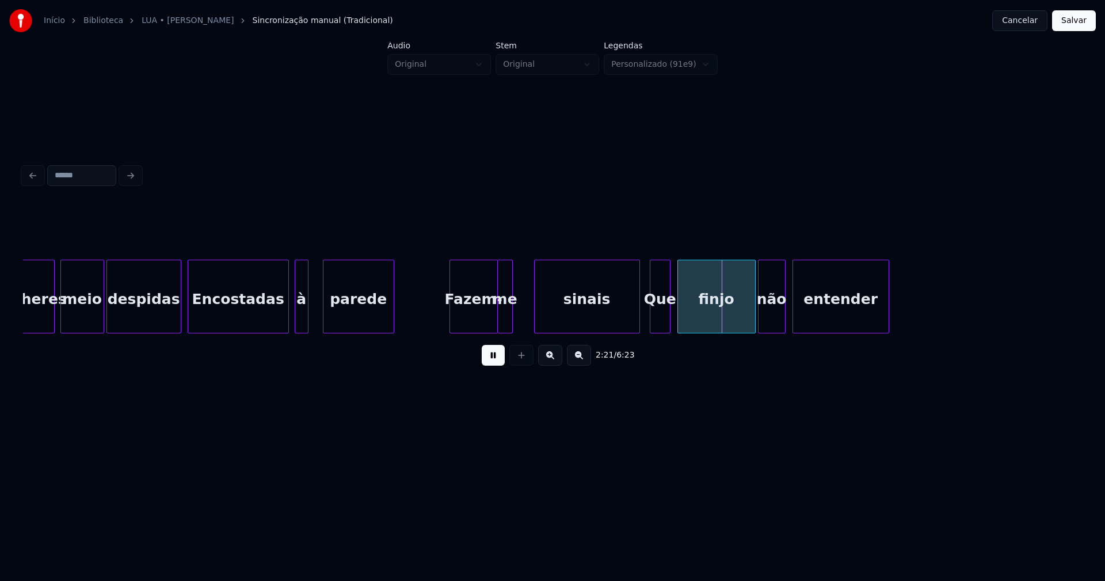
scroll to position [0, 15728]
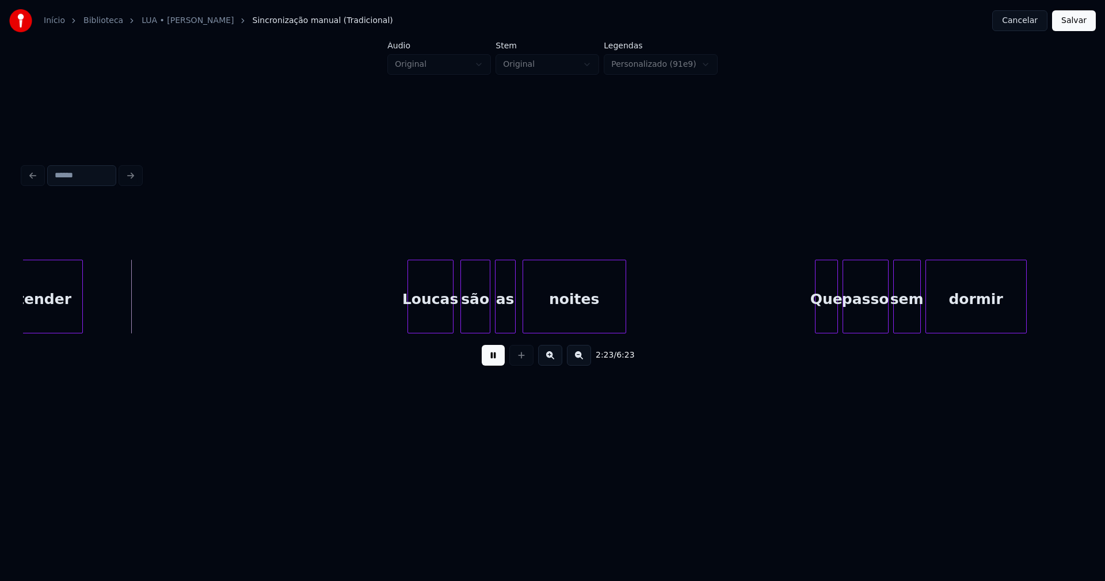
scroll to position [0, 16387]
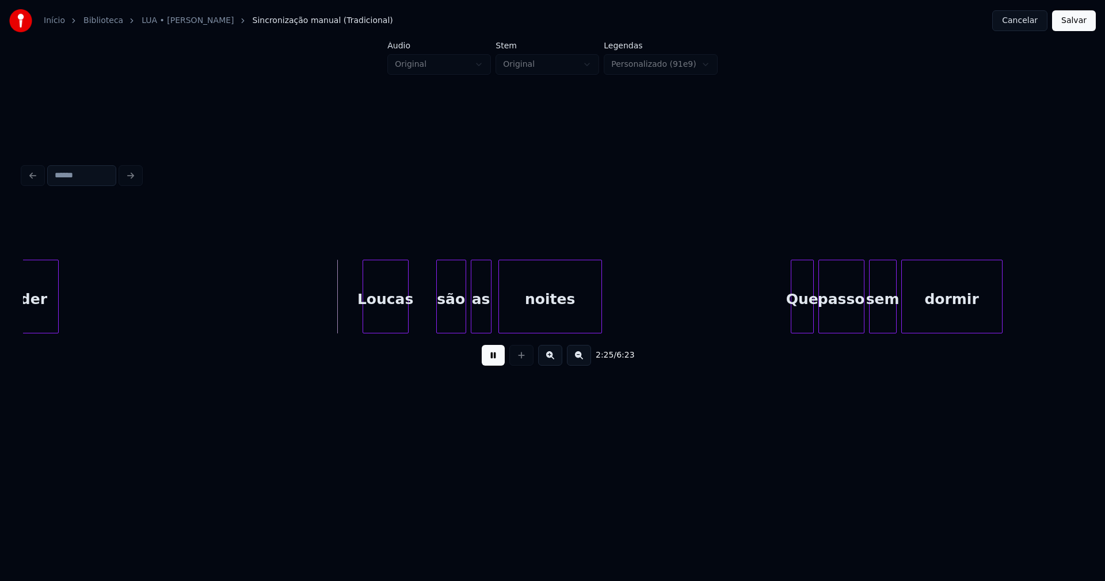
click at [383, 326] on div "Loucas" at bounding box center [385, 299] width 45 height 78
click at [414, 326] on div at bounding box center [415, 296] width 3 height 72
click at [799, 326] on div "Que" at bounding box center [798, 299] width 22 height 78
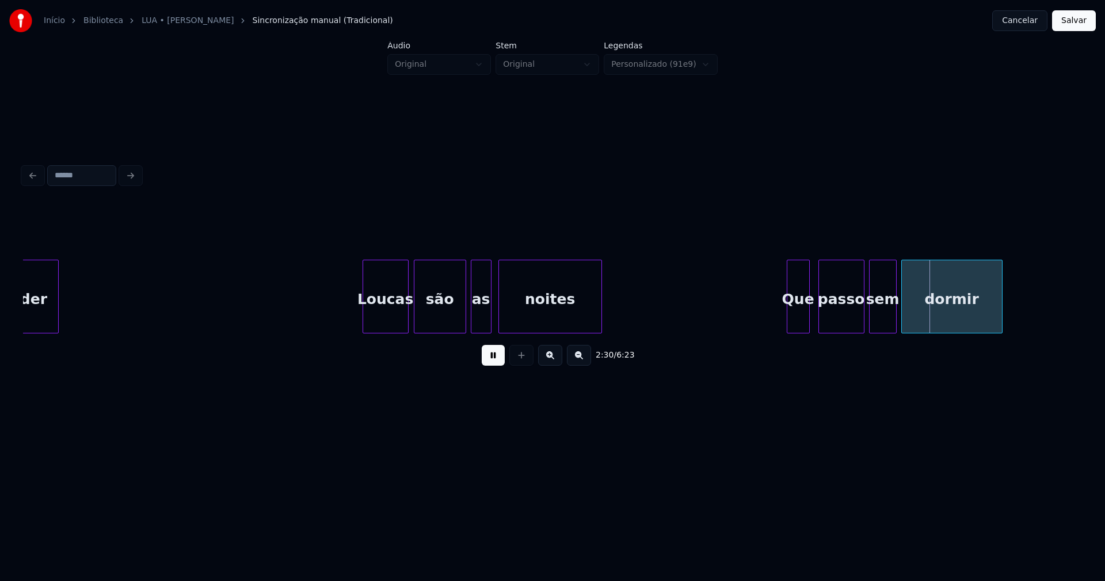
drag, startPoint x: 438, startPoint y: 338, endPoint x: 456, endPoint y: 338, distance: 17.8
click at [456, 333] on div "entender Loucas são as noites Que passo sem dormir" at bounding box center [552, 296] width 1059 height 74
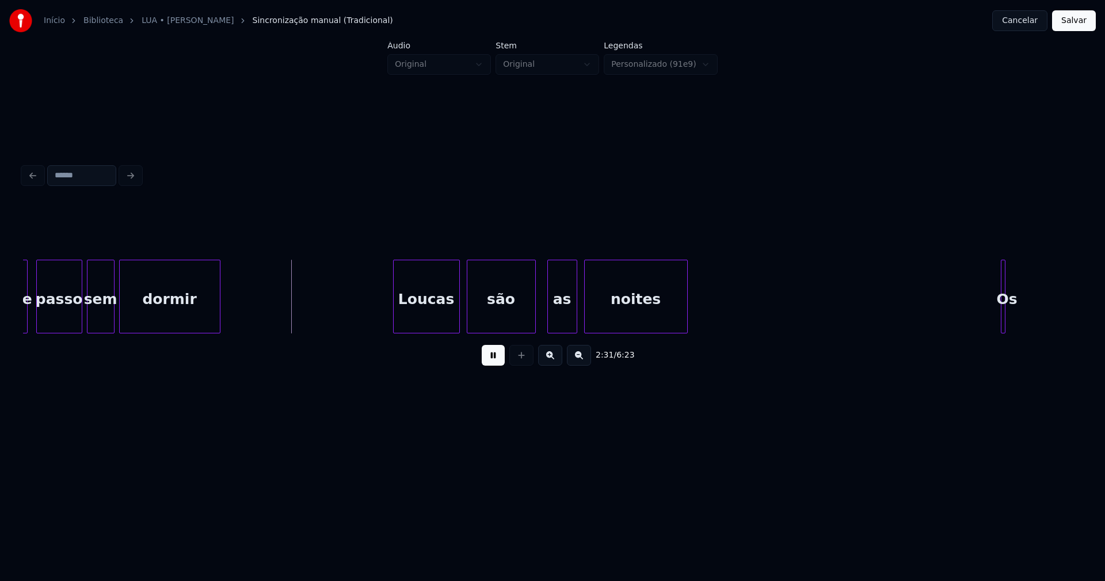
scroll to position [0, 17193]
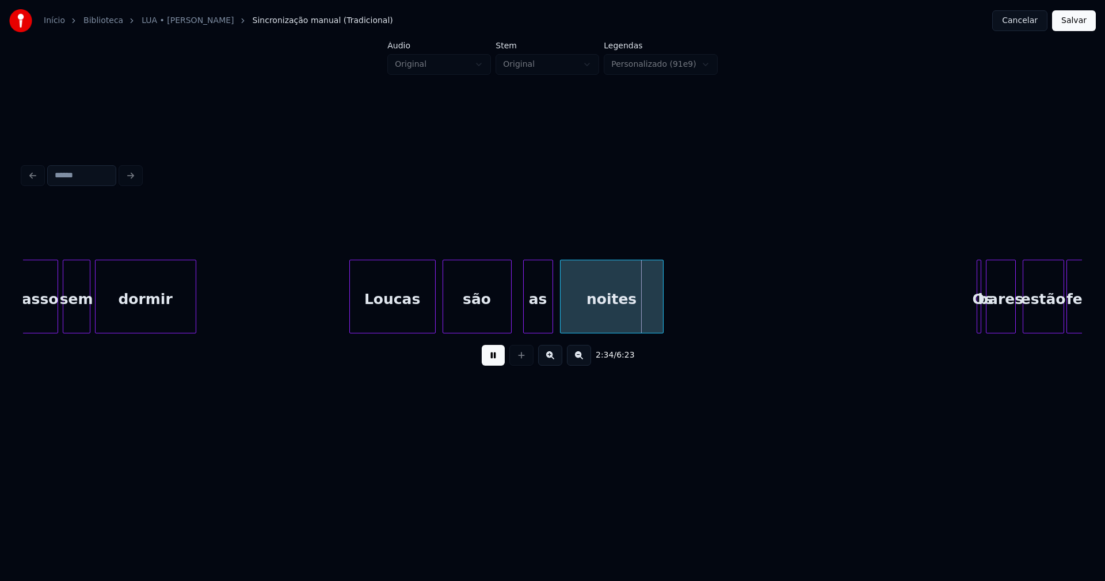
click at [351, 318] on div at bounding box center [351, 296] width 3 height 72
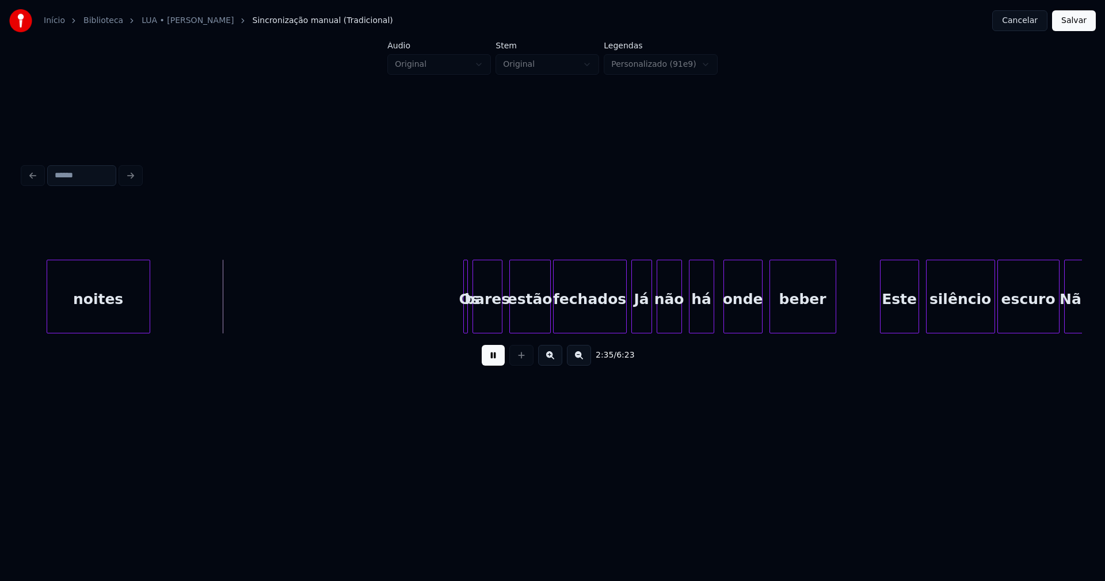
scroll to position [0, 17779]
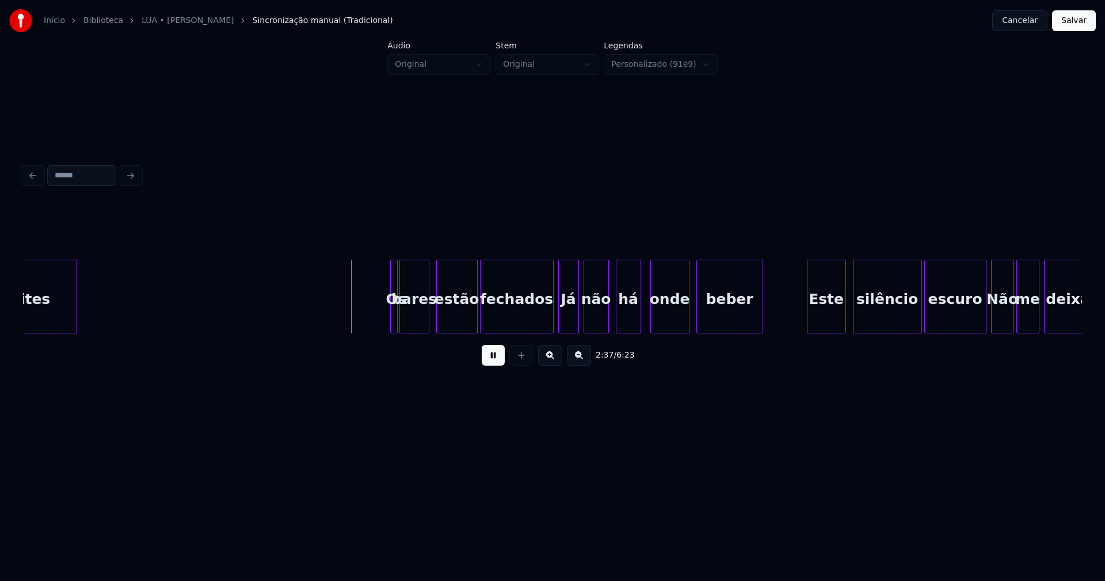
click at [394, 322] on div at bounding box center [395, 296] width 3 height 72
click at [383, 321] on div at bounding box center [383, 296] width 3 height 72
click at [543, 318] on div at bounding box center [542, 296] width 3 height 72
click at [562, 319] on div "Já" at bounding box center [565, 299] width 20 height 78
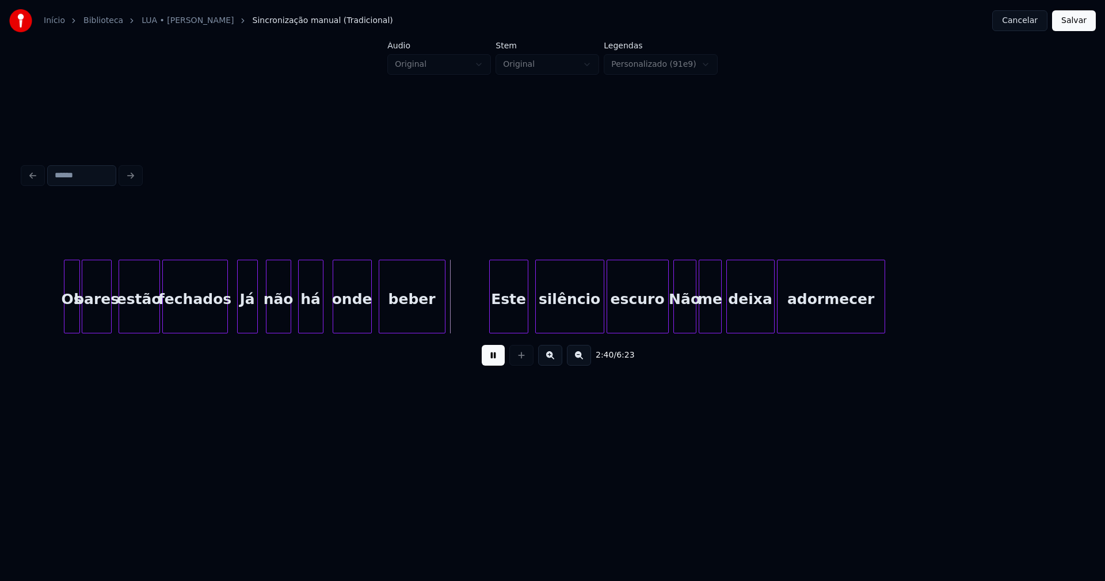
scroll to position [0, 18121]
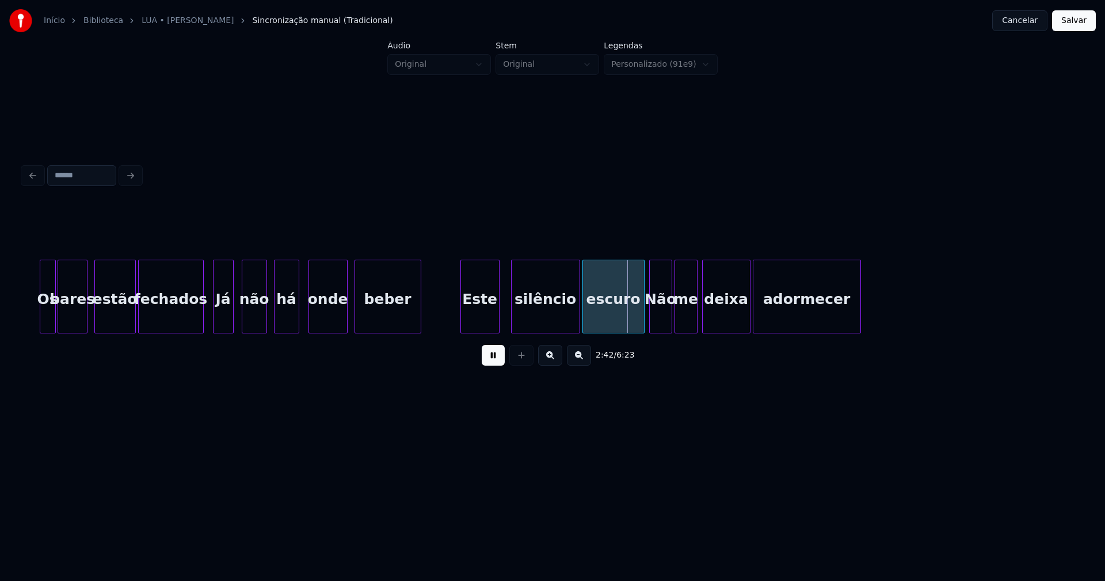
click at [478, 323] on div "Este" at bounding box center [480, 299] width 38 height 78
click at [505, 363] on div "2:42 / 6:23" at bounding box center [552, 354] width 1040 height 25
click at [481, 333] on div "Os bares estão fechados Já não há onde beber Este silêncio escuro Não me deixa …" at bounding box center [552, 296] width 1059 height 74
click at [525, 312] on div "silêncio" at bounding box center [545, 299] width 68 height 78
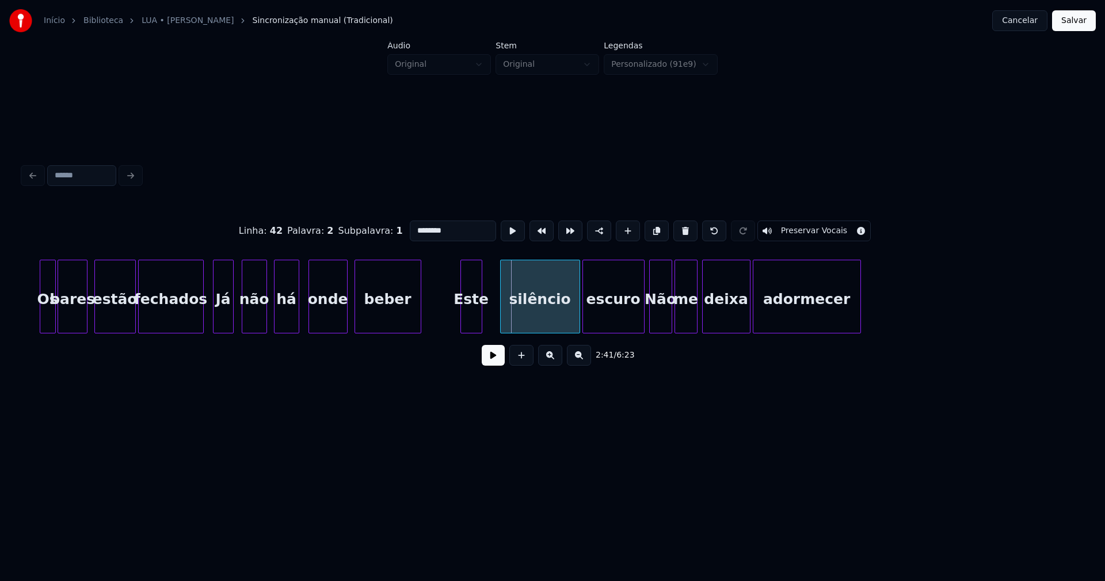
click at [501, 316] on div at bounding box center [502, 296] width 3 height 72
click at [514, 319] on div "silêncio" at bounding box center [533, 299] width 79 height 78
click at [610, 323] on div "escuro" at bounding box center [611, 299] width 61 height 78
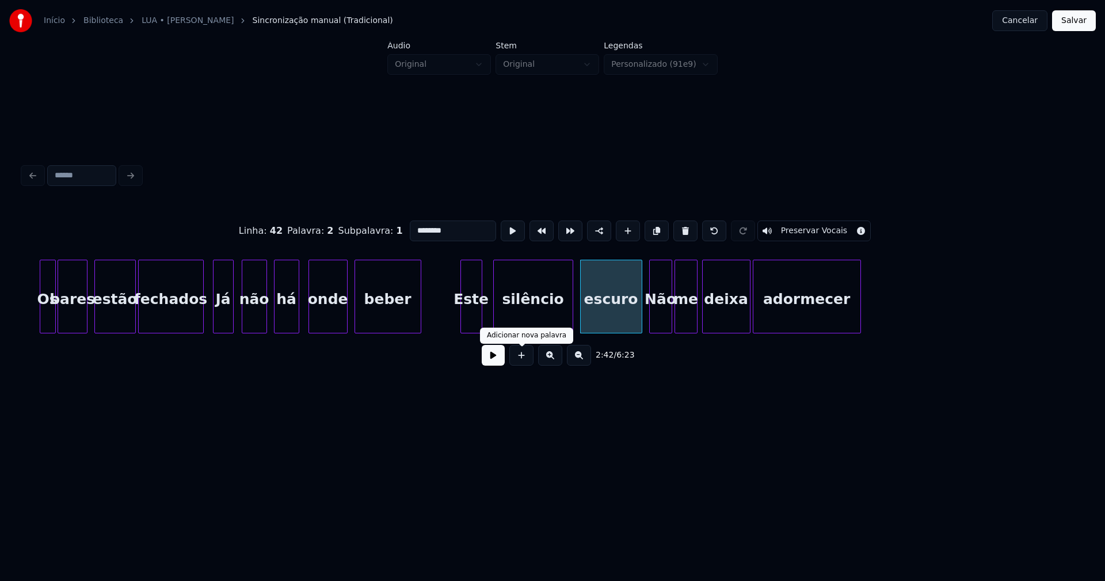
click at [498, 363] on button at bounding box center [493, 355] width 23 height 21
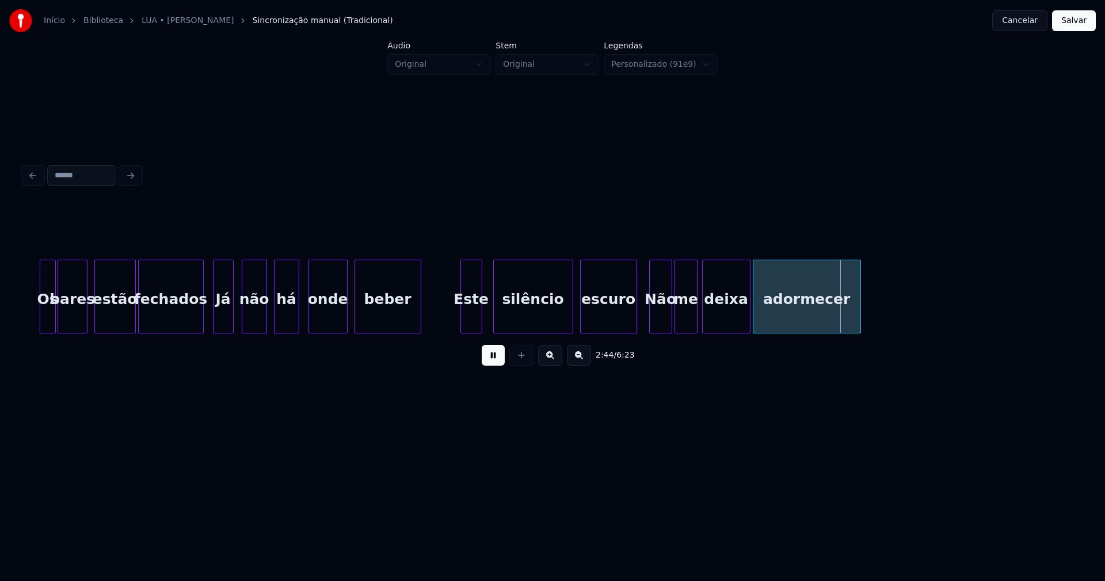
click at [634, 315] on div at bounding box center [634, 296] width 3 height 72
click at [573, 324] on div at bounding box center [572, 296] width 3 height 72
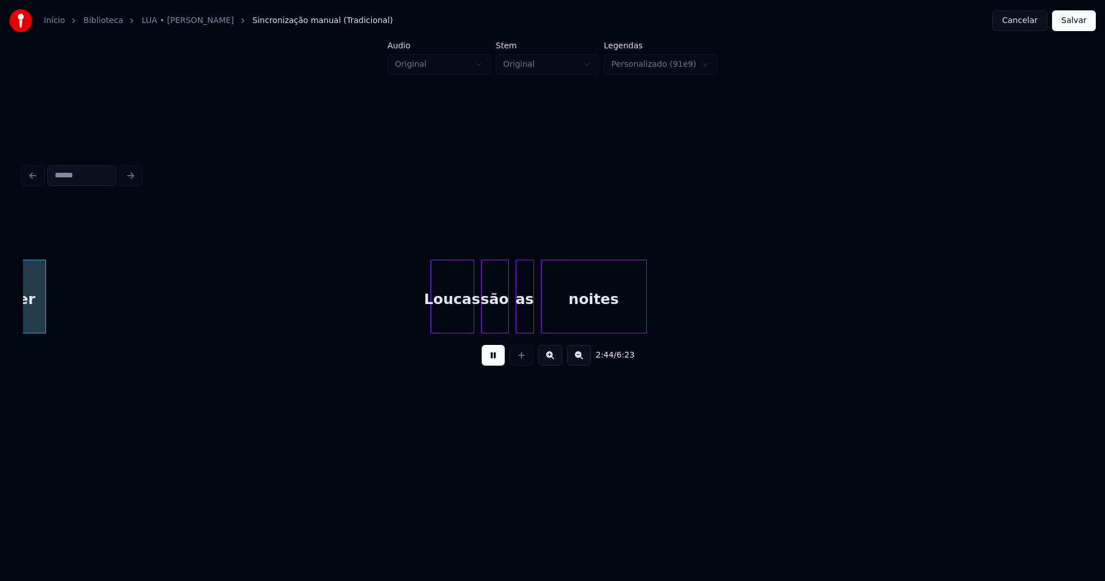
scroll to position [0, 18941]
click at [422, 321] on div "Loucas" at bounding box center [422, 299] width 43 height 78
click at [465, 315] on div at bounding box center [464, 296] width 3 height 72
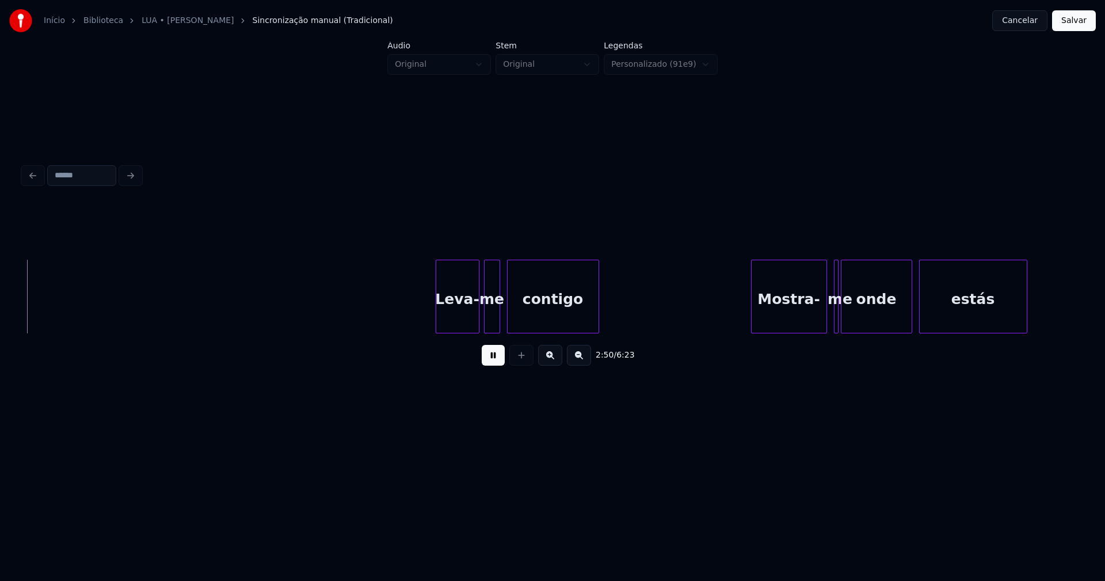
scroll to position [0, 19582]
click at [423, 319] on div at bounding box center [422, 296] width 3 height 72
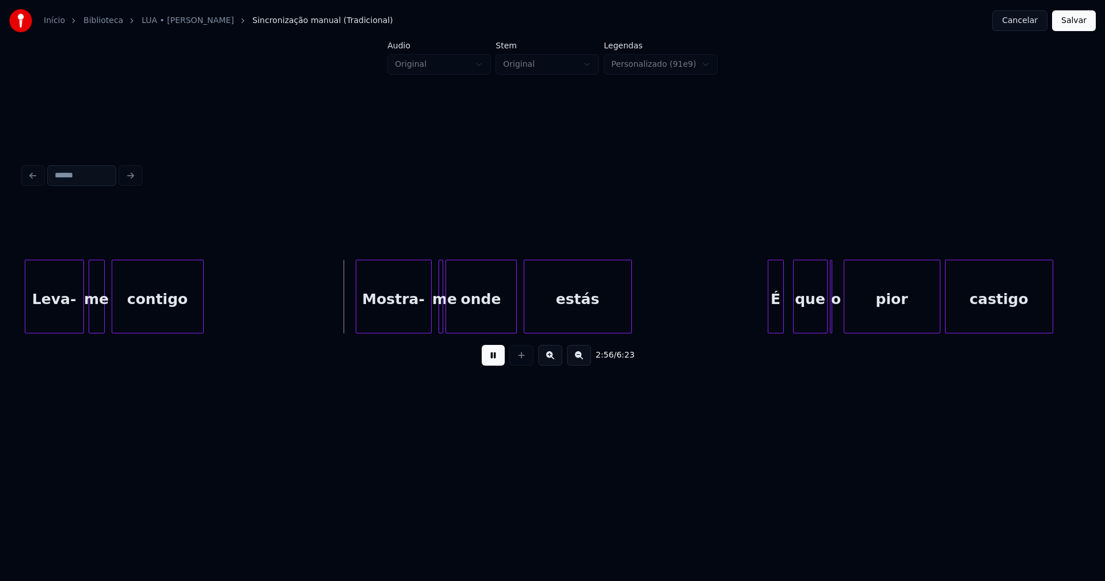
scroll to position [0, 20002]
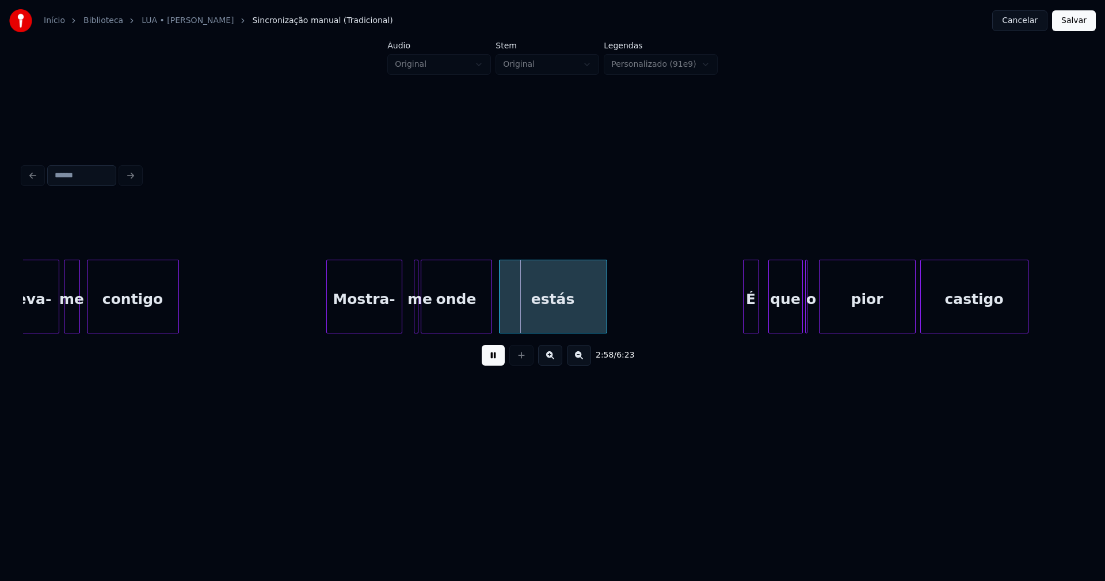
click at [371, 319] on div "Mostra-" at bounding box center [364, 299] width 75 height 78
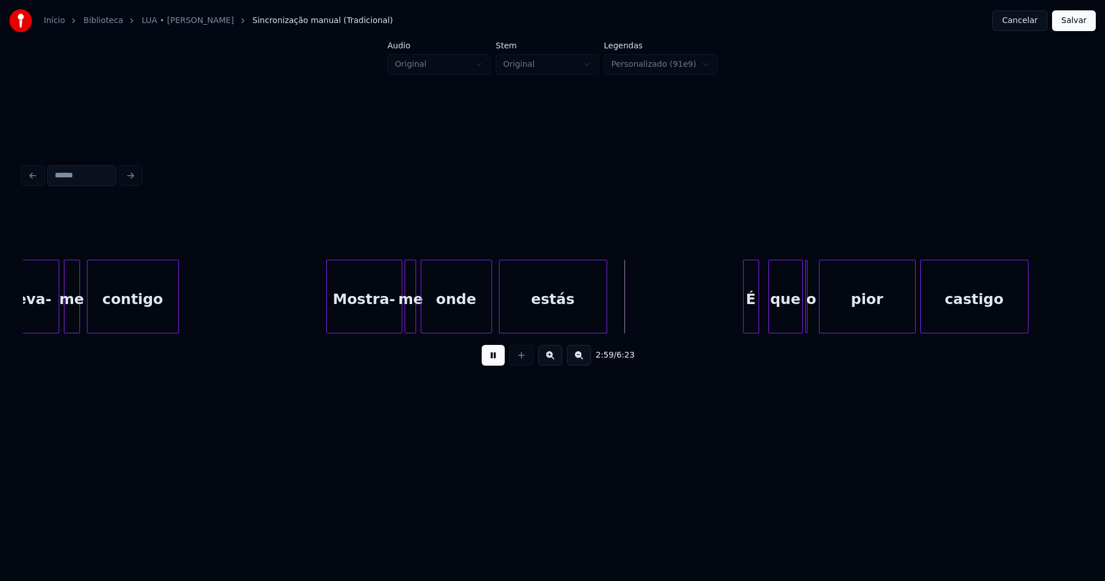
click at [408, 273] on div "me" at bounding box center [411, 299] width 12 height 78
click at [521, 319] on div at bounding box center [519, 296] width 3 height 72
click at [504, 317] on div at bounding box center [502, 296] width 3 height 72
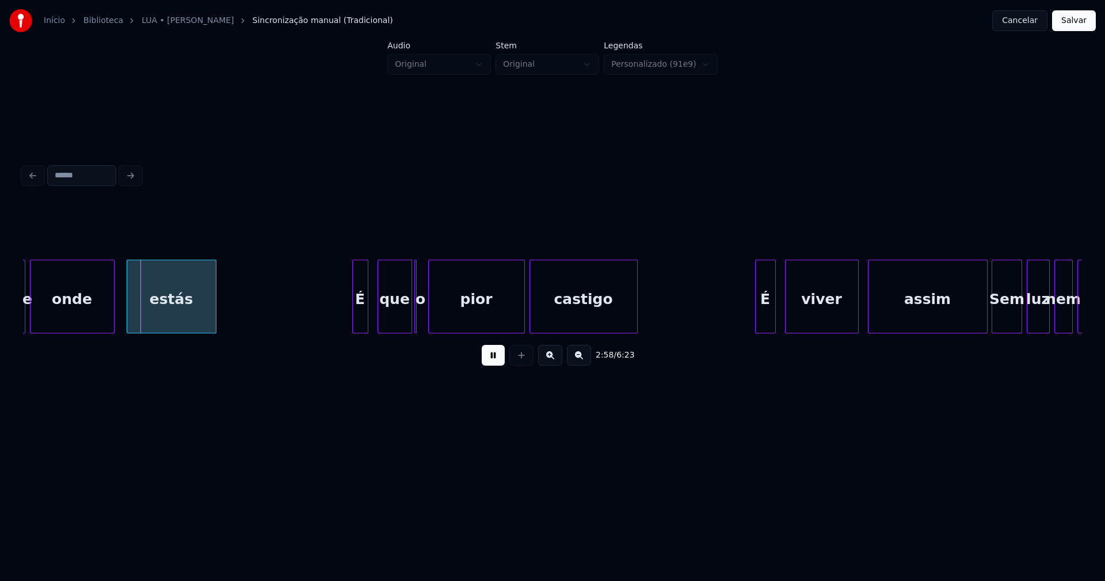
scroll to position [0, 20417]
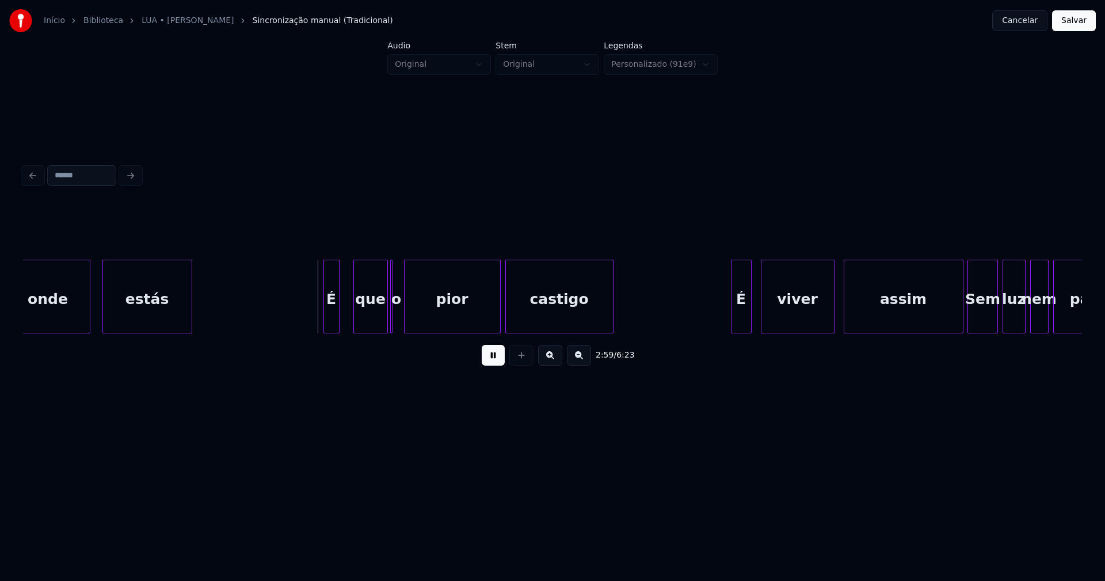
click at [330, 322] on div "É" at bounding box center [331, 299] width 15 height 78
click at [362, 322] on div "que" at bounding box center [363, 299] width 33 height 78
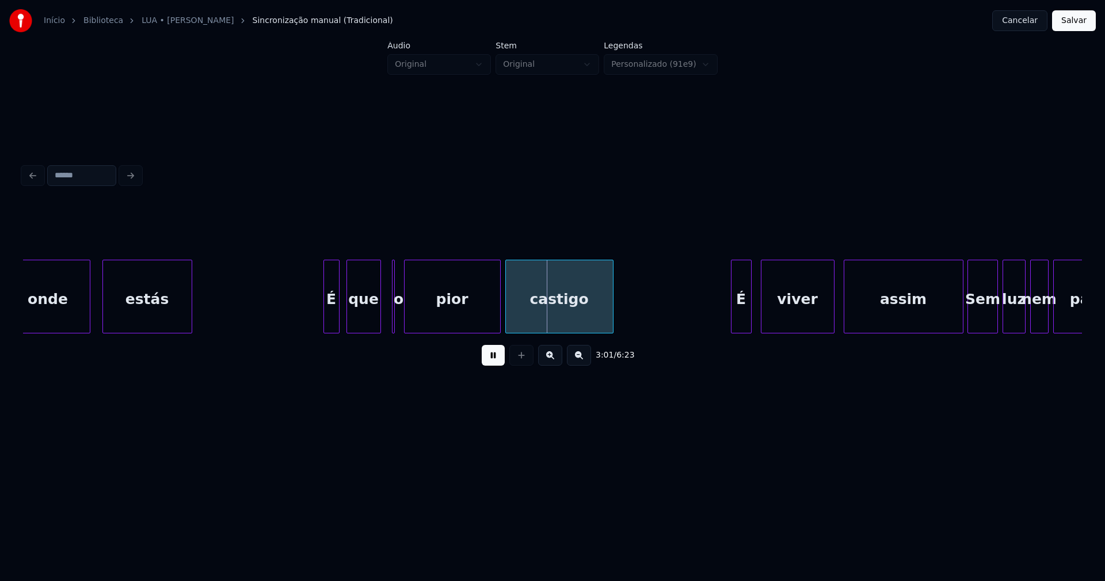
click at [396, 326] on div "o" at bounding box center [398, 299] width 12 height 78
click at [399, 327] on div at bounding box center [397, 296] width 3 height 72
click at [384, 325] on div at bounding box center [385, 296] width 3 height 72
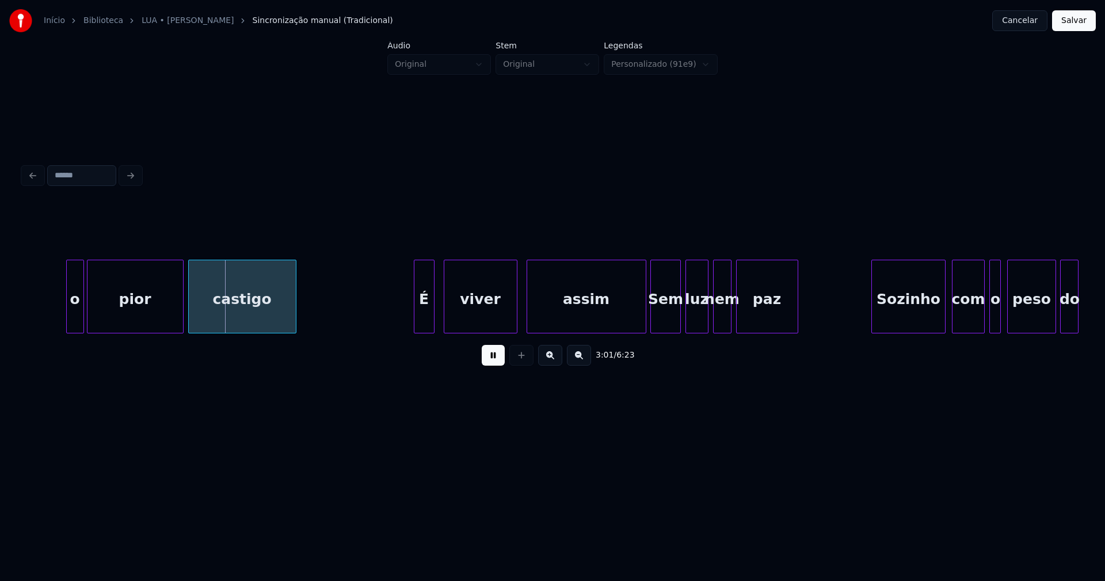
scroll to position [0, 20807]
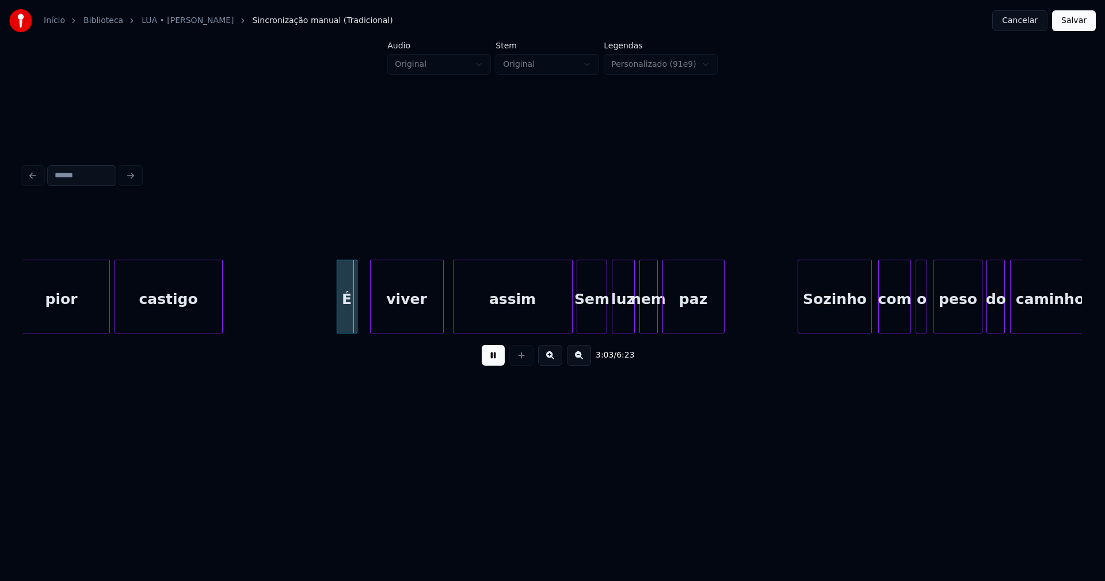
click at [345, 321] on div "É" at bounding box center [347, 299] width 20 height 78
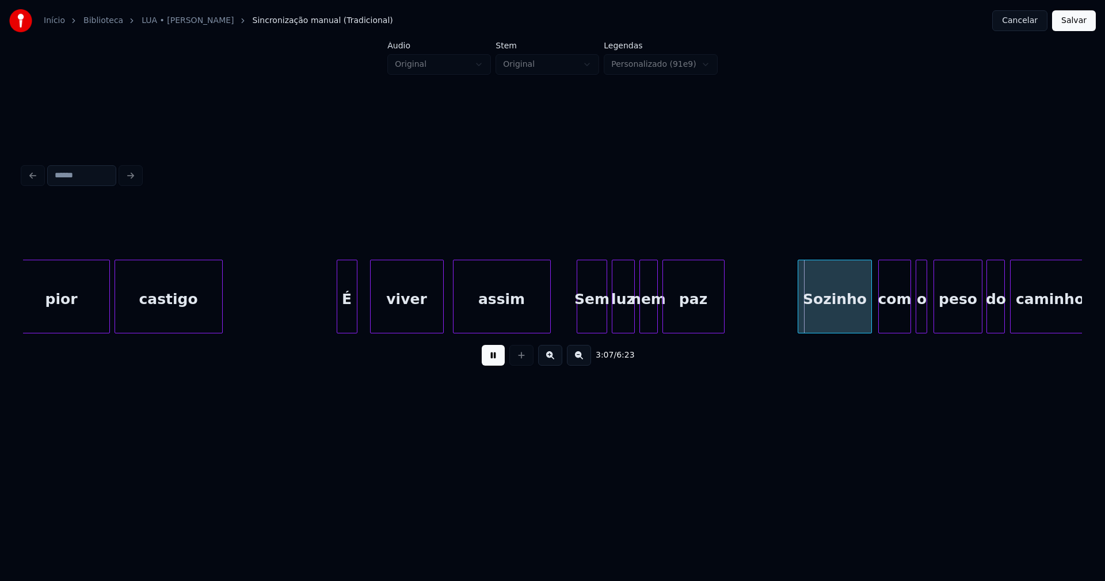
click at [549, 331] on div "pior castigo É viver assim Sem luz nem paz Sozinho com o peso do caminho" at bounding box center [552, 296] width 1059 height 74
click at [581, 319] on div "Sem" at bounding box center [583, 299] width 29 height 78
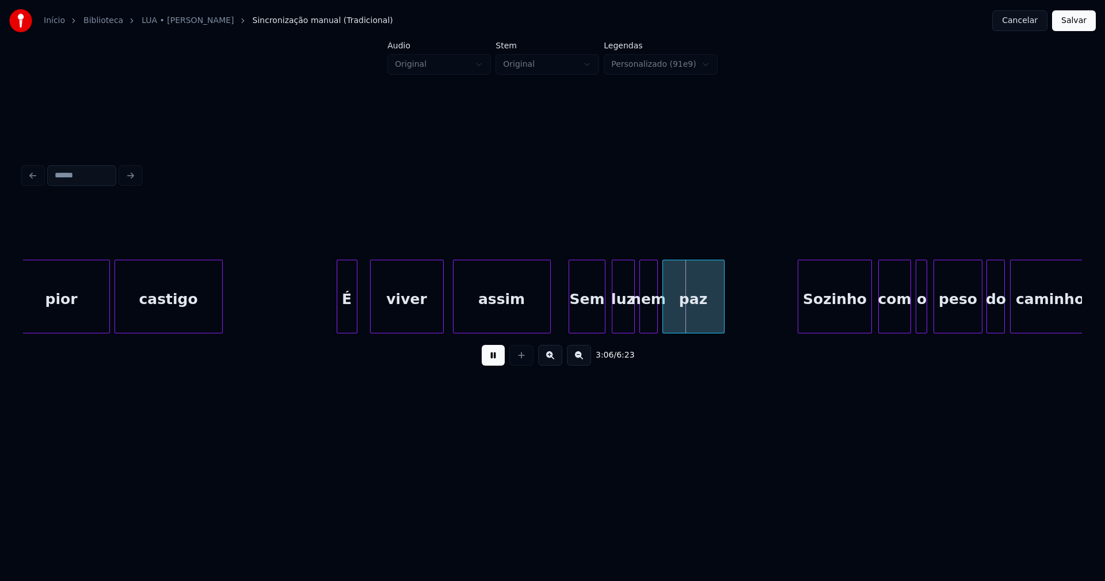
click at [605, 320] on div at bounding box center [602, 296] width 3 height 72
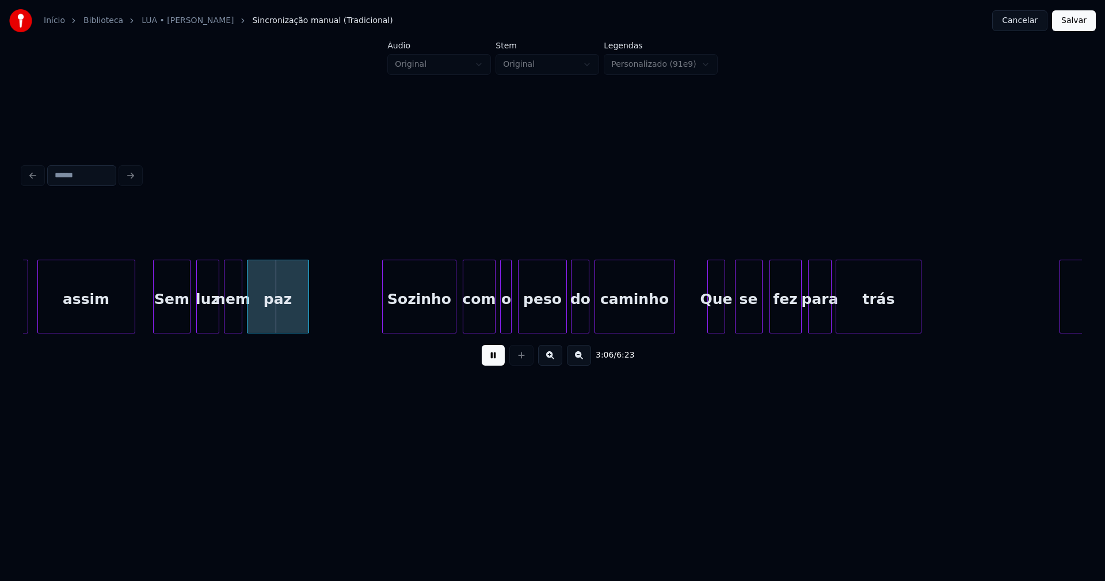
scroll to position [0, 21345]
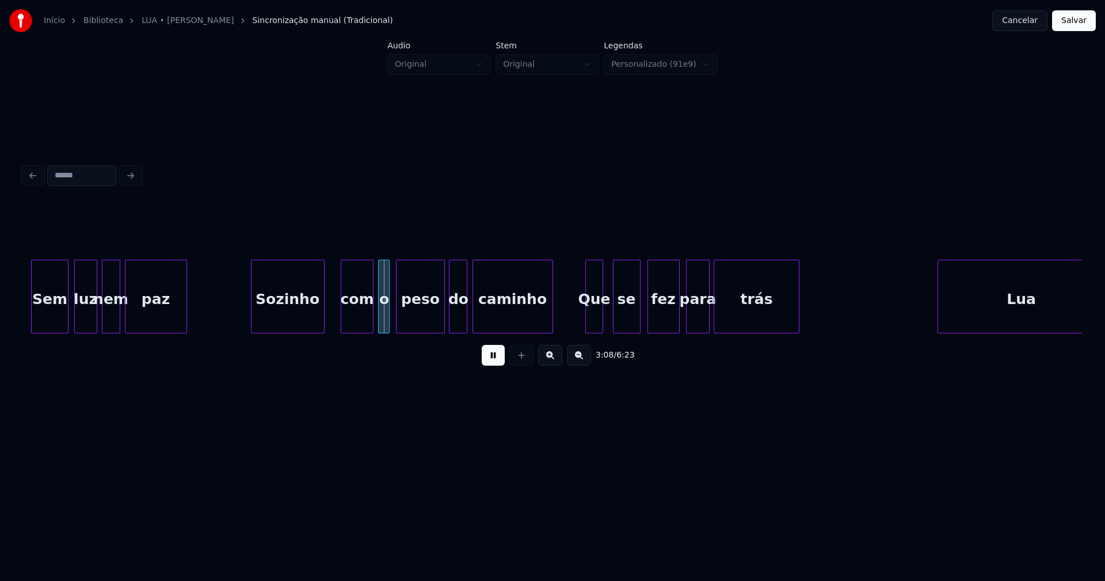
click at [278, 317] on div "Sozinho" at bounding box center [287, 299] width 72 height 78
click at [354, 324] on div "com" at bounding box center [352, 299] width 31 height 78
click at [375, 319] on div "o" at bounding box center [377, 299] width 12 height 78
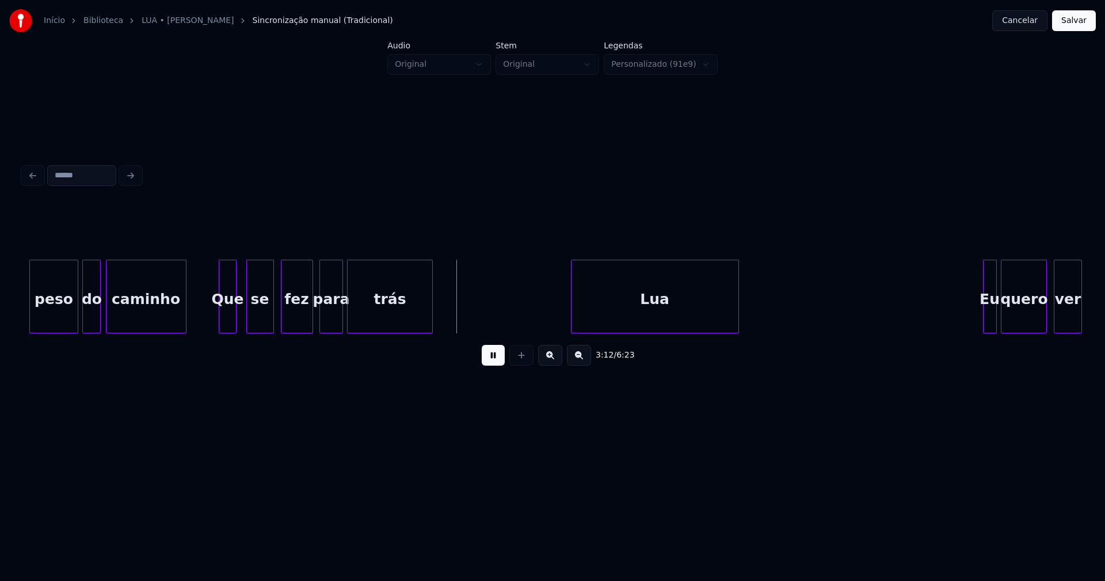
scroll to position [0, 21931]
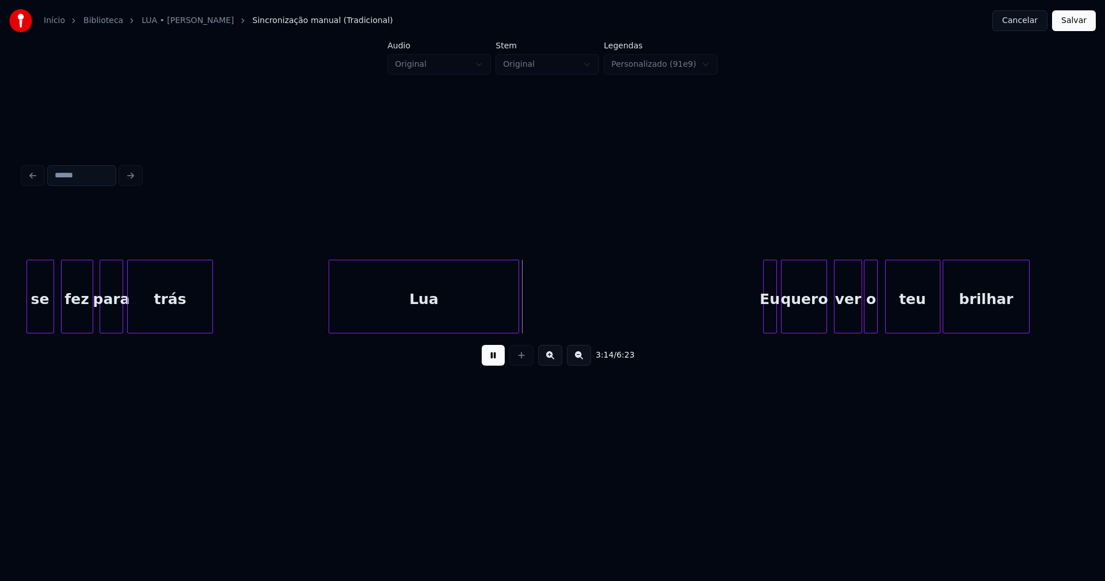
click at [329, 320] on div at bounding box center [330, 296] width 3 height 72
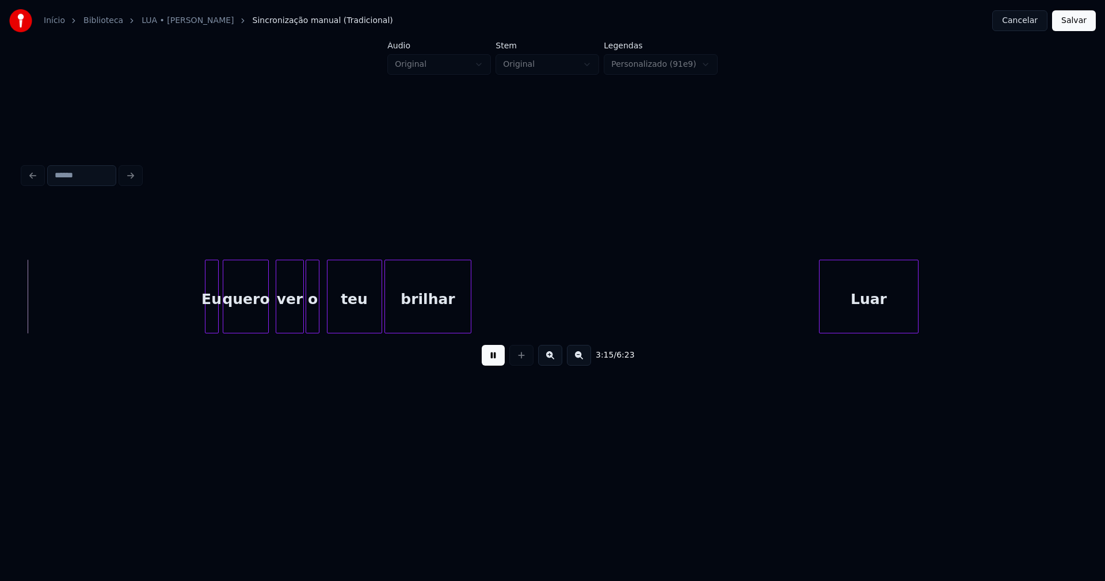
scroll to position [0, 22506]
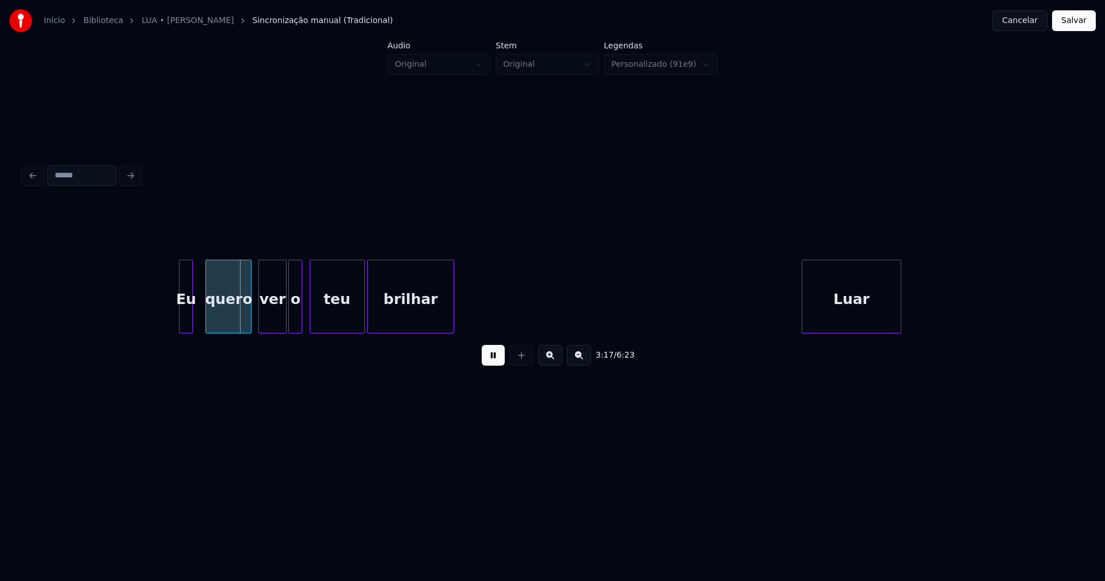
click at [184, 324] on div "Eu" at bounding box center [186, 299] width 13 height 78
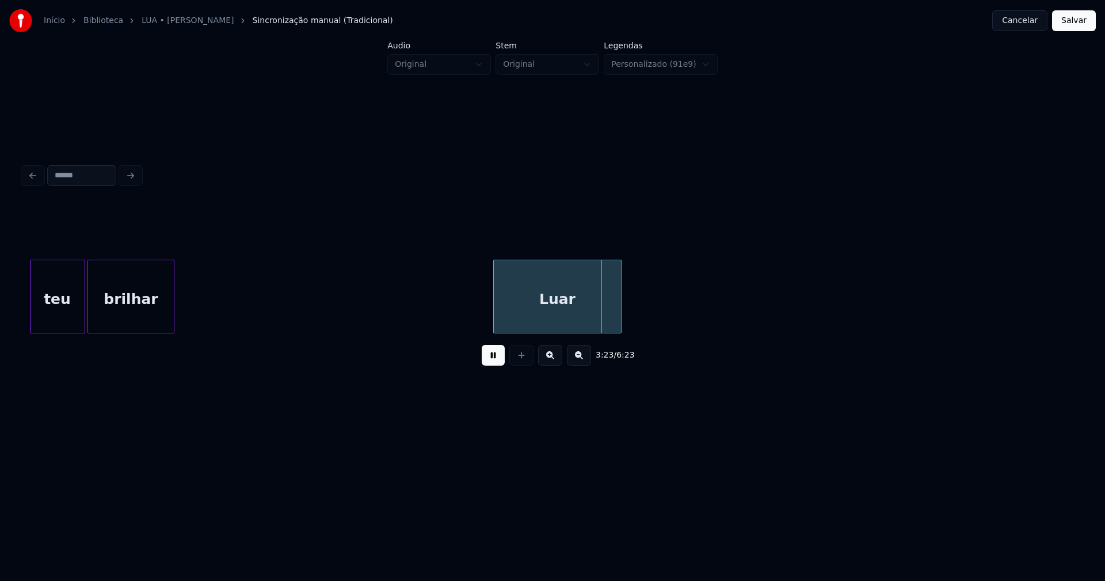
click at [495, 323] on div at bounding box center [495, 296] width 3 height 72
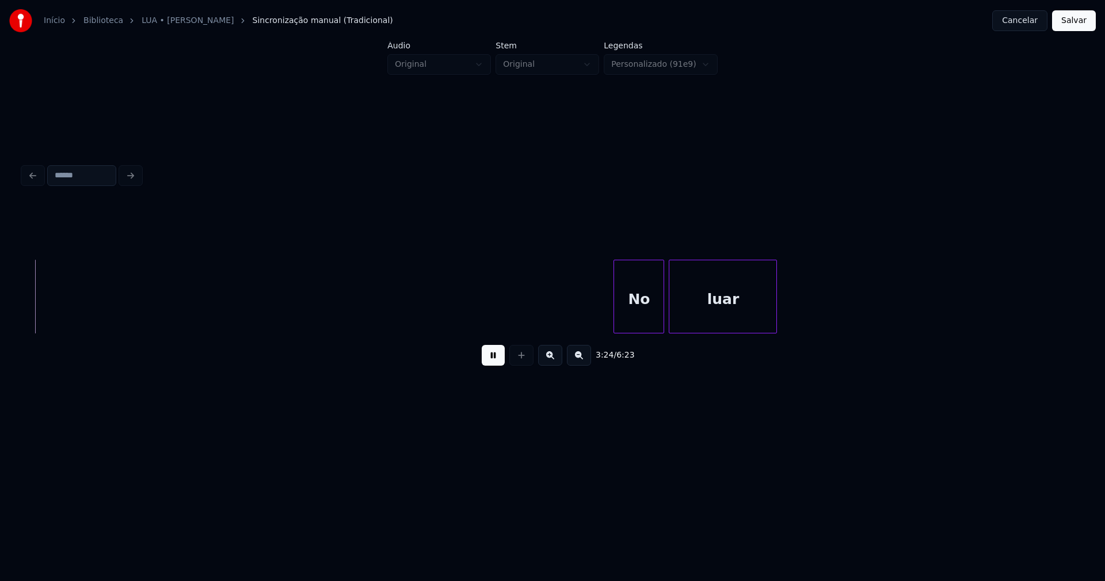
scroll to position [0, 23504]
click at [595, 319] on div at bounding box center [595, 296] width 3 height 72
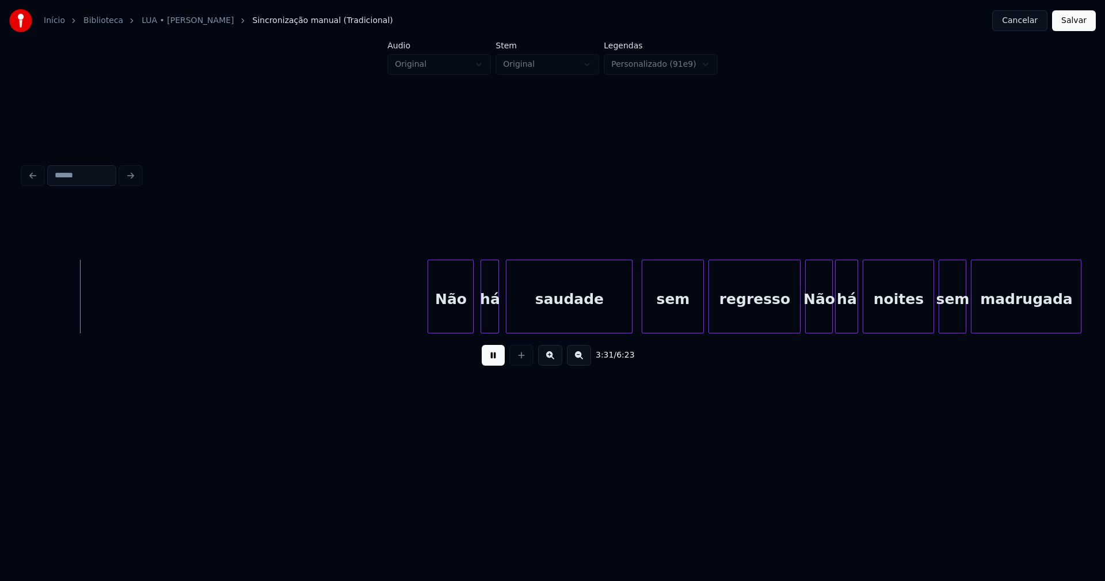
scroll to position [0, 24276]
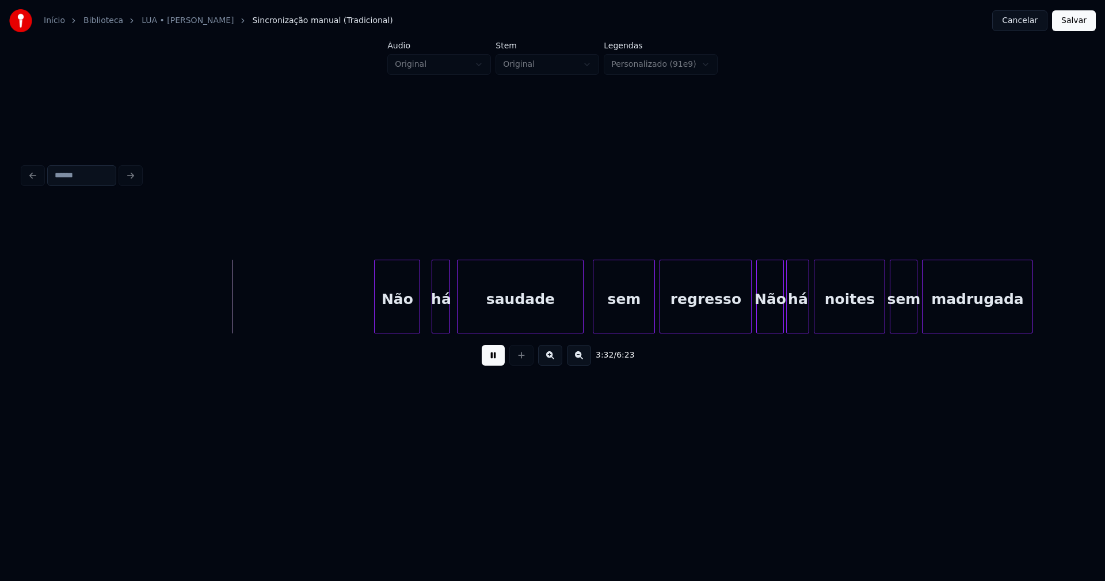
click at [399, 320] on div "Não" at bounding box center [397, 299] width 45 height 78
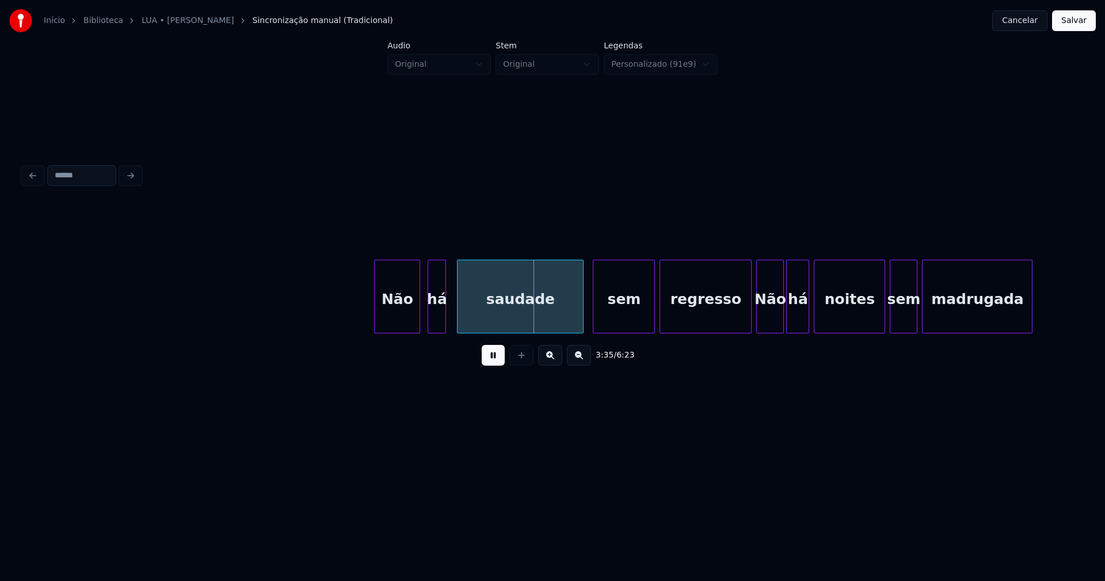
click at [436, 326] on div "há" at bounding box center [436, 299] width 17 height 78
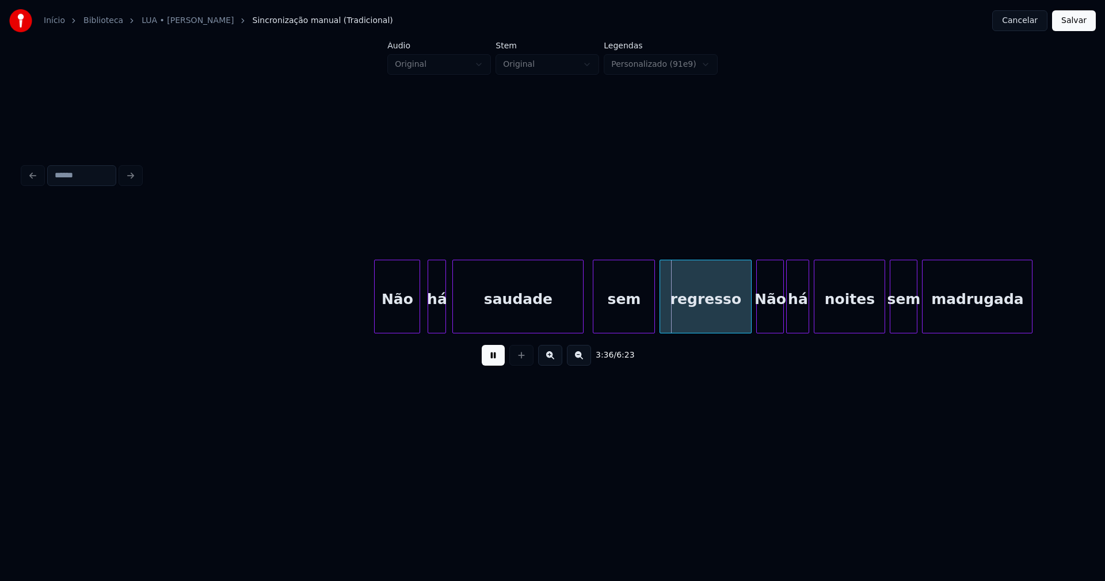
click at [456, 318] on div at bounding box center [454, 296] width 3 height 72
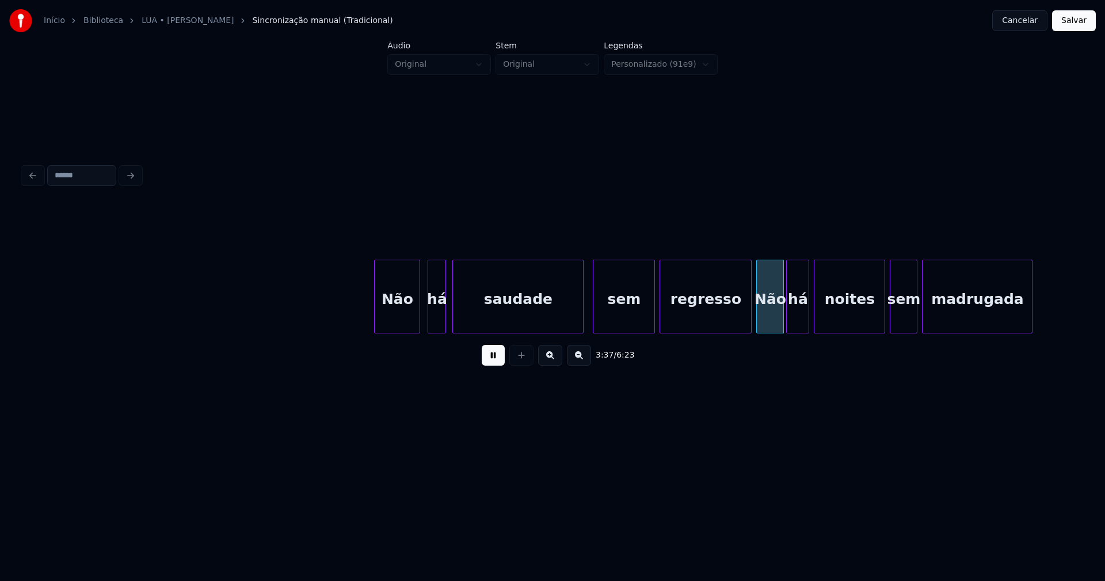
click at [734, 330] on div "Não há saudade sem regresso Não há noites sem madrugada" at bounding box center [552, 296] width 1059 height 74
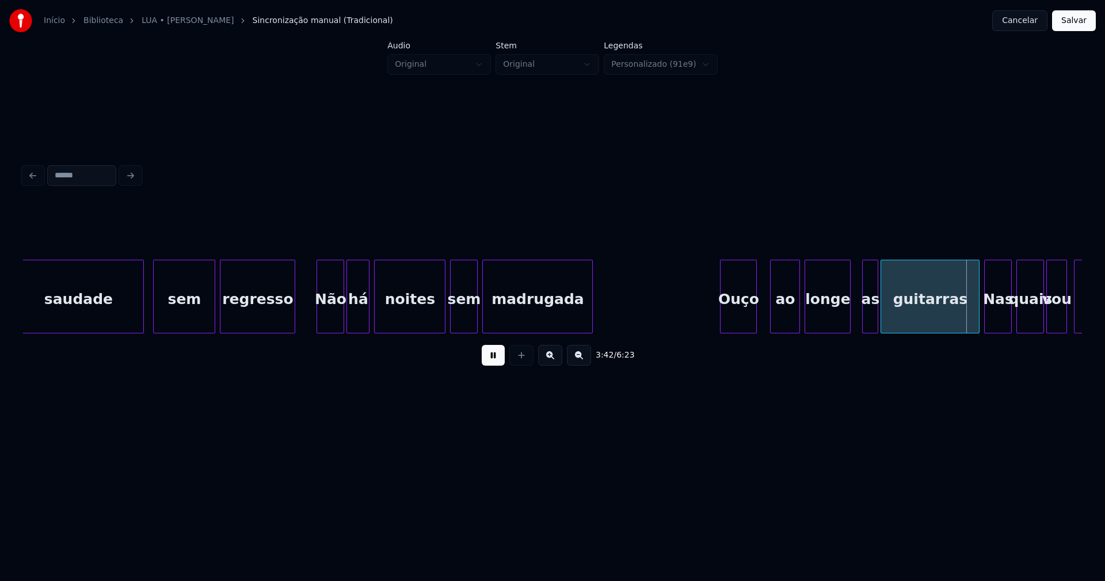
click at [735, 313] on div "Ouço" at bounding box center [738, 299] width 36 height 78
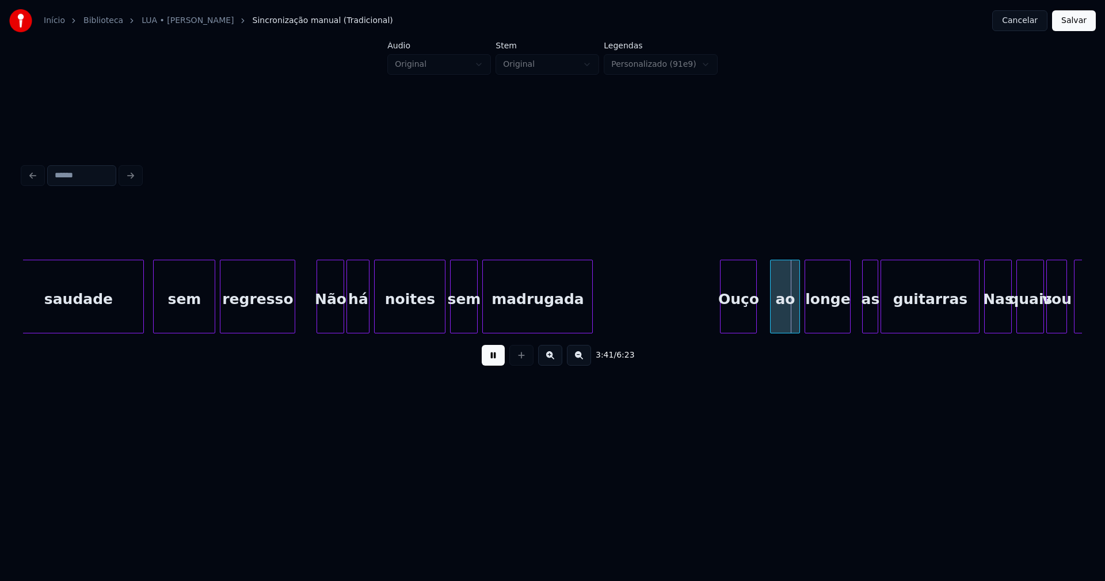
scroll to position [0, 25033]
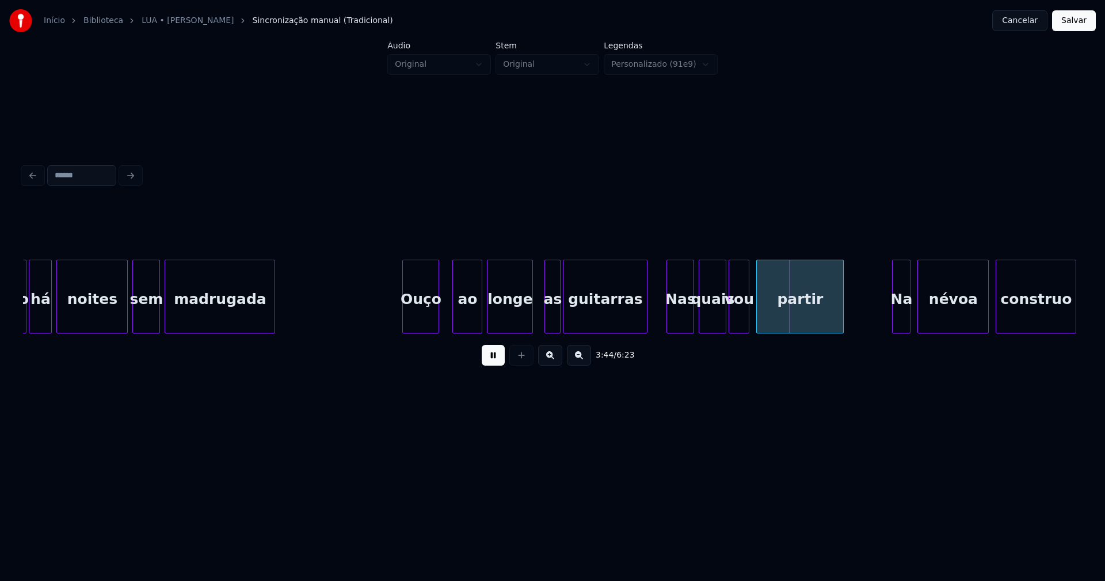
click at [644, 326] on div at bounding box center [644, 296] width 3 height 72
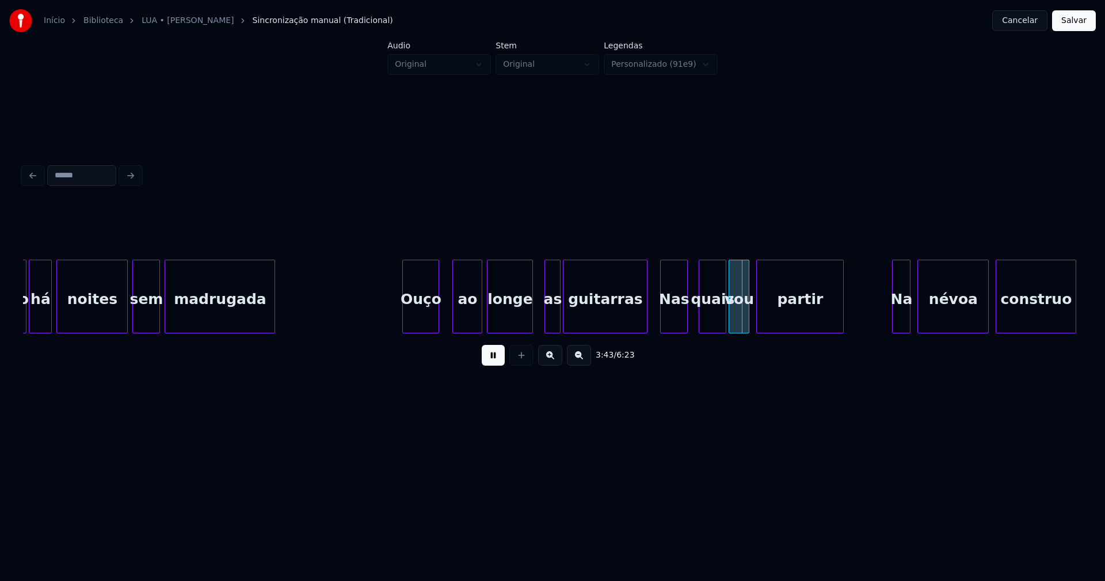
click at [676, 322] on div "Nas" at bounding box center [673, 299] width 26 height 78
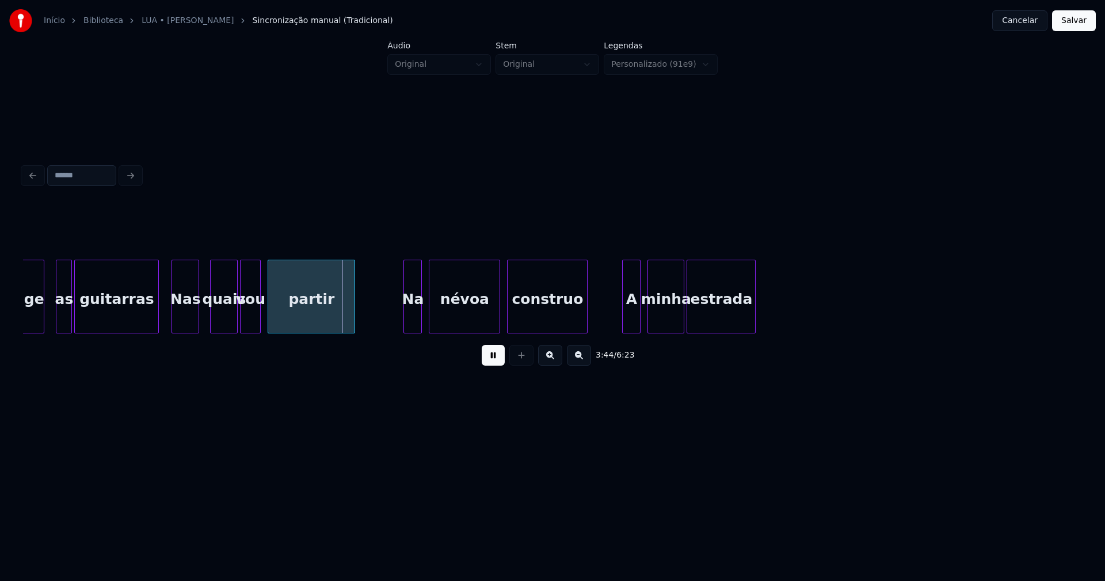
scroll to position [0, 25545]
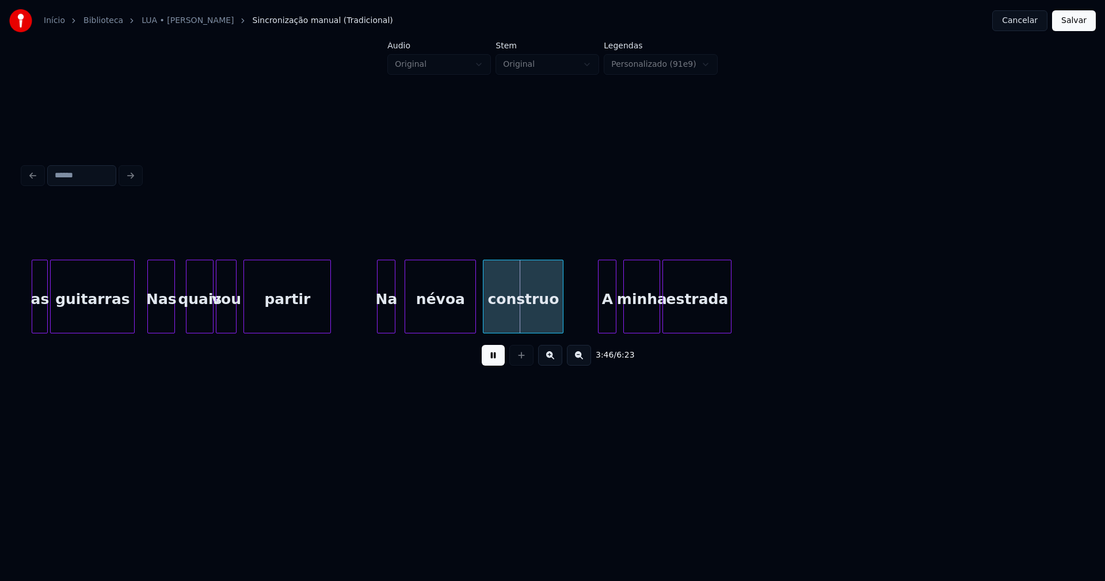
click at [384, 320] on div "Na" at bounding box center [385, 299] width 17 height 78
click at [602, 324] on div "A" at bounding box center [603, 299] width 17 height 78
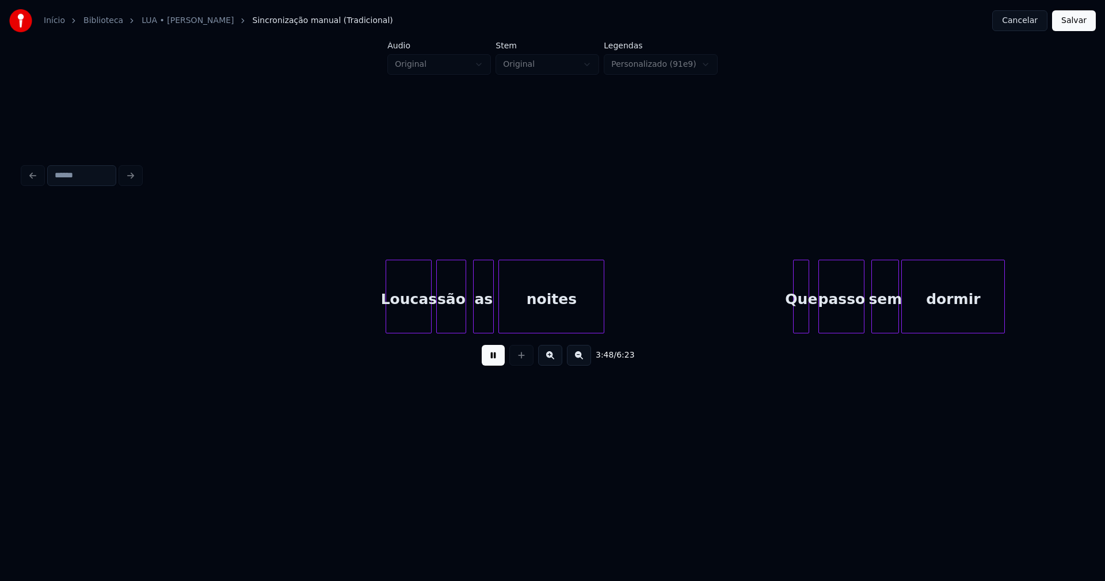
scroll to position [0, 26320]
click at [379, 324] on div "Loucas" at bounding box center [382, 299] width 45 height 78
click at [422, 312] on div at bounding box center [422, 296] width 3 height 72
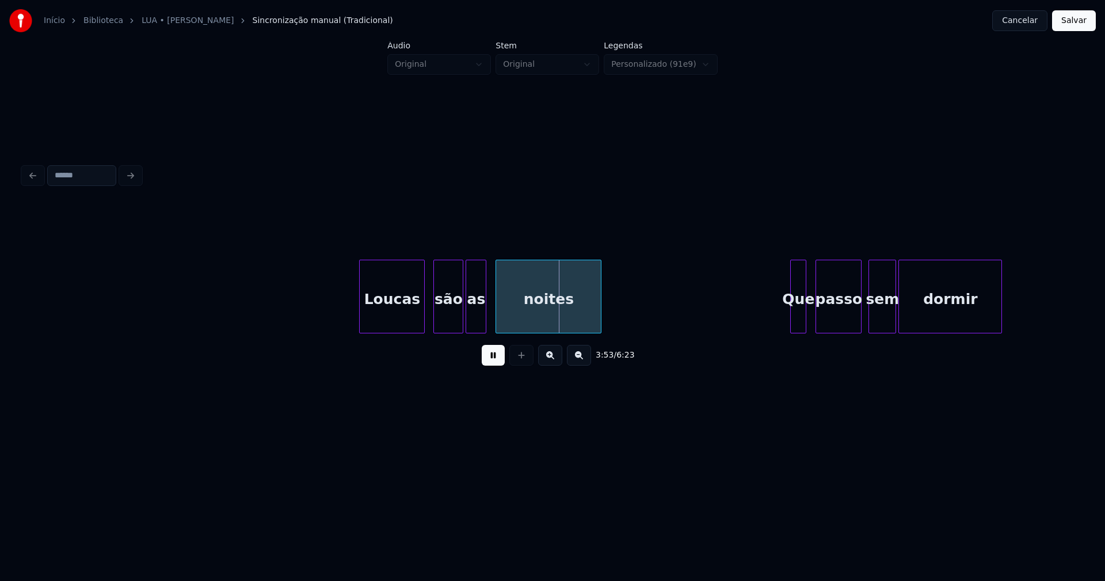
click at [478, 322] on div "as" at bounding box center [476, 299] width 20 height 78
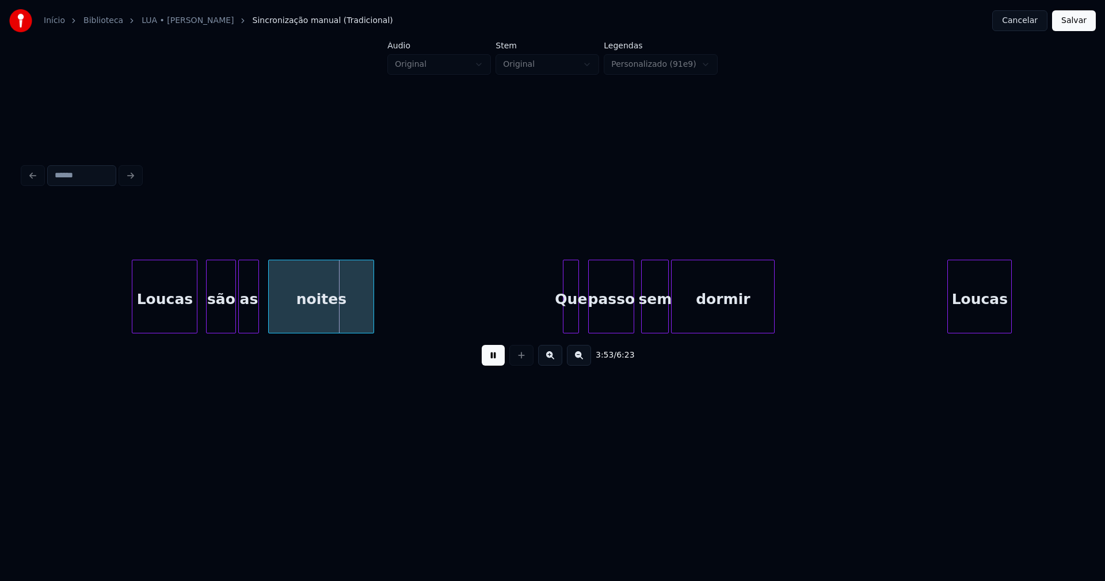
scroll to position [0, 26595]
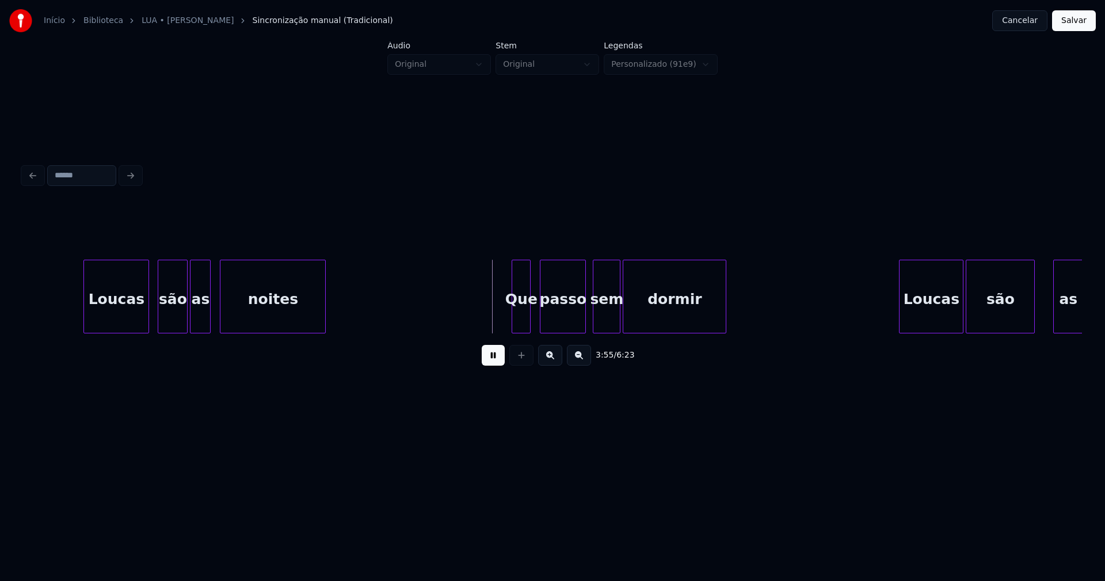
click at [514, 318] on div at bounding box center [513, 296] width 3 height 72
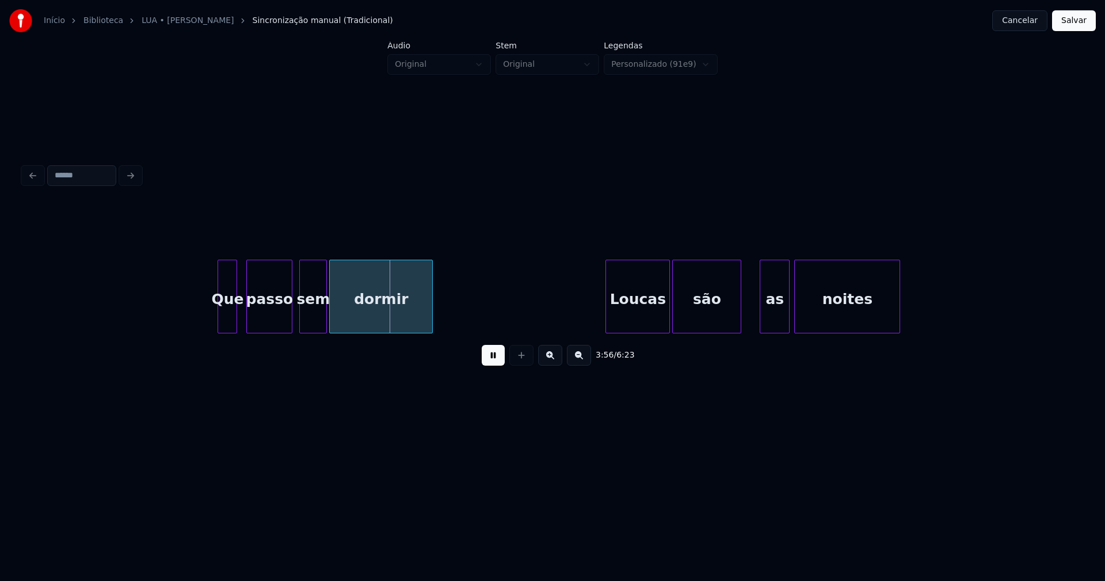
scroll to position [0, 26987]
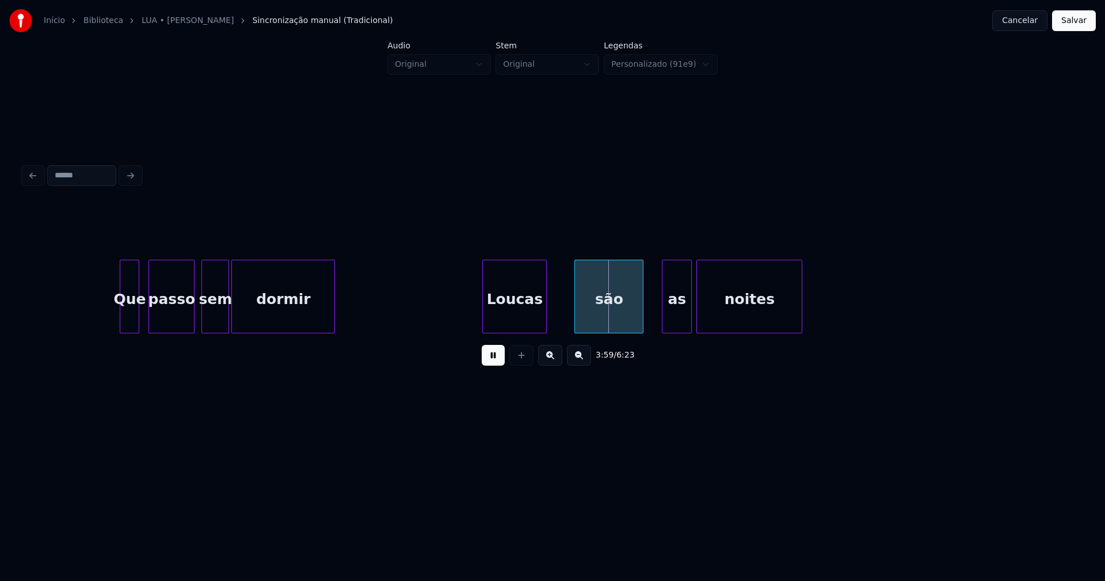
click at [508, 324] on div "Loucas" at bounding box center [514, 299] width 63 height 78
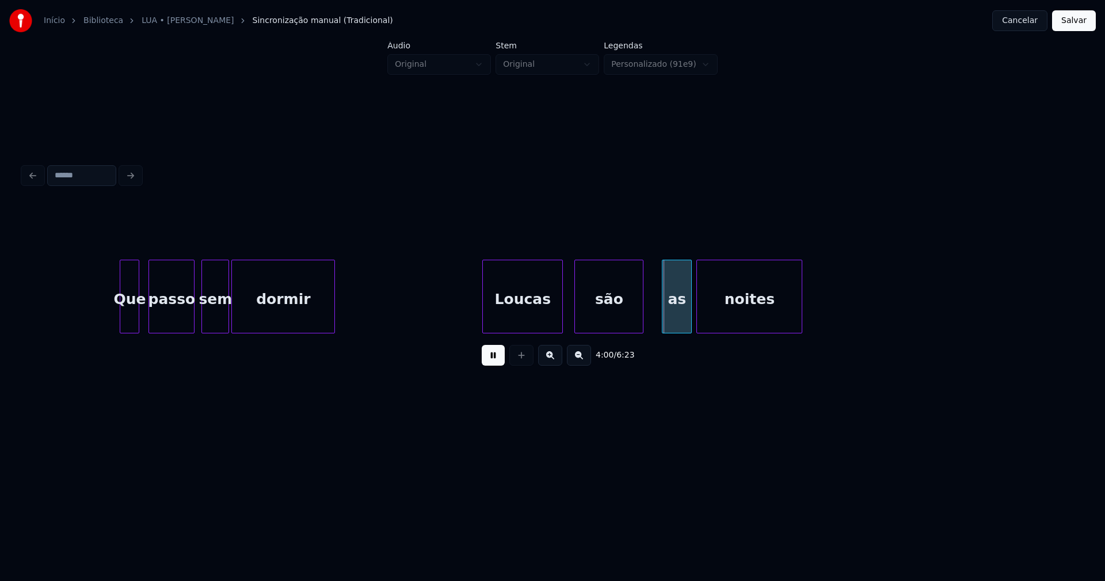
click at [561, 318] on div at bounding box center [560, 296] width 3 height 72
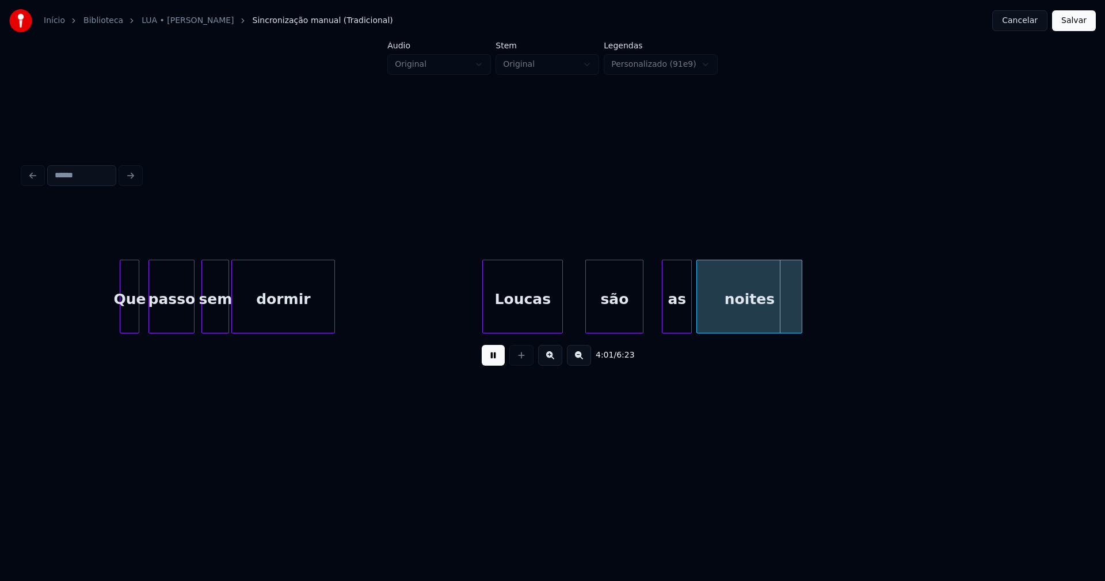
click at [587, 315] on div at bounding box center [587, 296] width 3 height 72
click at [577, 323] on div at bounding box center [576, 296] width 3 height 72
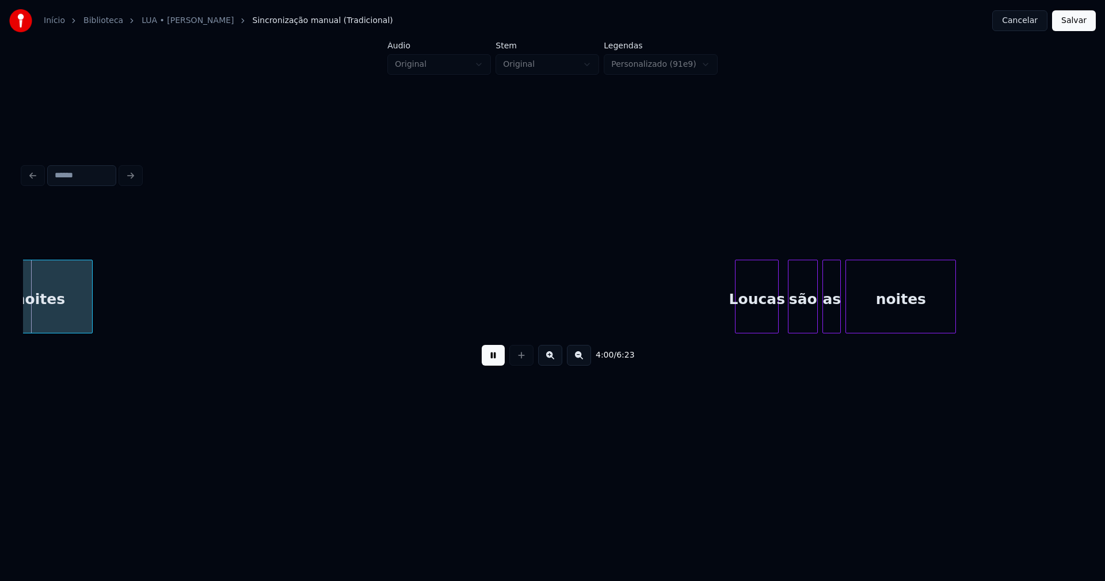
scroll to position [0, 27711]
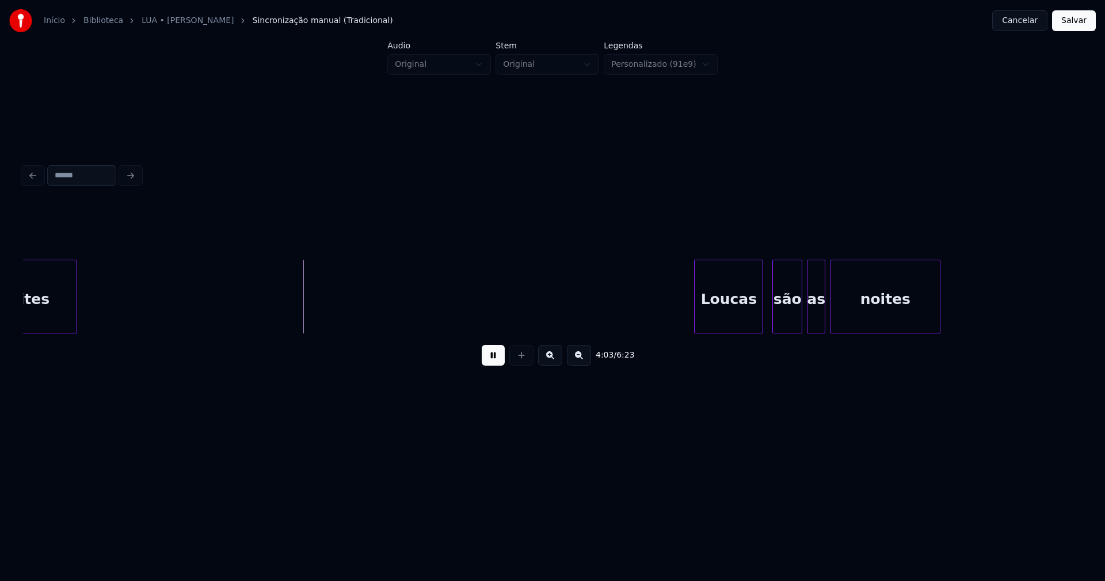
click at [694, 324] on div at bounding box center [695, 296] width 3 height 72
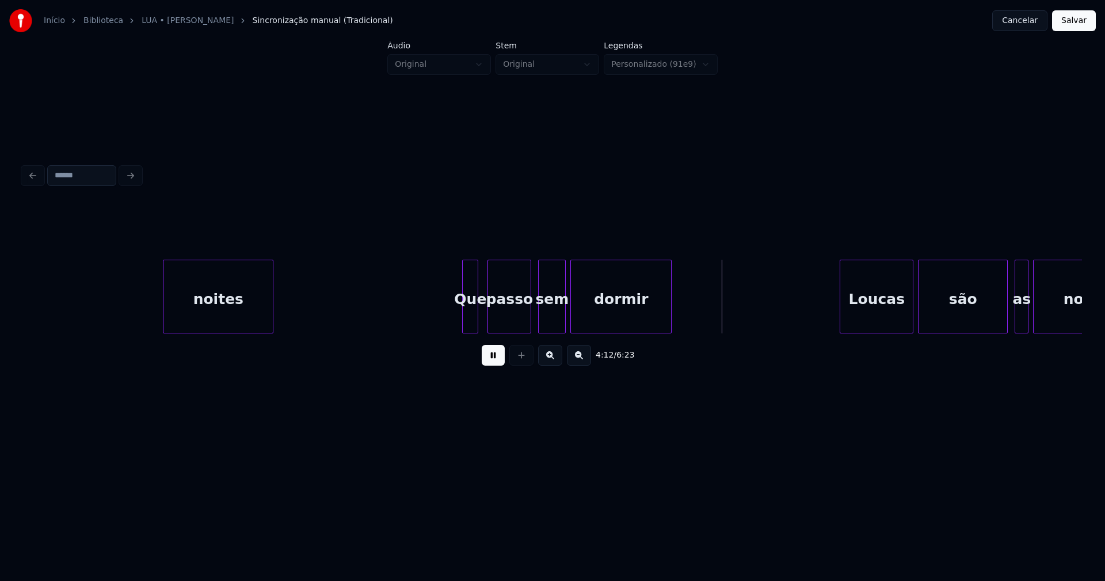
scroll to position [0, 28745]
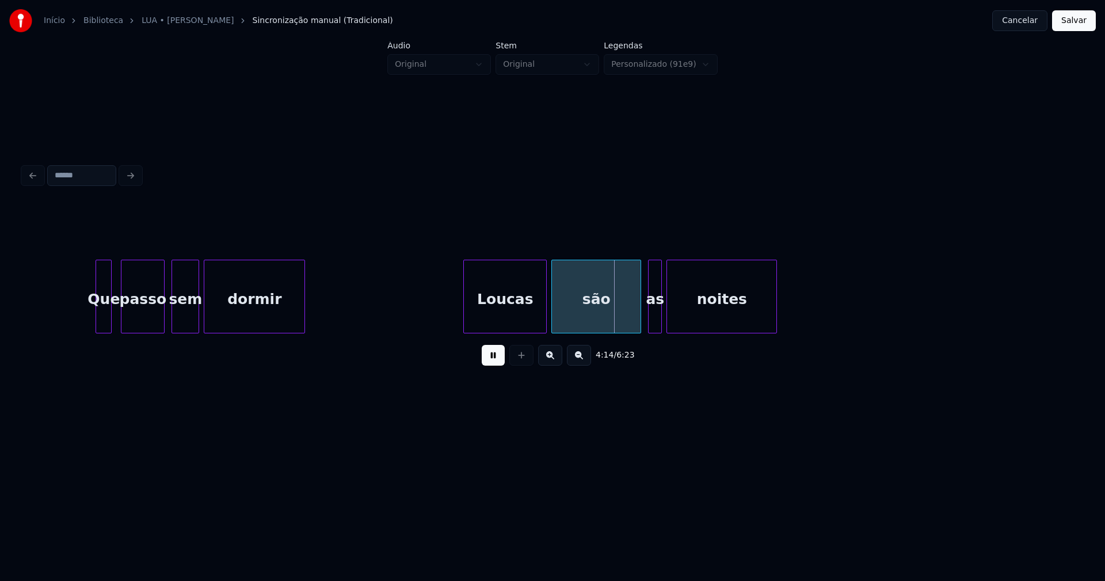
click at [465, 314] on div at bounding box center [465, 296] width 3 height 72
click at [622, 322] on div at bounding box center [621, 296] width 3 height 72
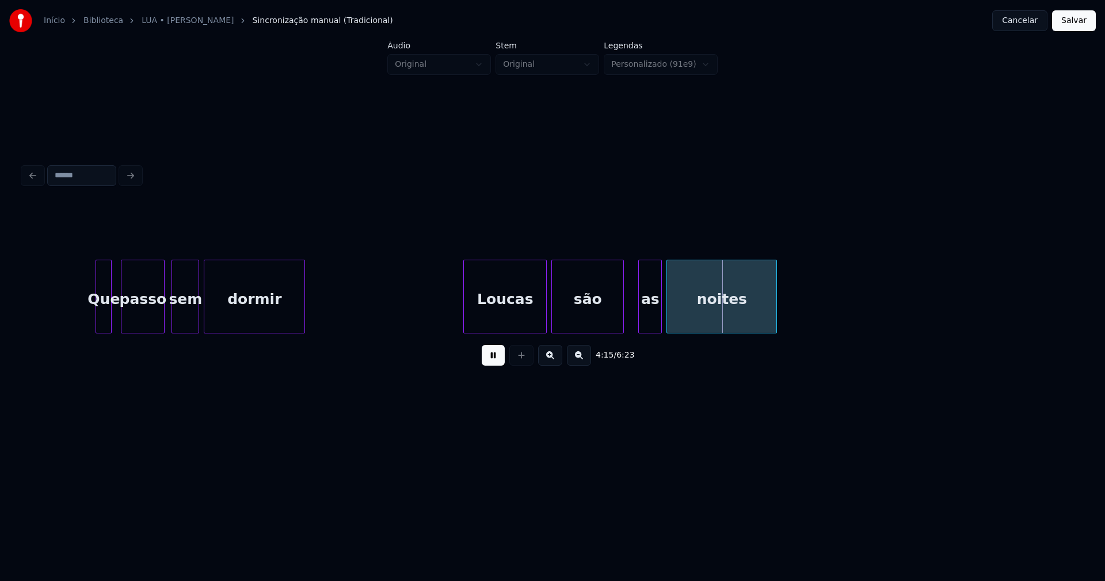
click at [640, 317] on div at bounding box center [640, 296] width 3 height 72
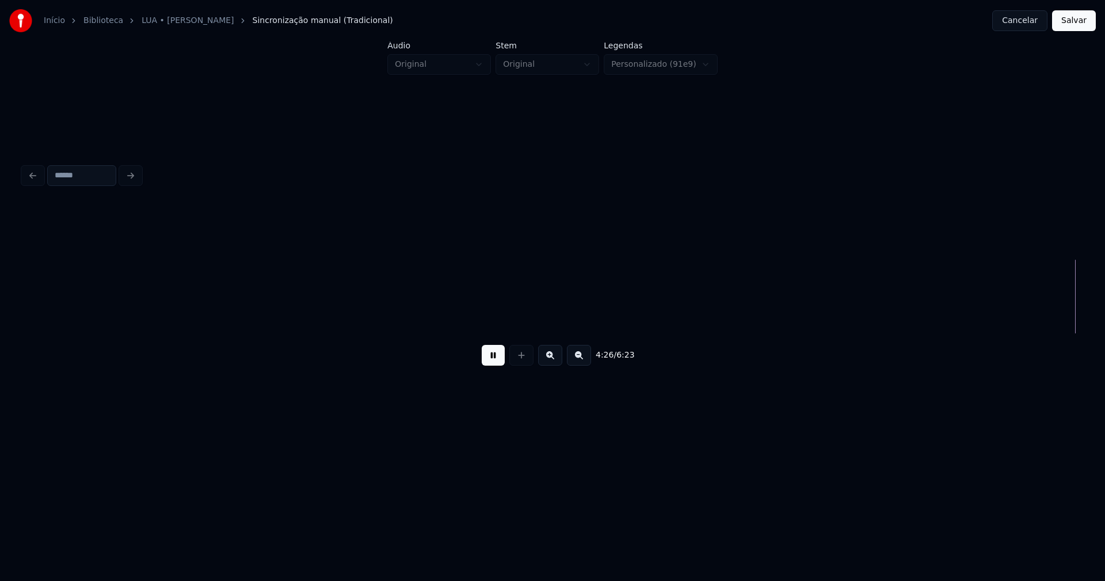
scroll to position [0, 30617]
click at [1076, 20] on button "Salvar" at bounding box center [1074, 20] width 44 height 21
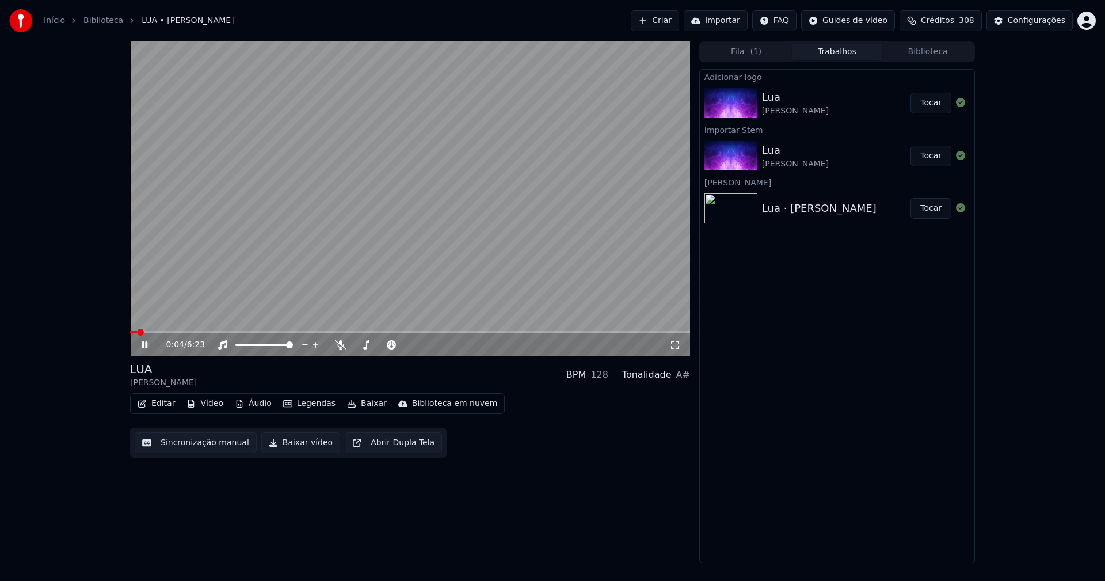
click at [676, 348] on icon at bounding box center [675, 345] width 8 height 8
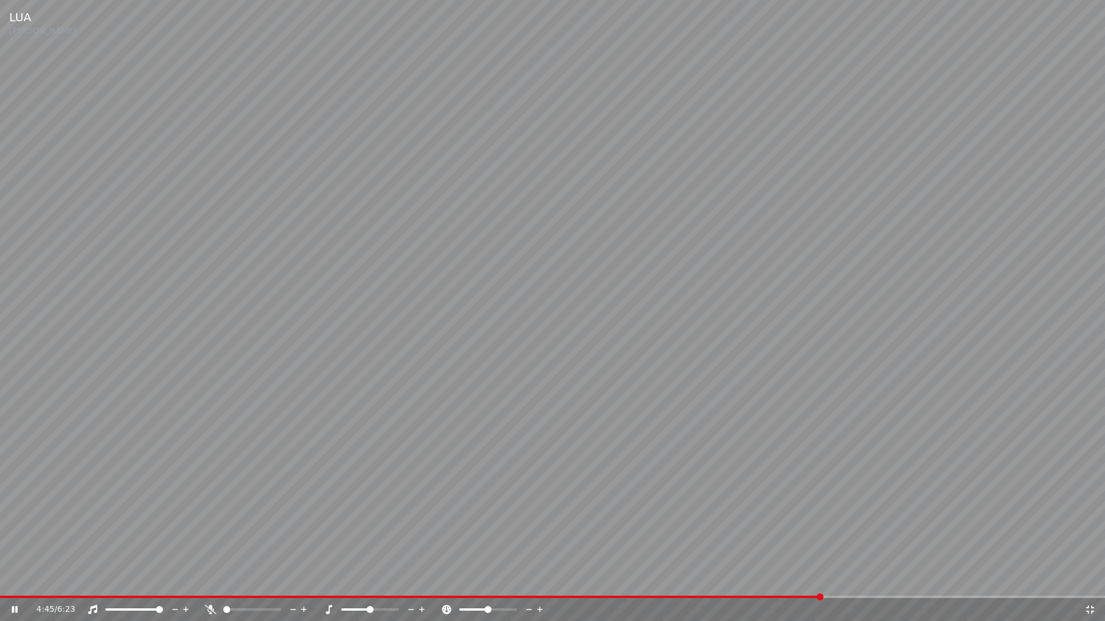
click at [1089, 580] on icon at bounding box center [1090, 610] width 8 height 8
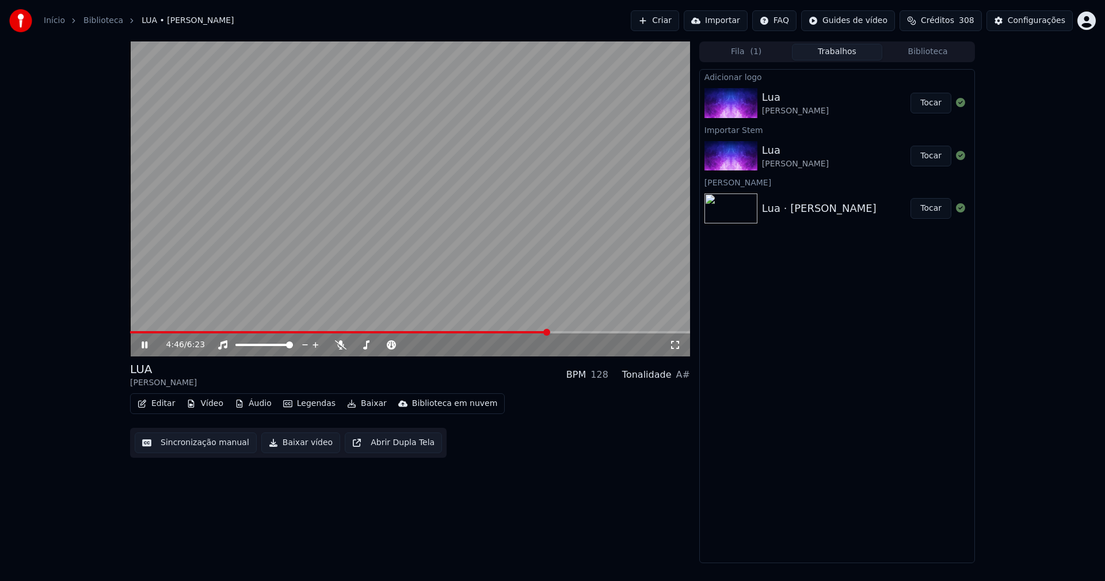
click at [146, 345] on icon at bounding box center [152, 344] width 27 height 9
click at [292, 444] on button "Baixar vídeo" at bounding box center [300, 442] width 79 height 21
